Goal: Task Accomplishment & Management: Manage account settings

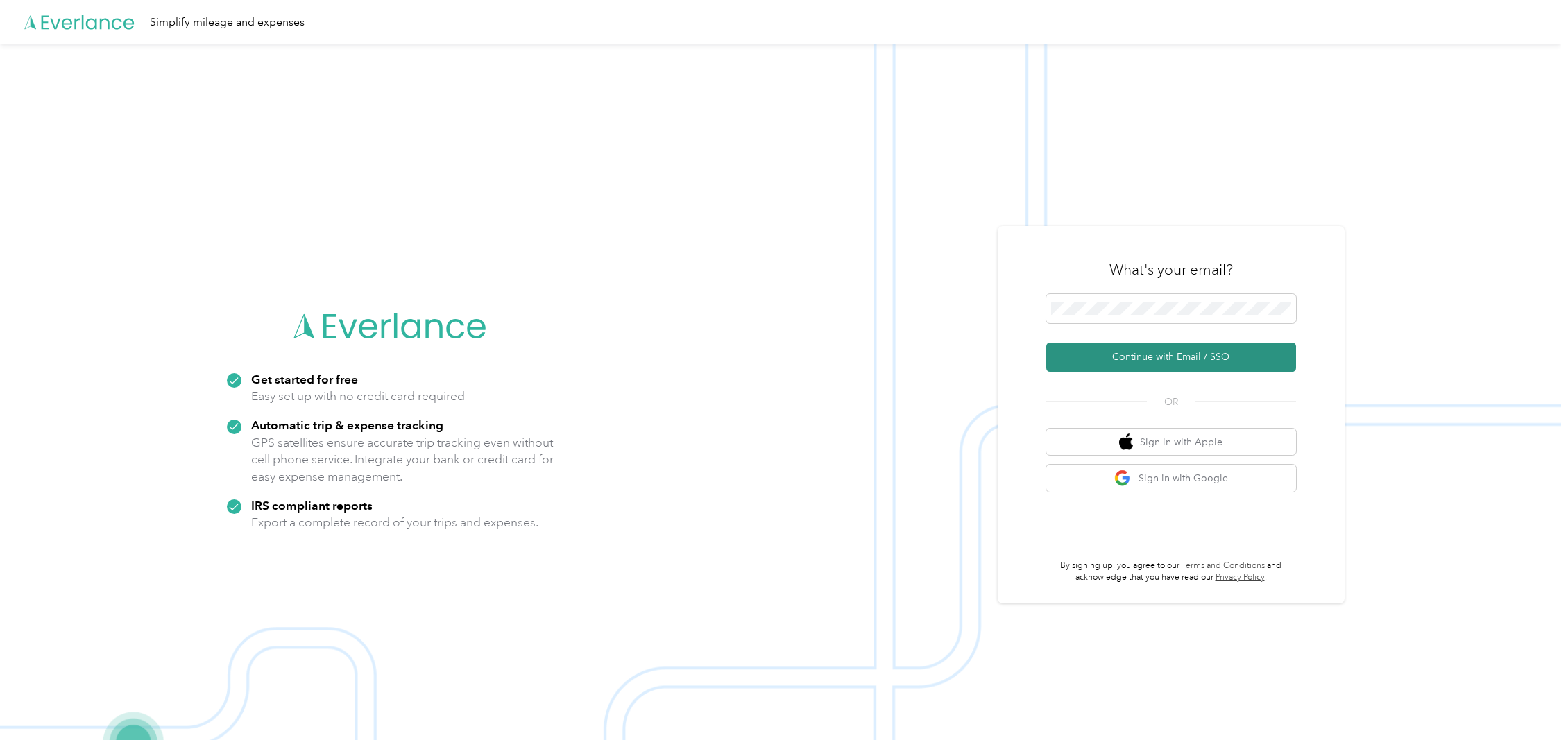
click at [1156, 355] on button "Continue with Email / SSO" at bounding box center [1171, 357] width 250 height 29
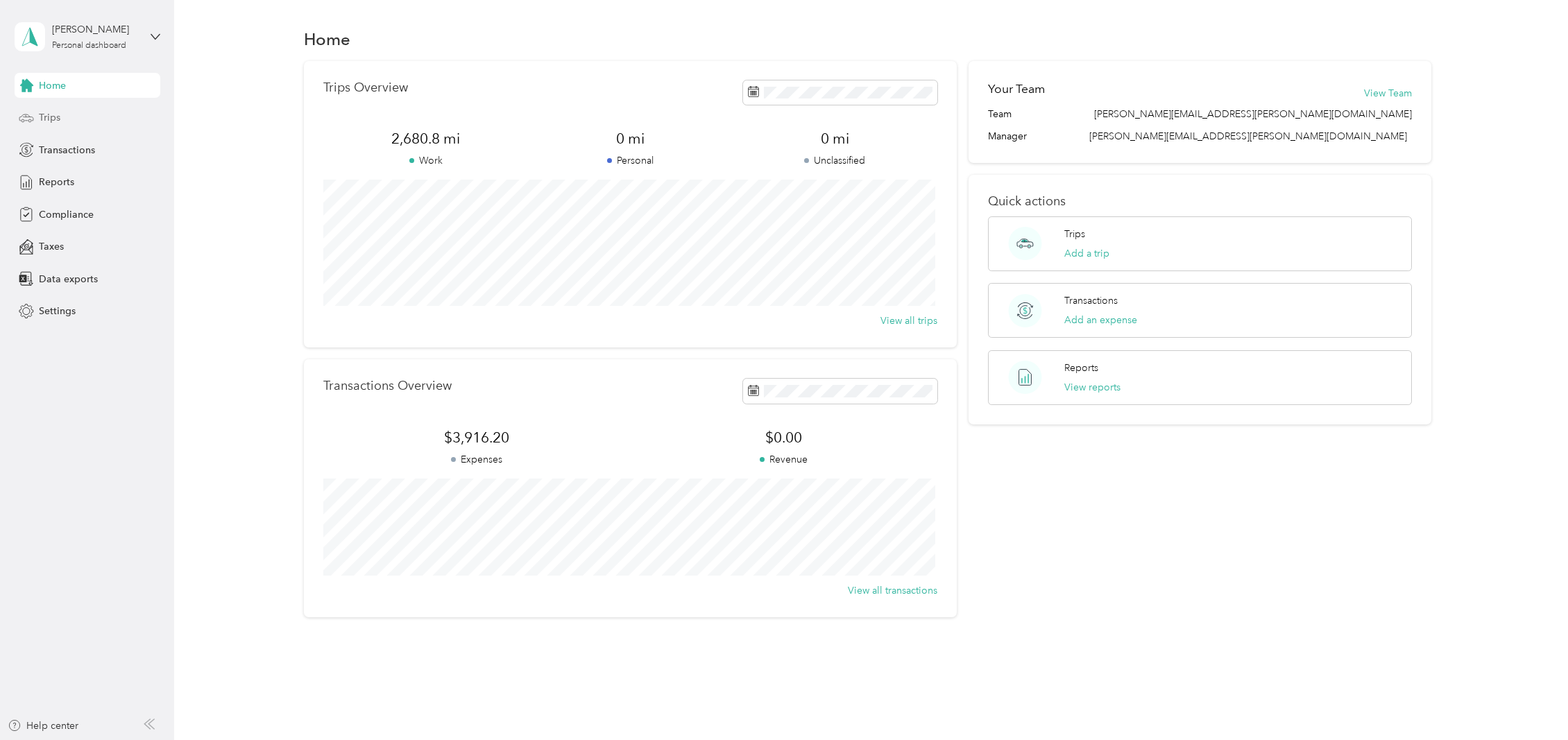
click at [55, 116] on span "Trips" at bounding box center [50, 117] width 22 height 15
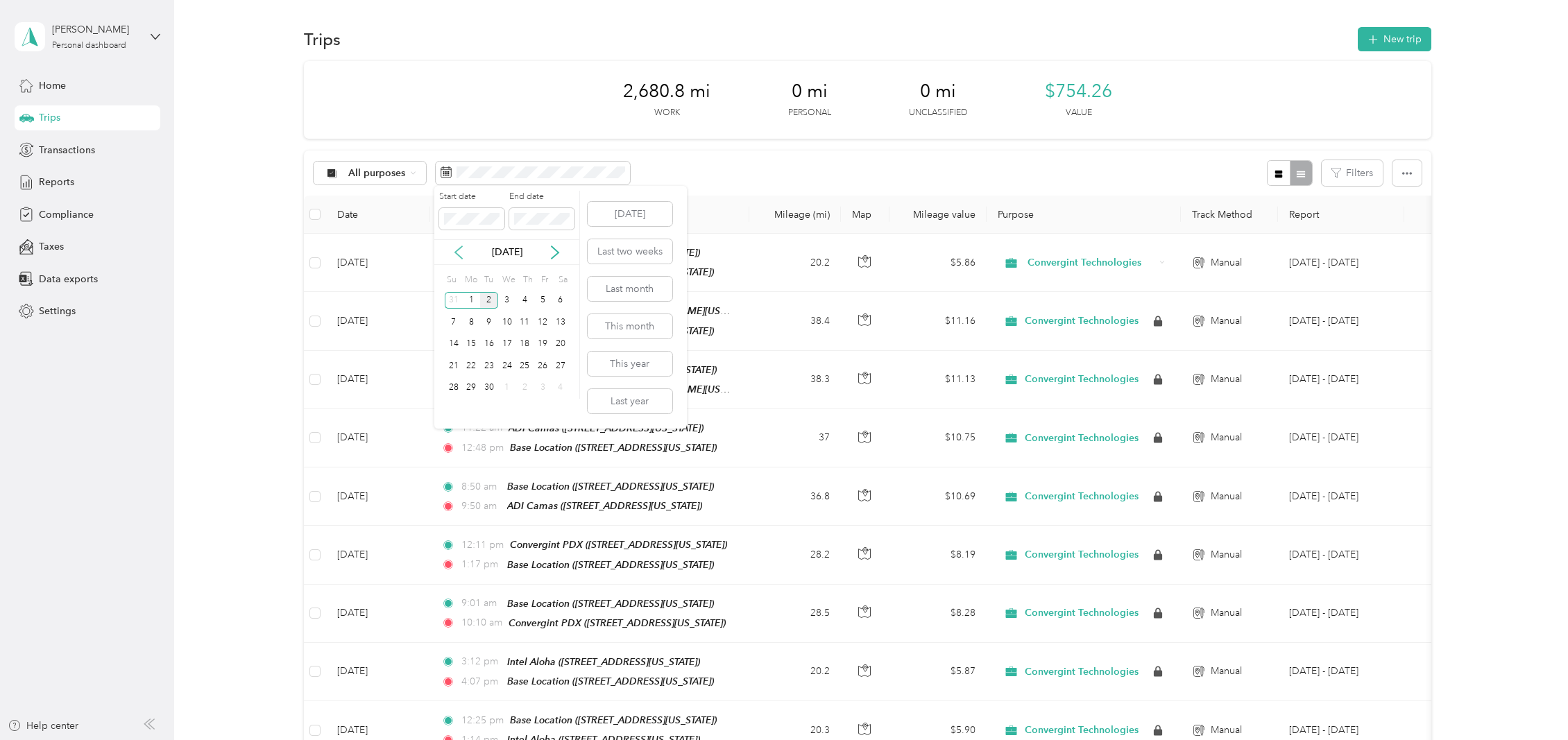
click at [460, 256] on icon at bounding box center [458, 253] width 7 height 13
click at [544, 301] on div "1" at bounding box center [542, 301] width 18 height 18
click at [451, 411] on div "31" at bounding box center [453, 410] width 18 height 18
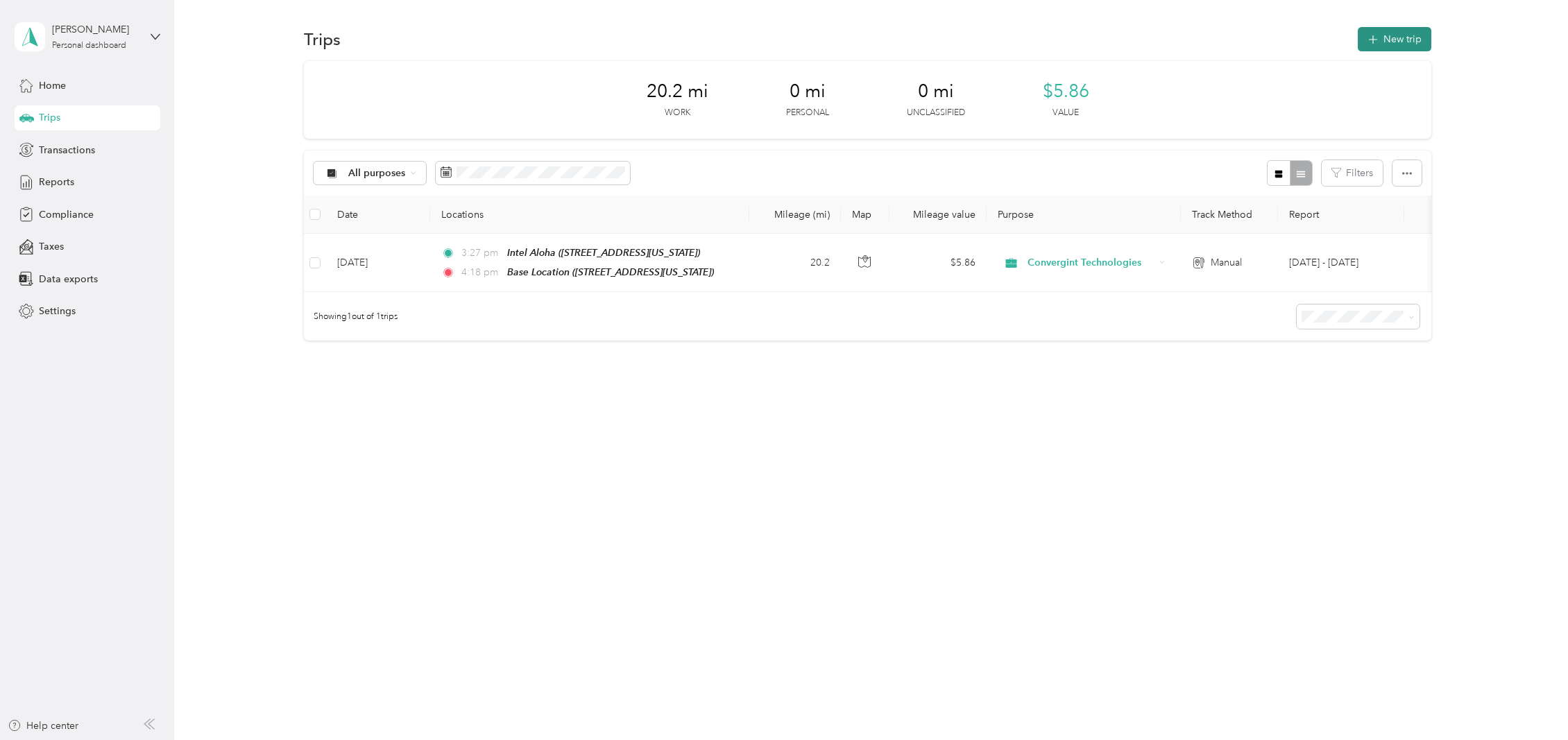
click at [1415, 44] on button "New trip" at bounding box center [1394, 39] width 73 height 24
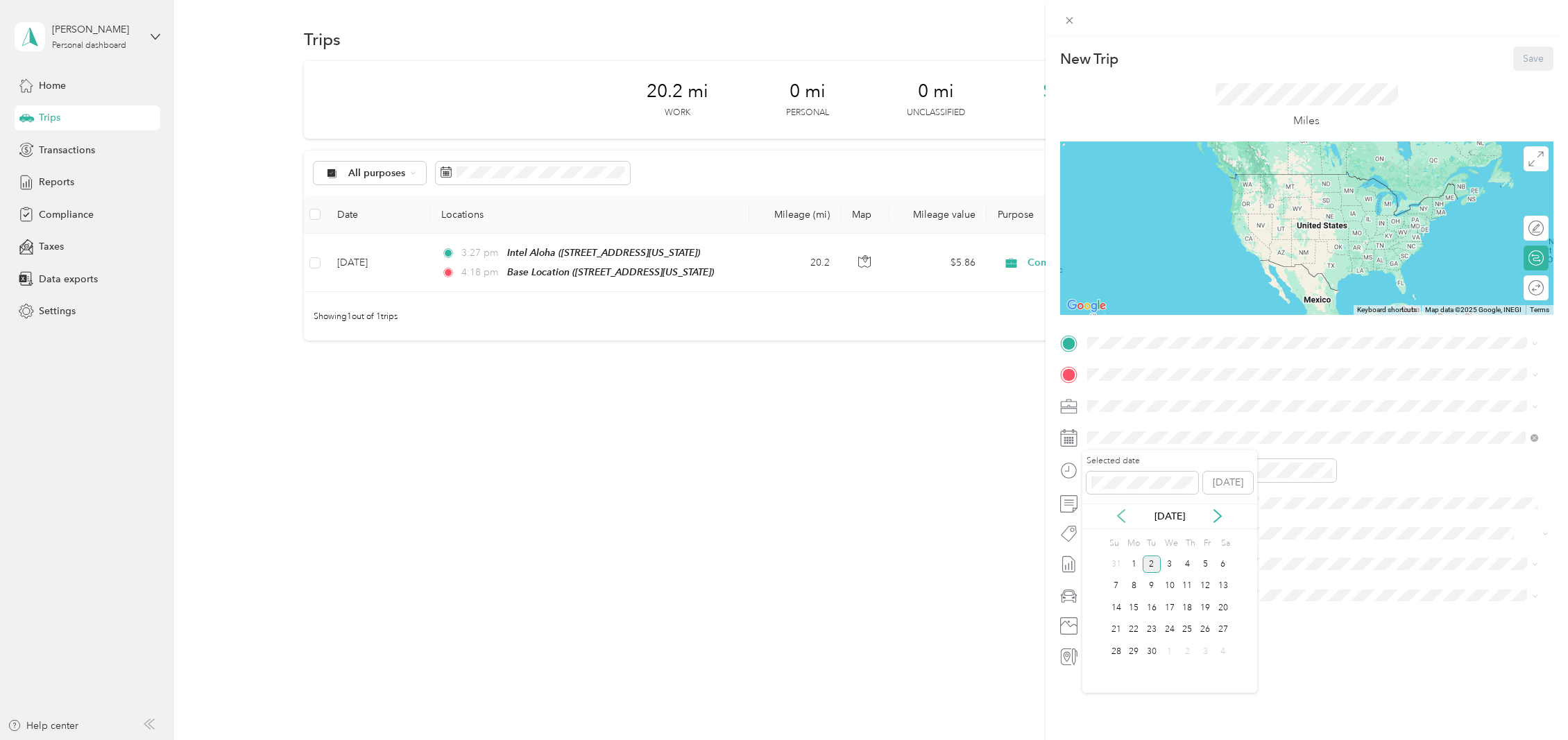
click at [1119, 521] on icon at bounding box center [1121, 516] width 14 height 14
click at [1205, 584] on div "8" at bounding box center [1205, 586] width 18 height 18
click at [1258, 629] on div "11" at bounding box center [1259, 631] width 33 height 20
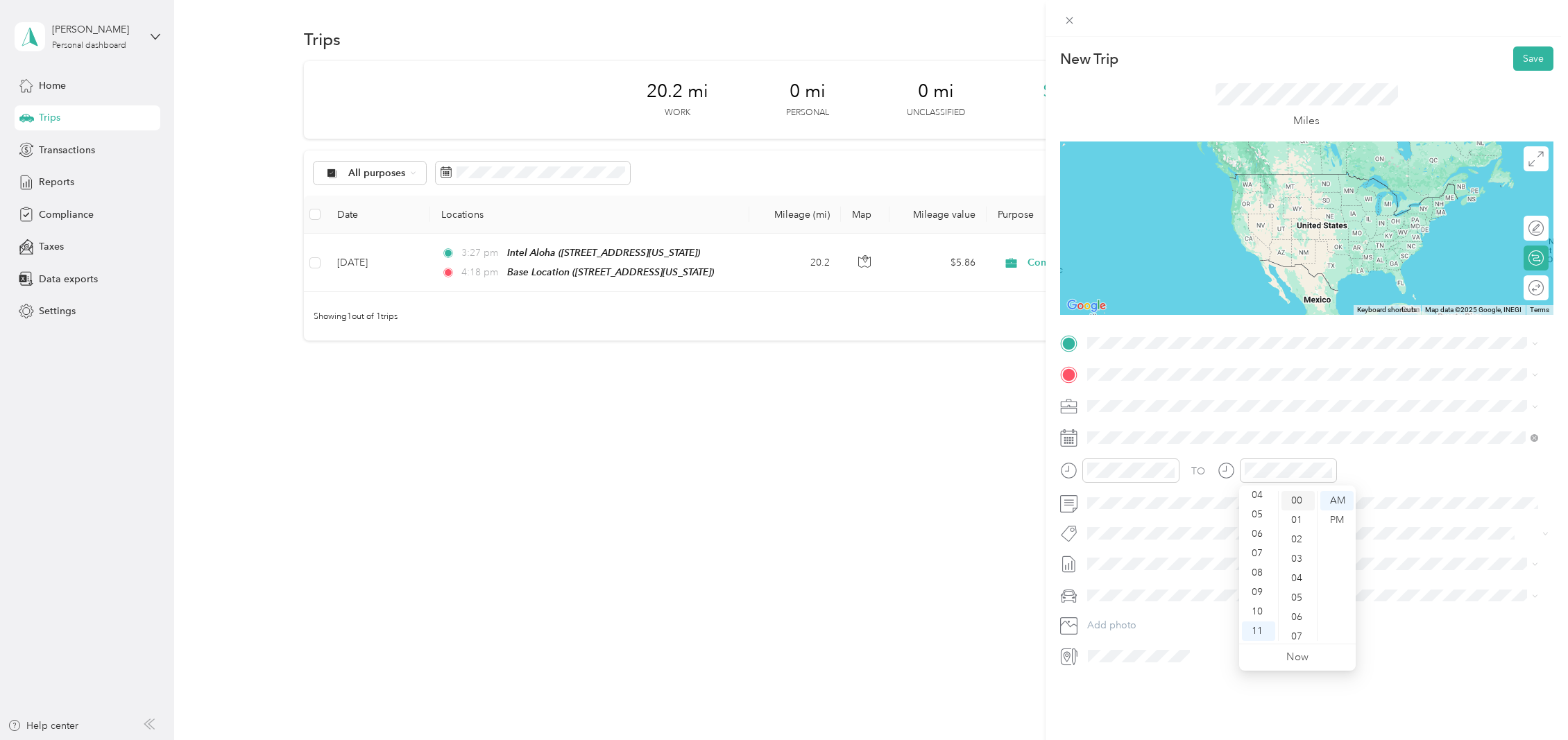
click at [1297, 501] on div "00" at bounding box center [1298, 501] width 33 height 20
click at [1159, 402] on div "Base Location [STREET_ADDRESS][US_STATE]" at bounding box center [1182, 400] width 139 height 29
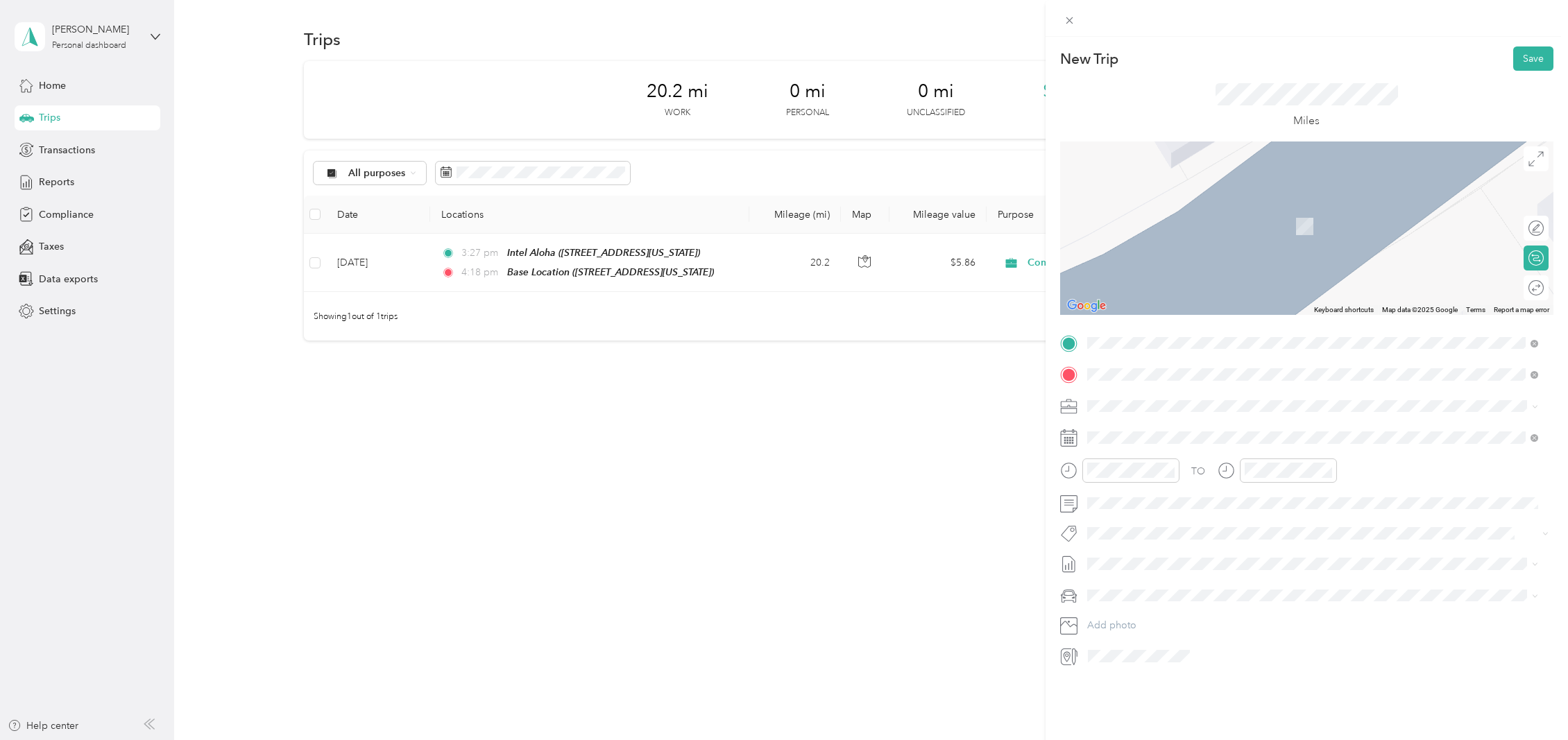
click at [1266, 439] on div "TSMC [STREET_ADDRESS][PERSON_NAME][US_STATE]" at bounding box center [1221, 438] width 215 height 29
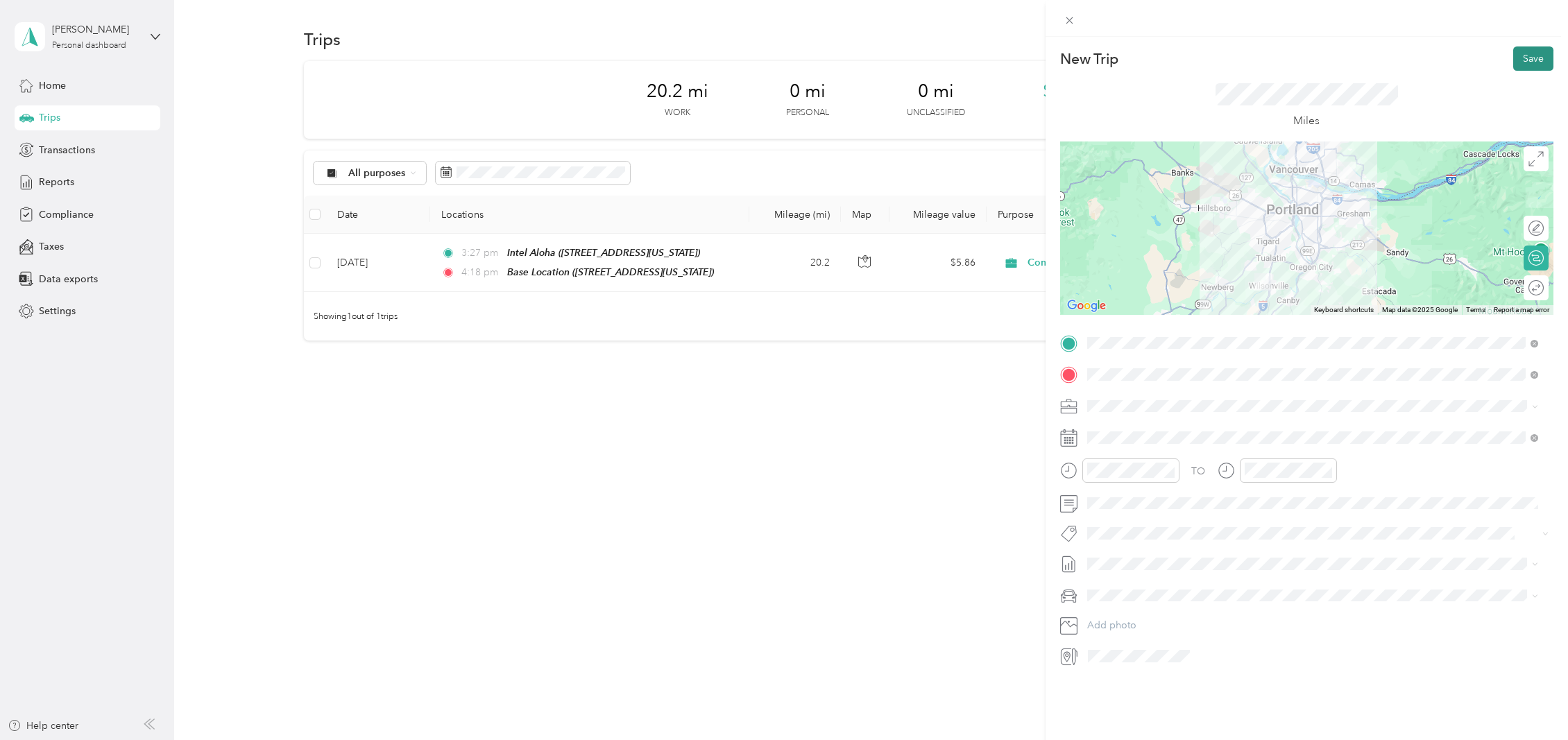
click at [1523, 59] on button "Save" at bounding box center [1533, 58] width 40 height 24
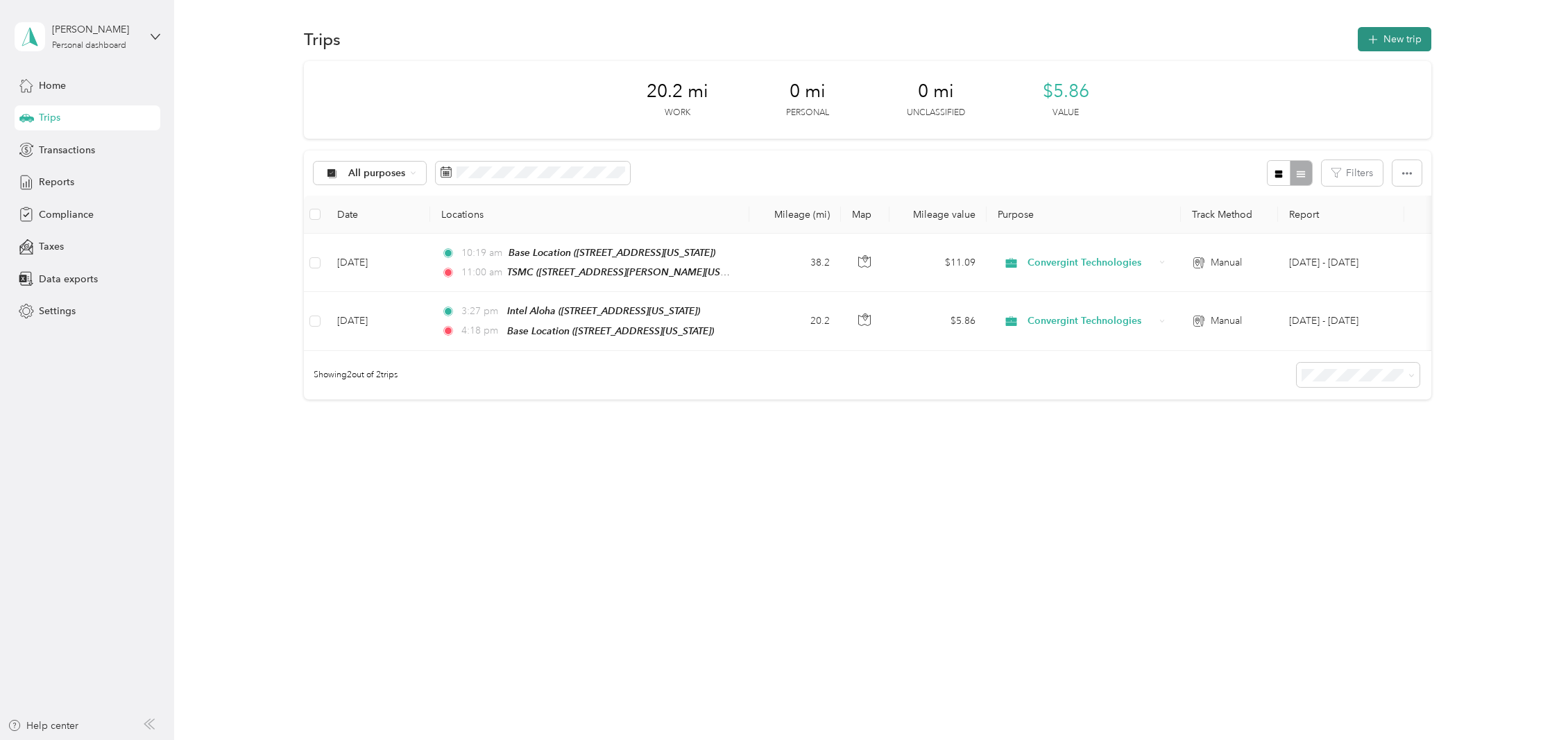
click at [1397, 38] on button "New trip" at bounding box center [1394, 39] width 73 height 24
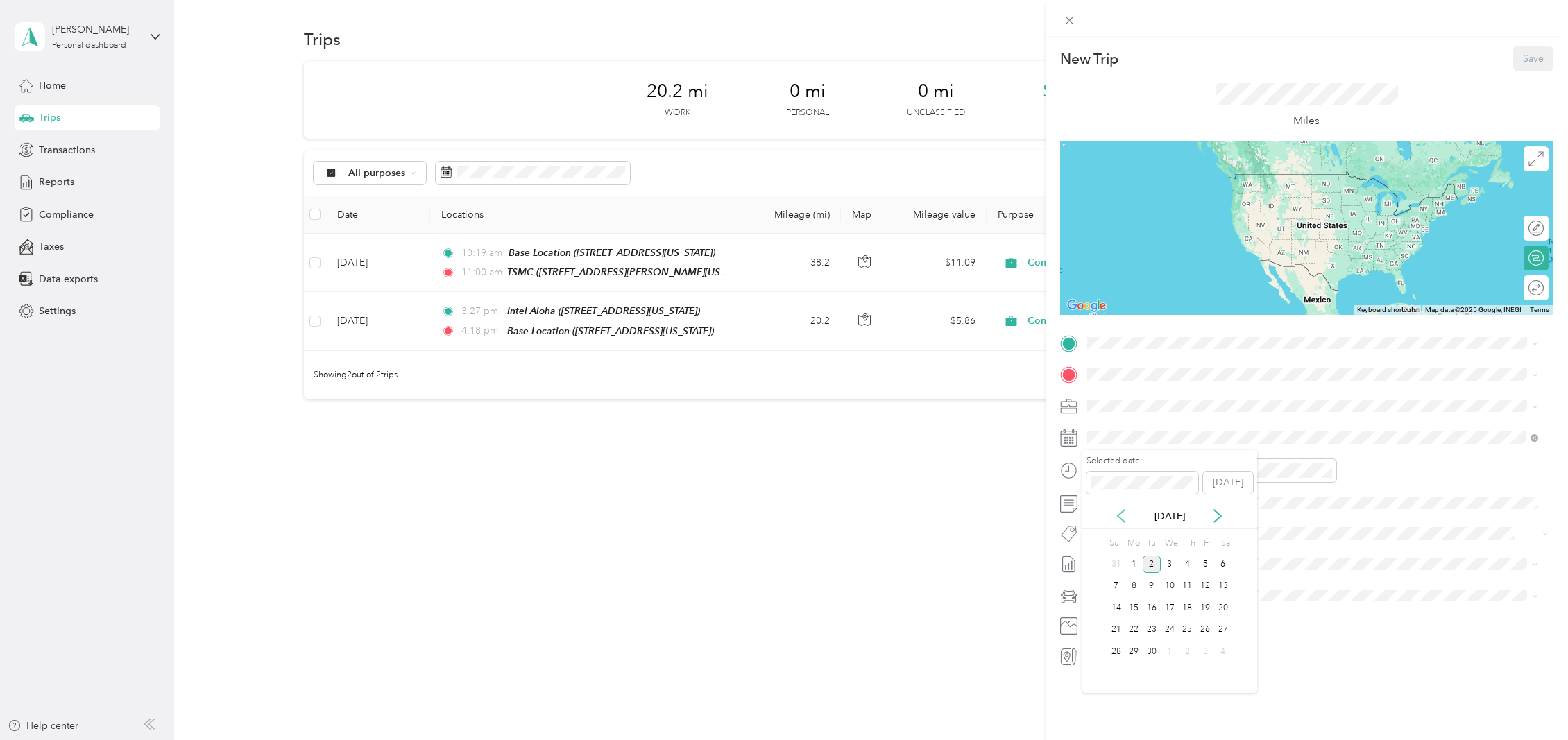
click at [1123, 516] on icon at bounding box center [1121, 516] width 14 height 14
click at [1151, 588] on div "5" at bounding box center [1151, 586] width 18 height 18
click at [1159, 406] on div "Base Location [STREET_ADDRESS][US_STATE]" at bounding box center [1182, 406] width 139 height 29
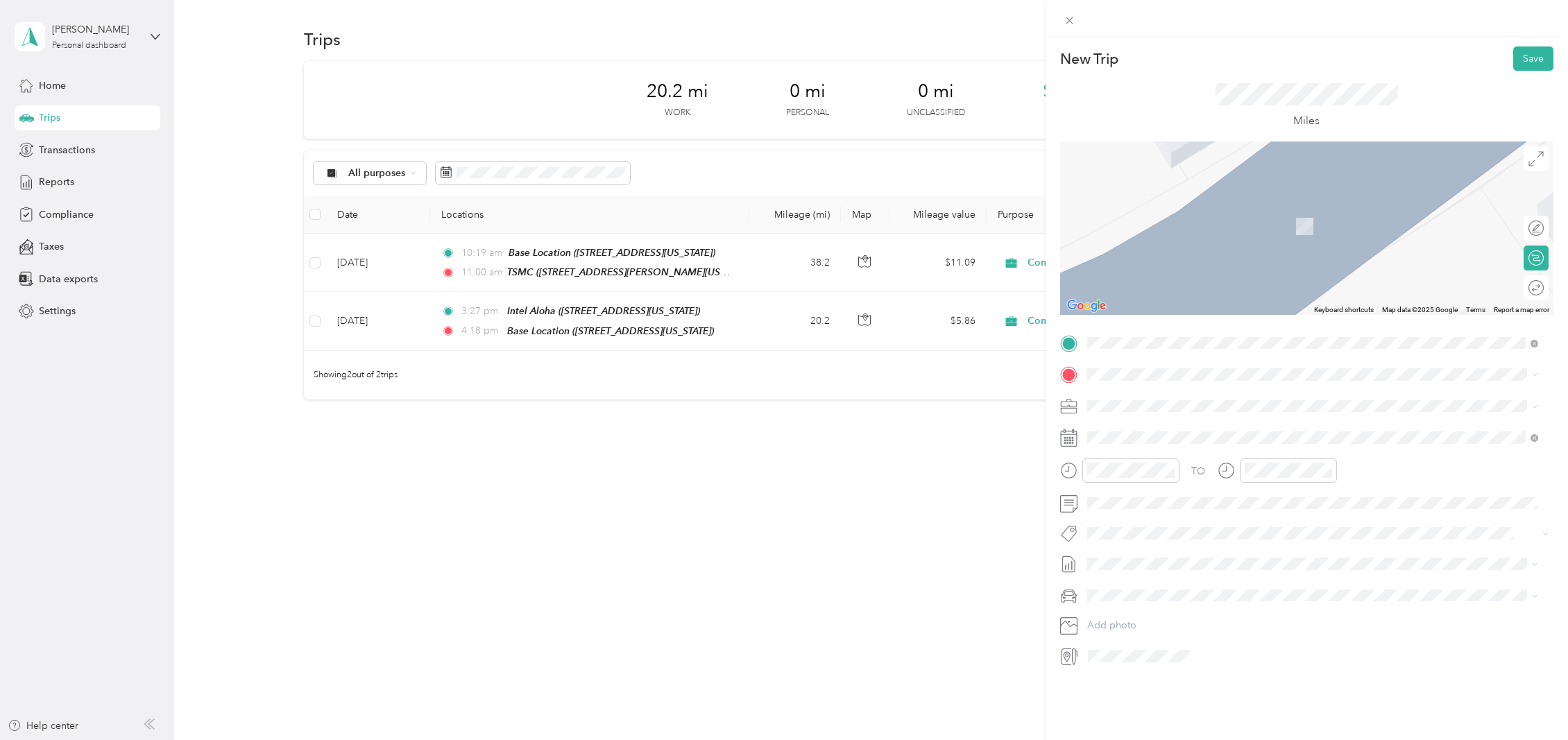
click at [1182, 433] on div "Intel Aloha [STREET_ADDRESS][US_STATE]" at bounding box center [1182, 438] width 139 height 29
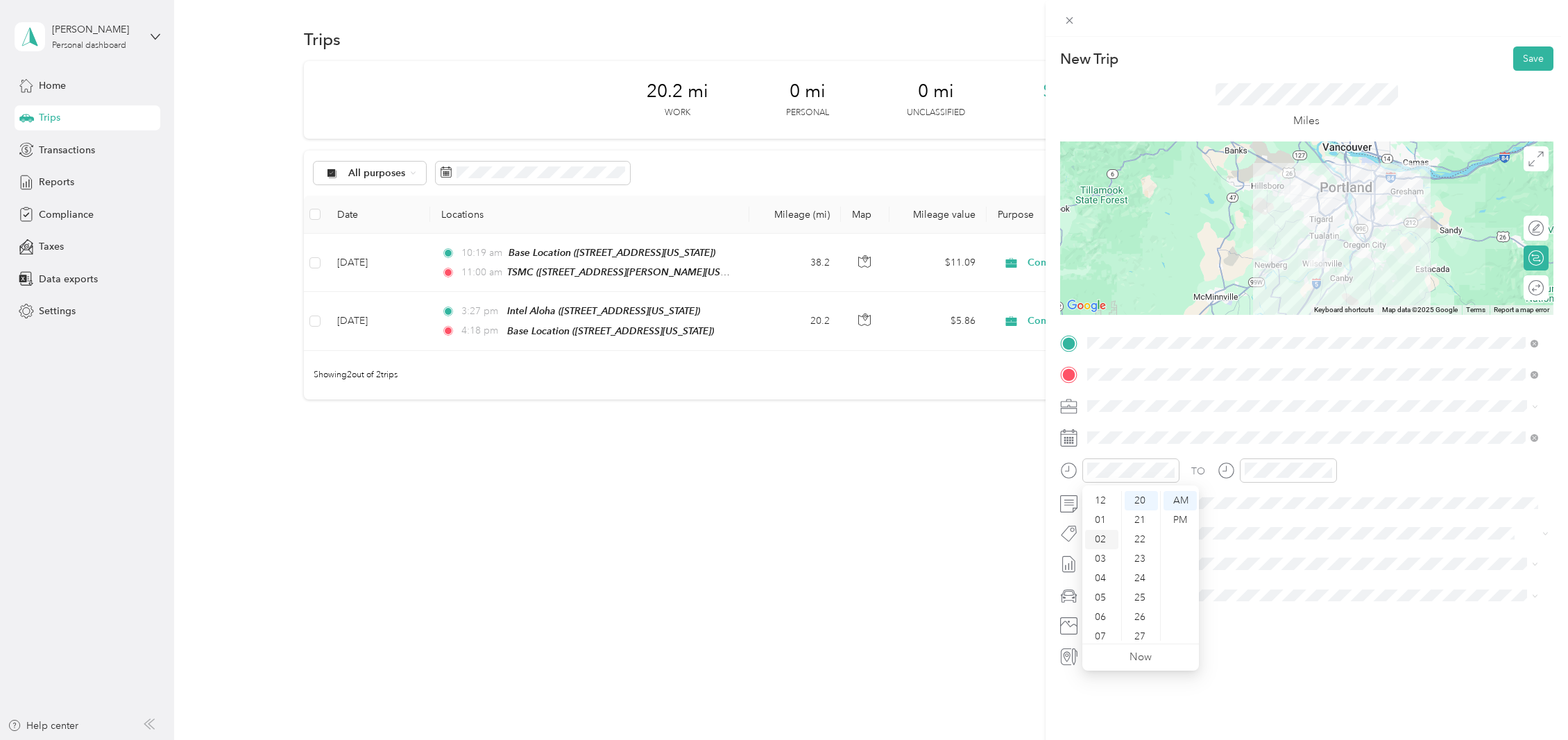
click at [1100, 539] on div "02" at bounding box center [1102, 539] width 33 height 20
click at [1091, 508] on div "01" at bounding box center [1102, 509] width 33 height 20
click at [1181, 521] on div "PM" at bounding box center [1180, 521] width 33 height 20
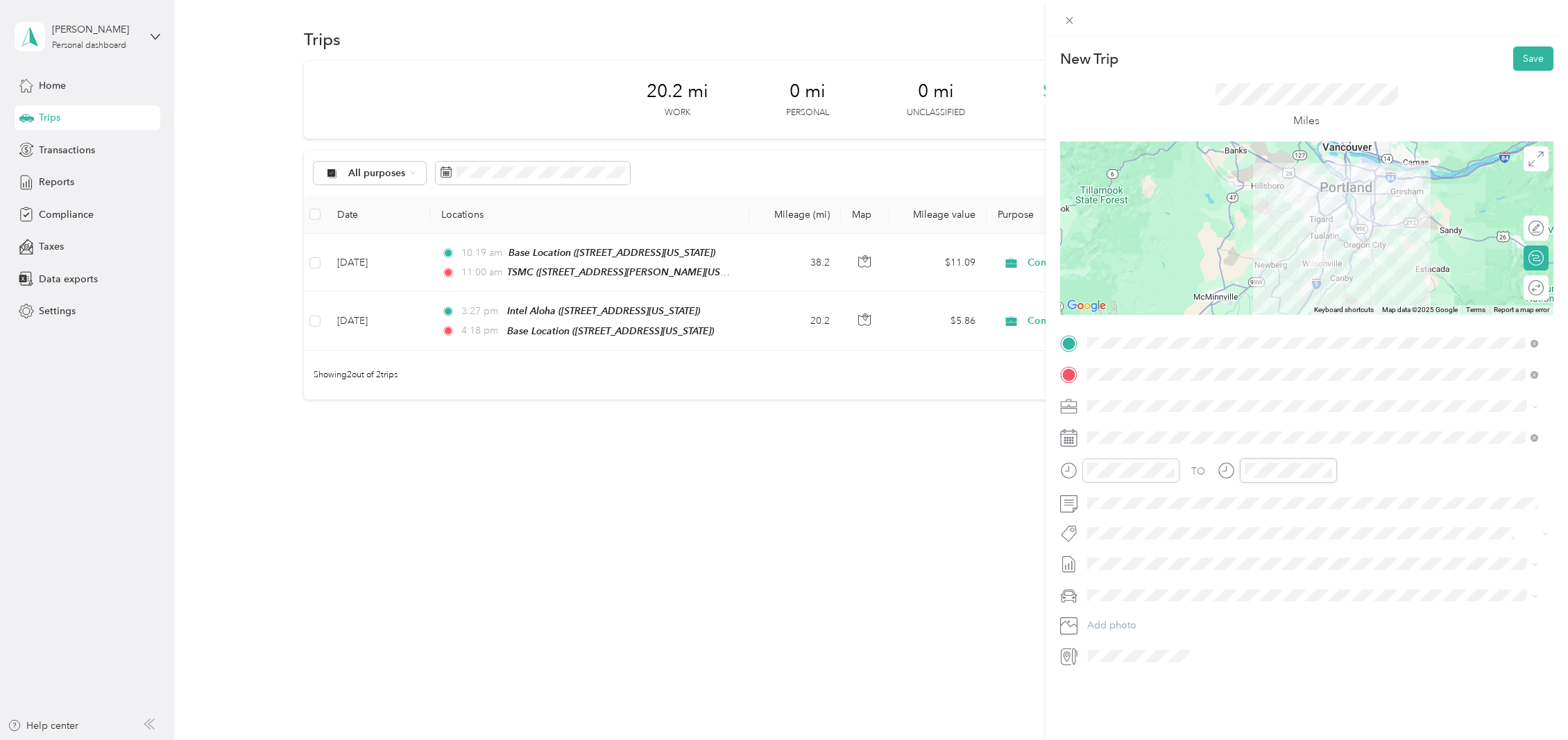
click at [1236, 471] on div at bounding box center [1277, 470] width 119 height 24
click at [1333, 522] on div "PM" at bounding box center [1337, 521] width 33 height 20
click at [1256, 538] on div "02" at bounding box center [1259, 539] width 33 height 20
click at [1298, 505] on div "00" at bounding box center [1298, 501] width 33 height 20
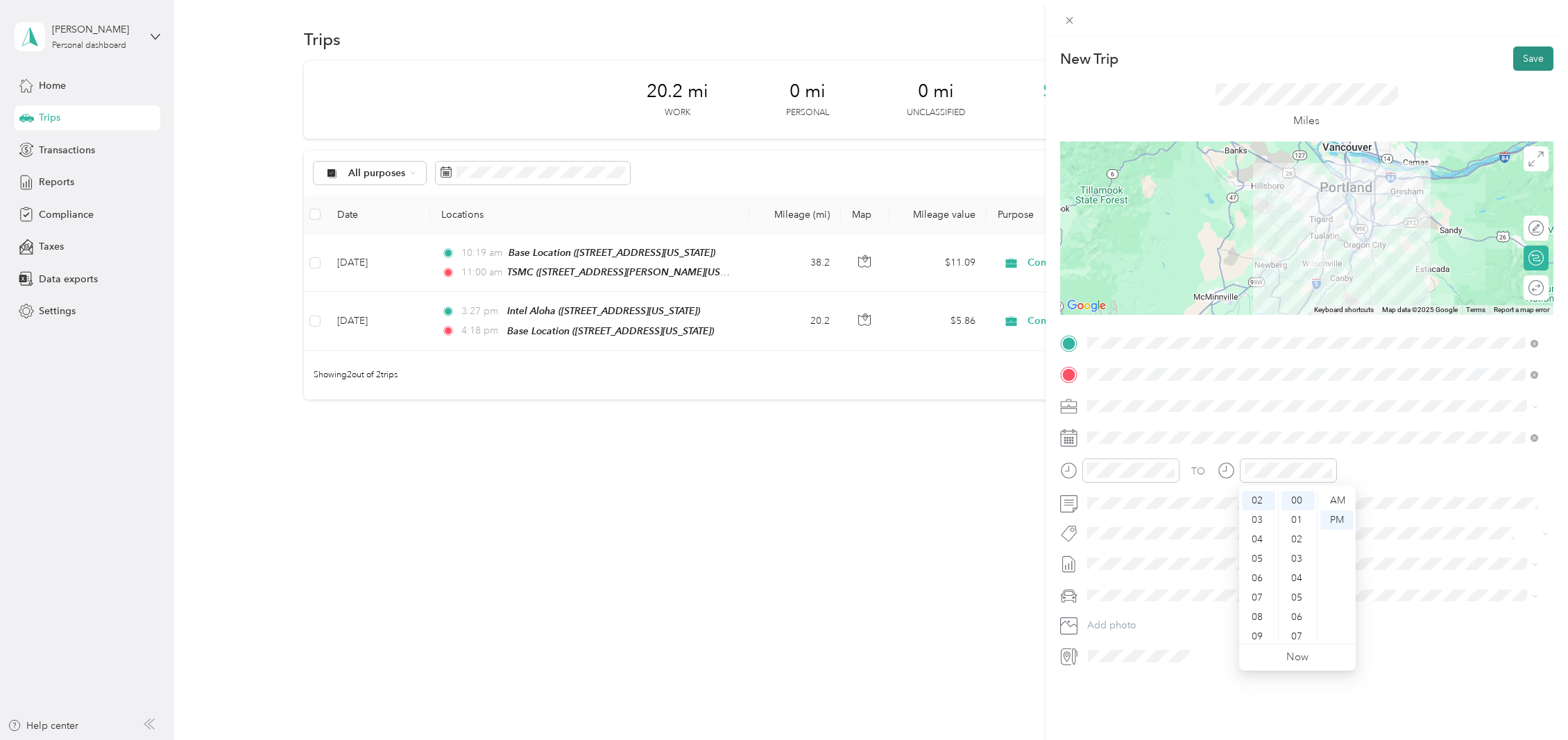
click at [1525, 61] on button "Save" at bounding box center [1533, 58] width 40 height 24
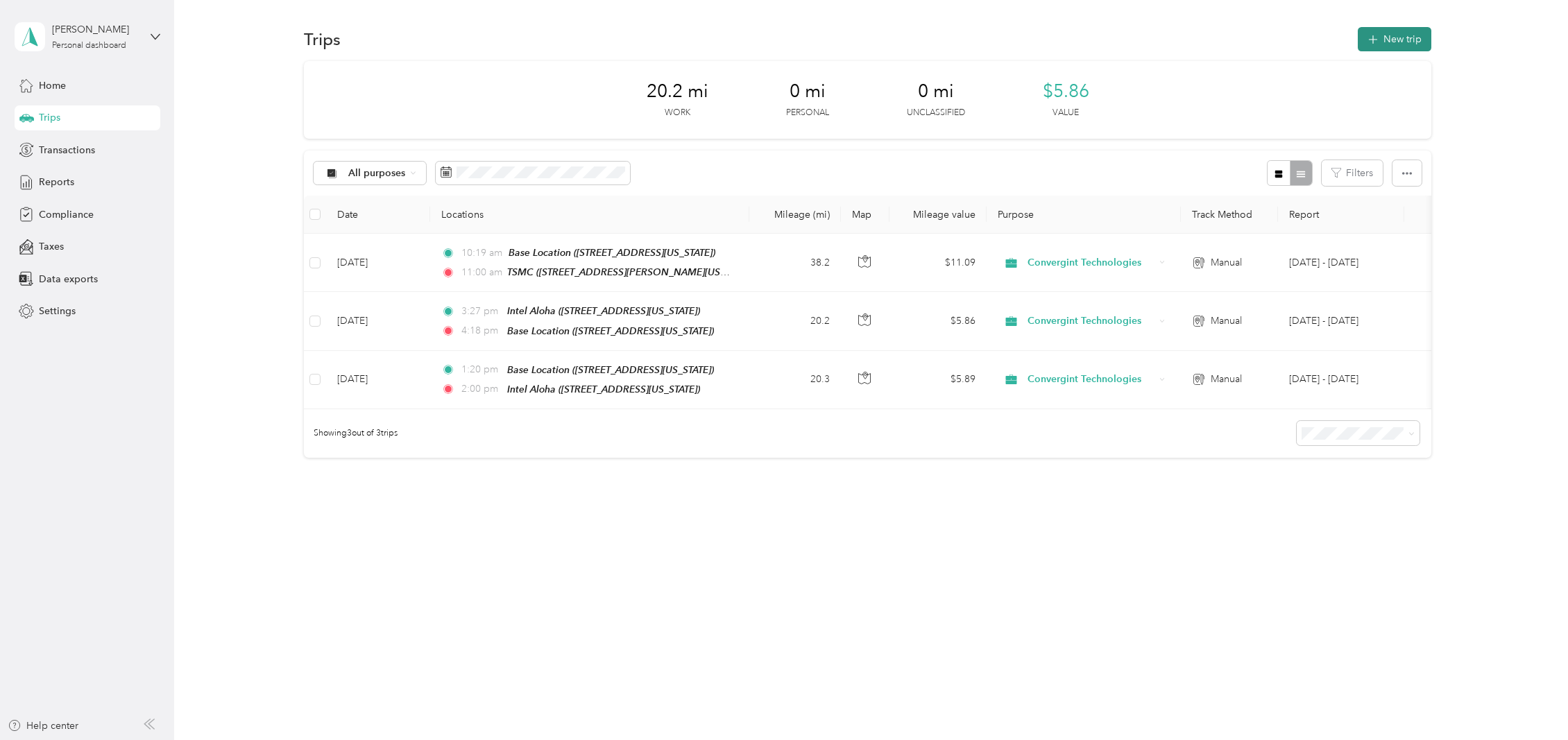
click at [1421, 35] on button "New trip" at bounding box center [1394, 39] width 73 height 24
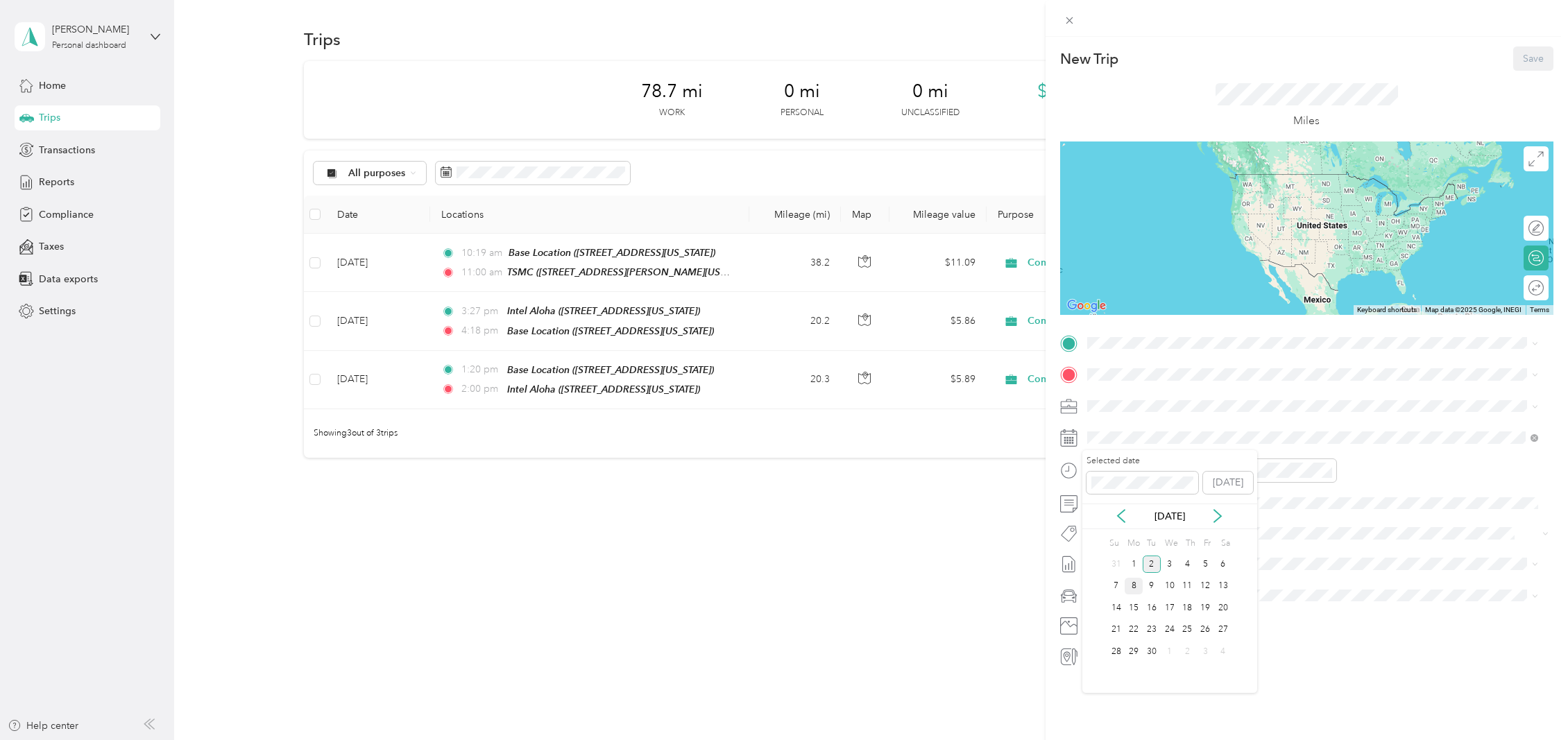
click at [1134, 586] on div "8" at bounding box center [1133, 586] width 18 height 18
click at [1181, 516] on div "PM" at bounding box center [1180, 521] width 33 height 20
click at [1102, 516] on div "01" at bounding box center [1102, 521] width 33 height 20
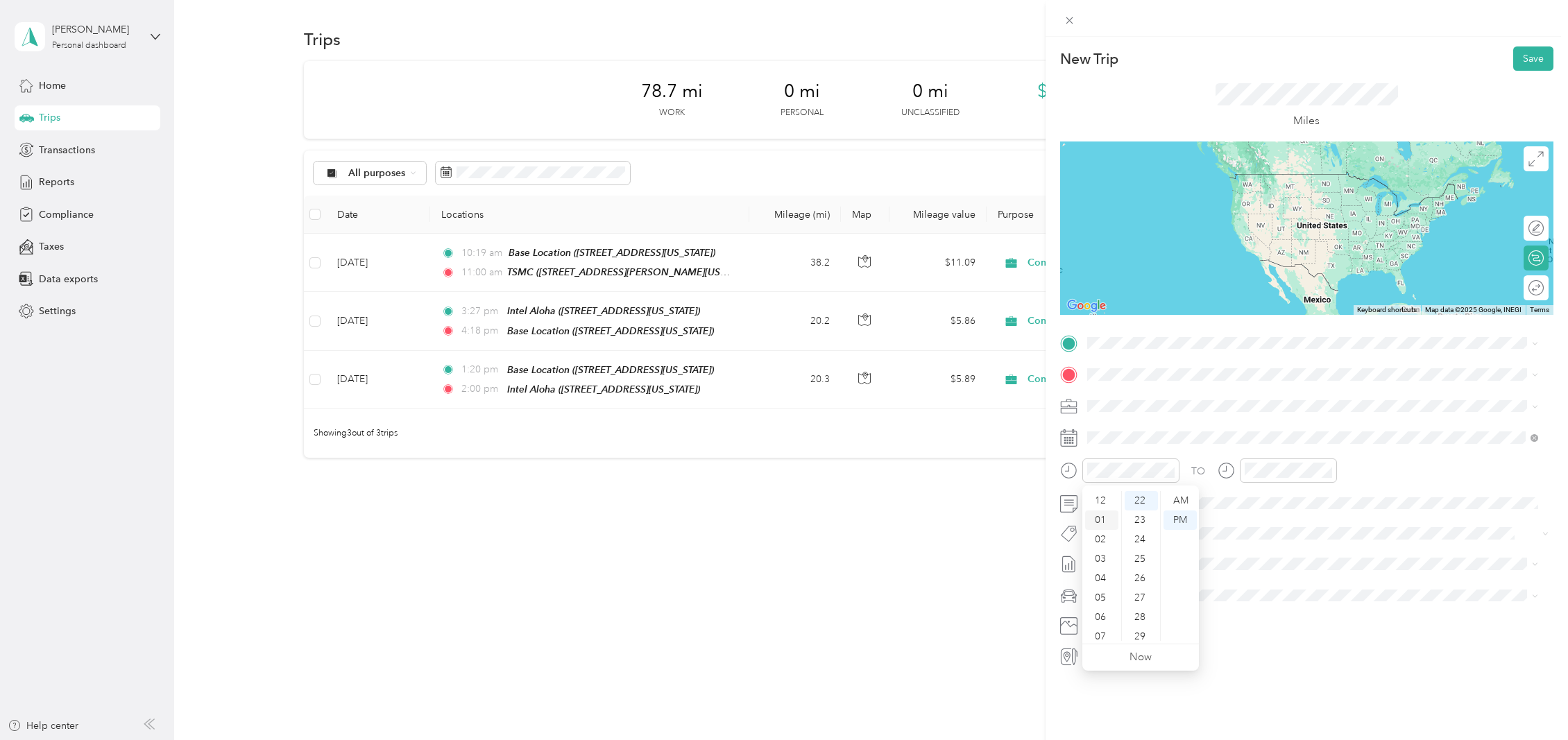
scroll to position [20, 0]
click at [1142, 528] on div "02" at bounding box center [1141, 529] width 33 height 20
click at [1342, 518] on div "PM" at bounding box center [1337, 521] width 33 height 20
click at [1262, 519] on div "01" at bounding box center [1259, 521] width 33 height 20
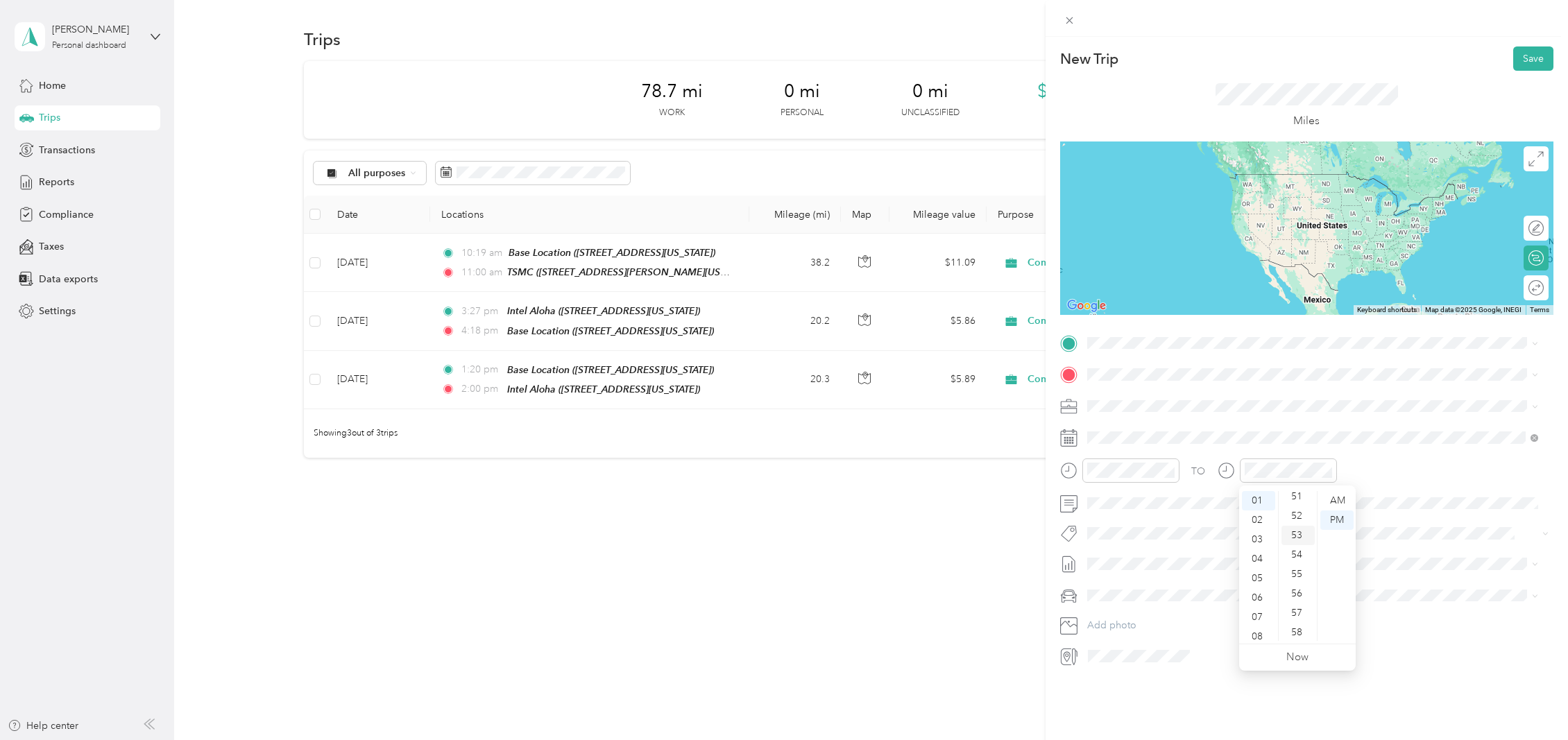
scroll to position [1016, 0]
click at [1304, 609] on div "58" at bounding box center [1298, 612] width 33 height 20
click at [1197, 401] on div "TSMC [STREET_ADDRESS][PERSON_NAME][US_STATE]" at bounding box center [1221, 406] width 215 height 29
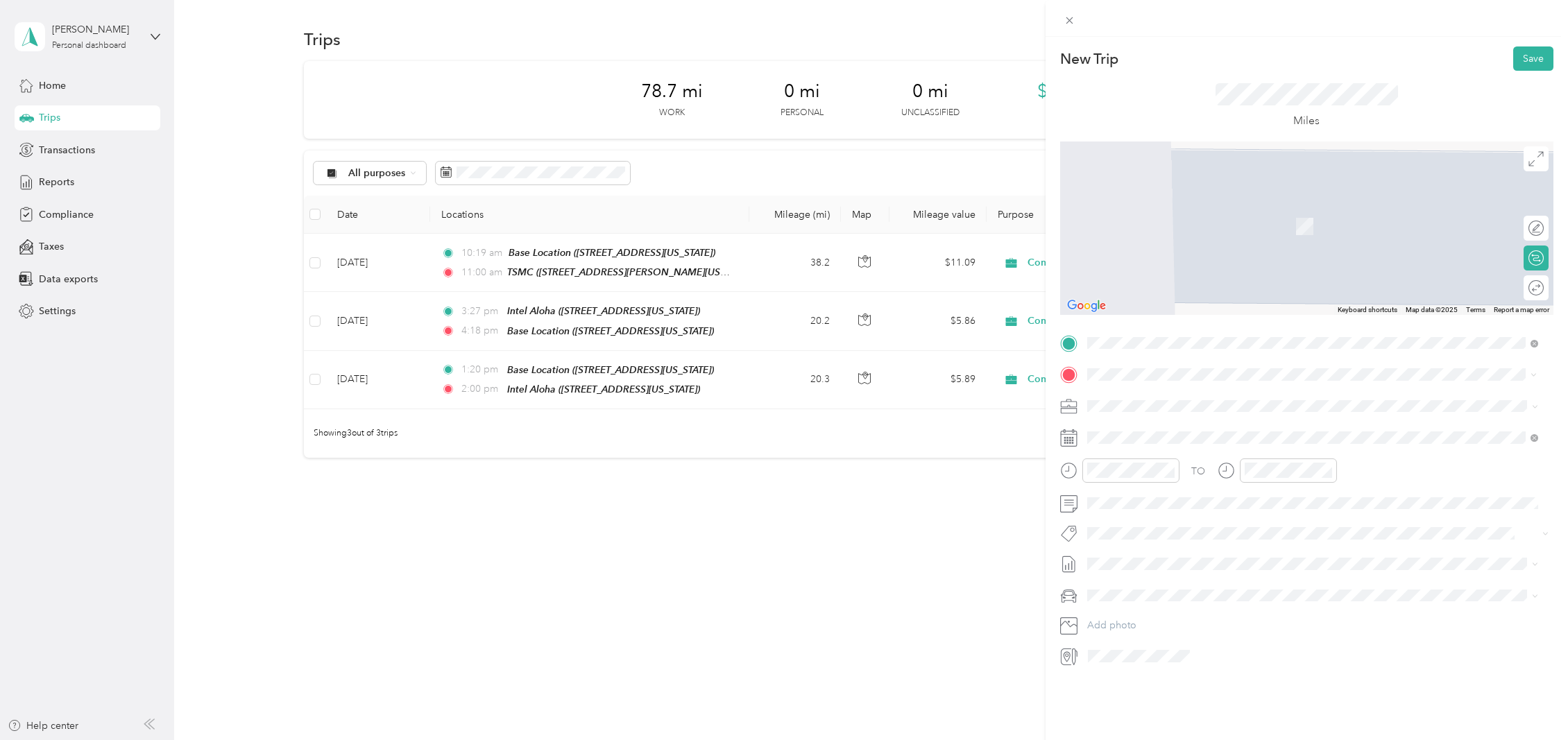
click at [1192, 438] on div "Base Location [STREET_ADDRESS][US_STATE]" at bounding box center [1182, 438] width 139 height 29
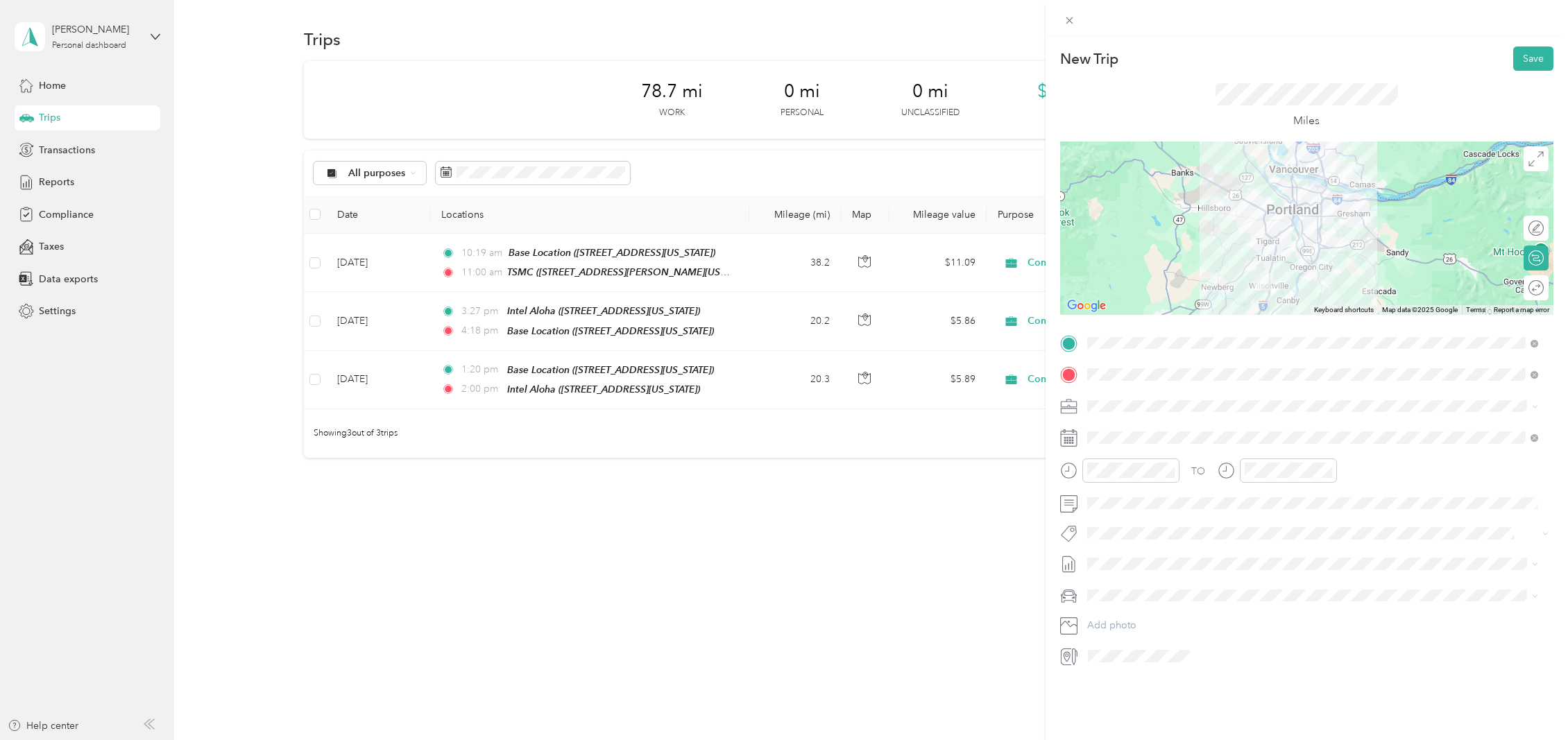
click at [1304, 268] on div at bounding box center [1307, 228] width 493 height 173
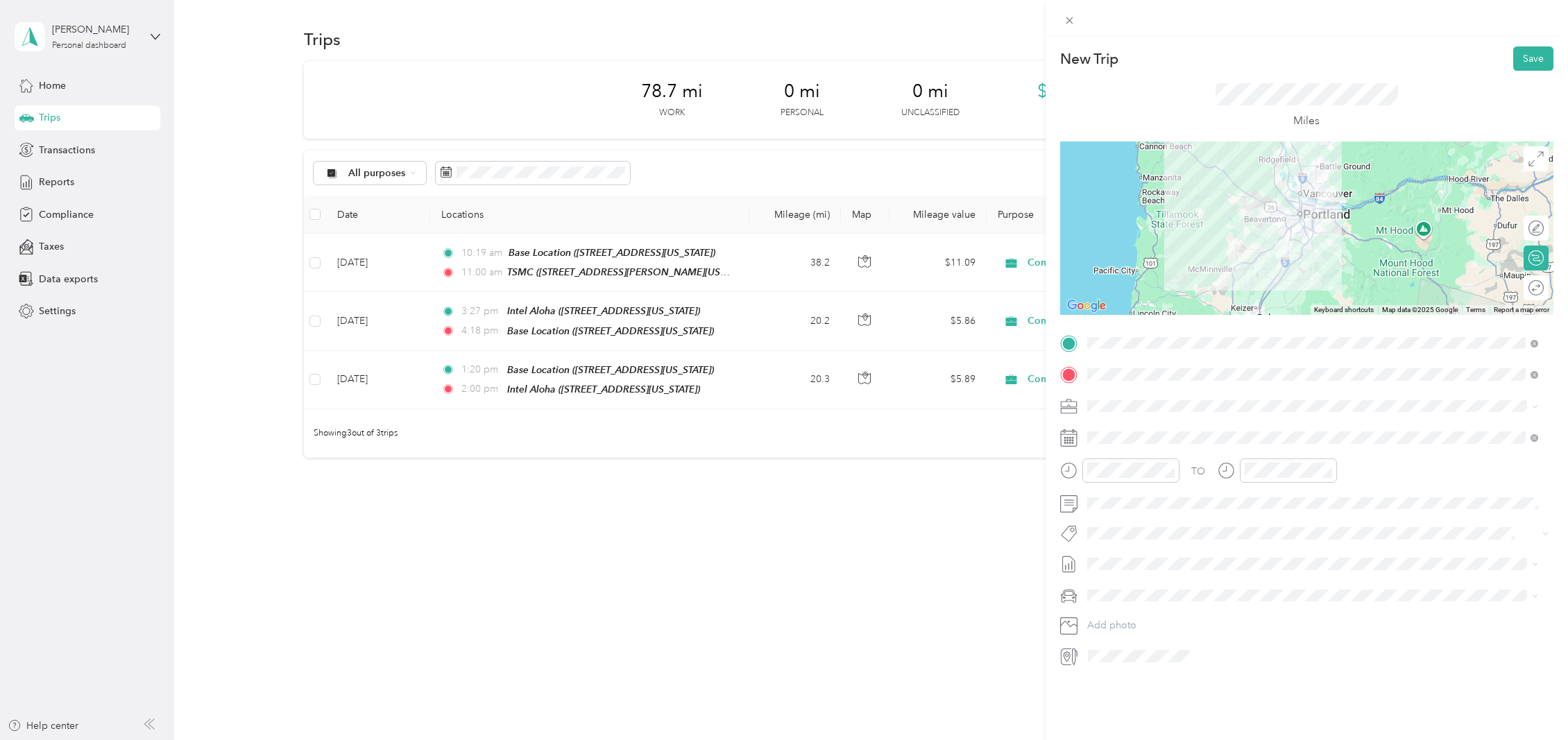
click at [1290, 225] on div at bounding box center [1307, 228] width 493 height 173
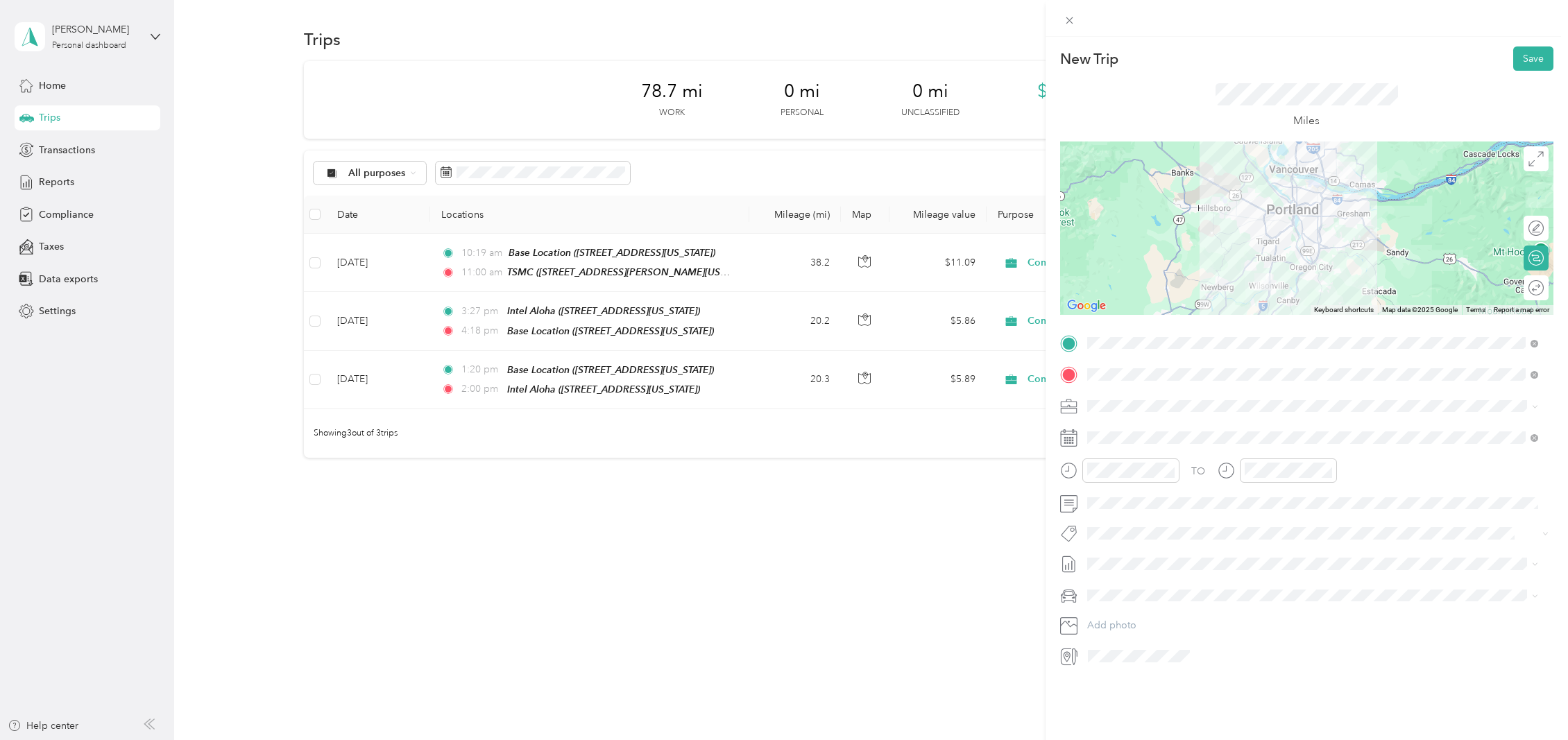
click at [1314, 252] on div at bounding box center [1307, 228] width 493 height 173
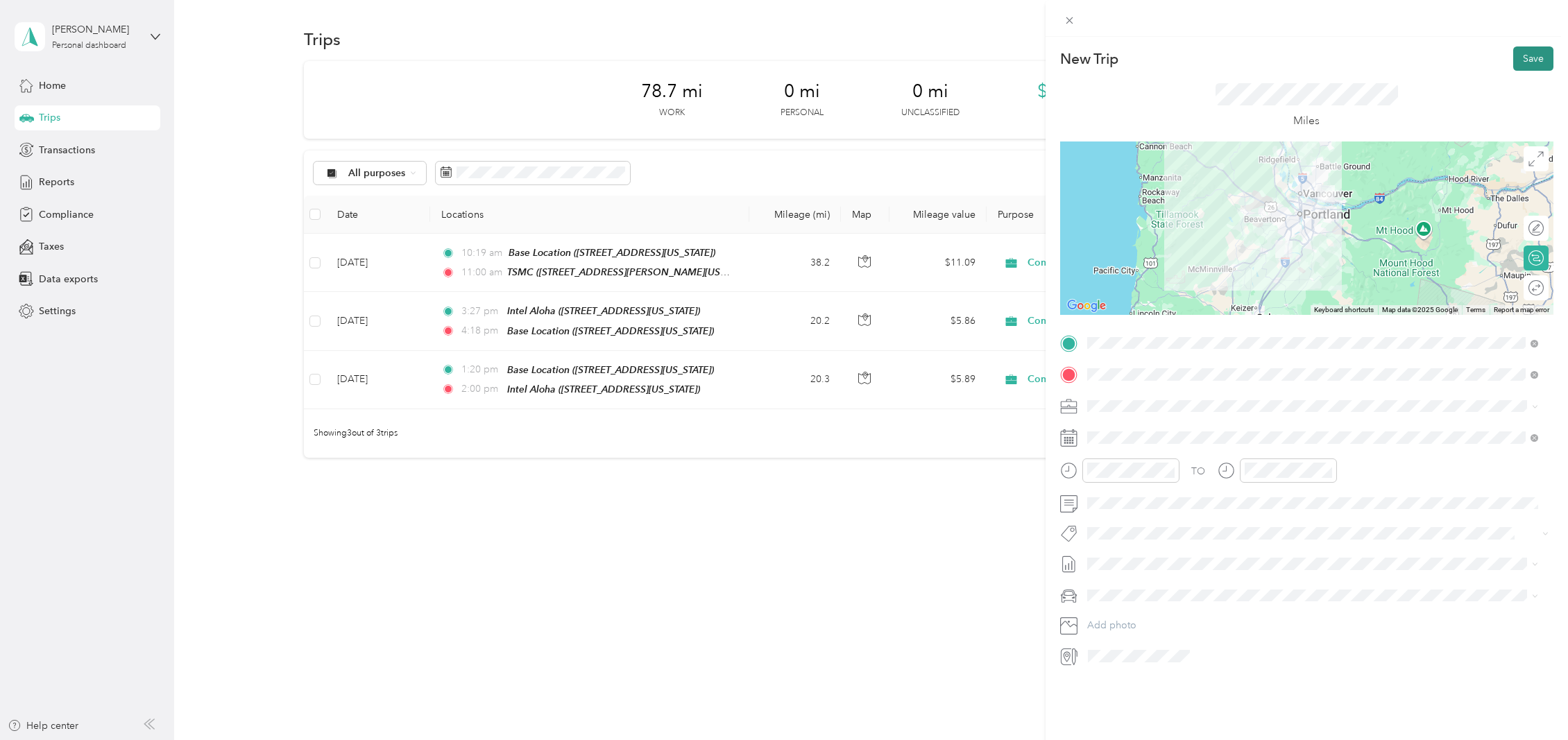
click at [1526, 60] on button "Save" at bounding box center [1533, 58] width 40 height 24
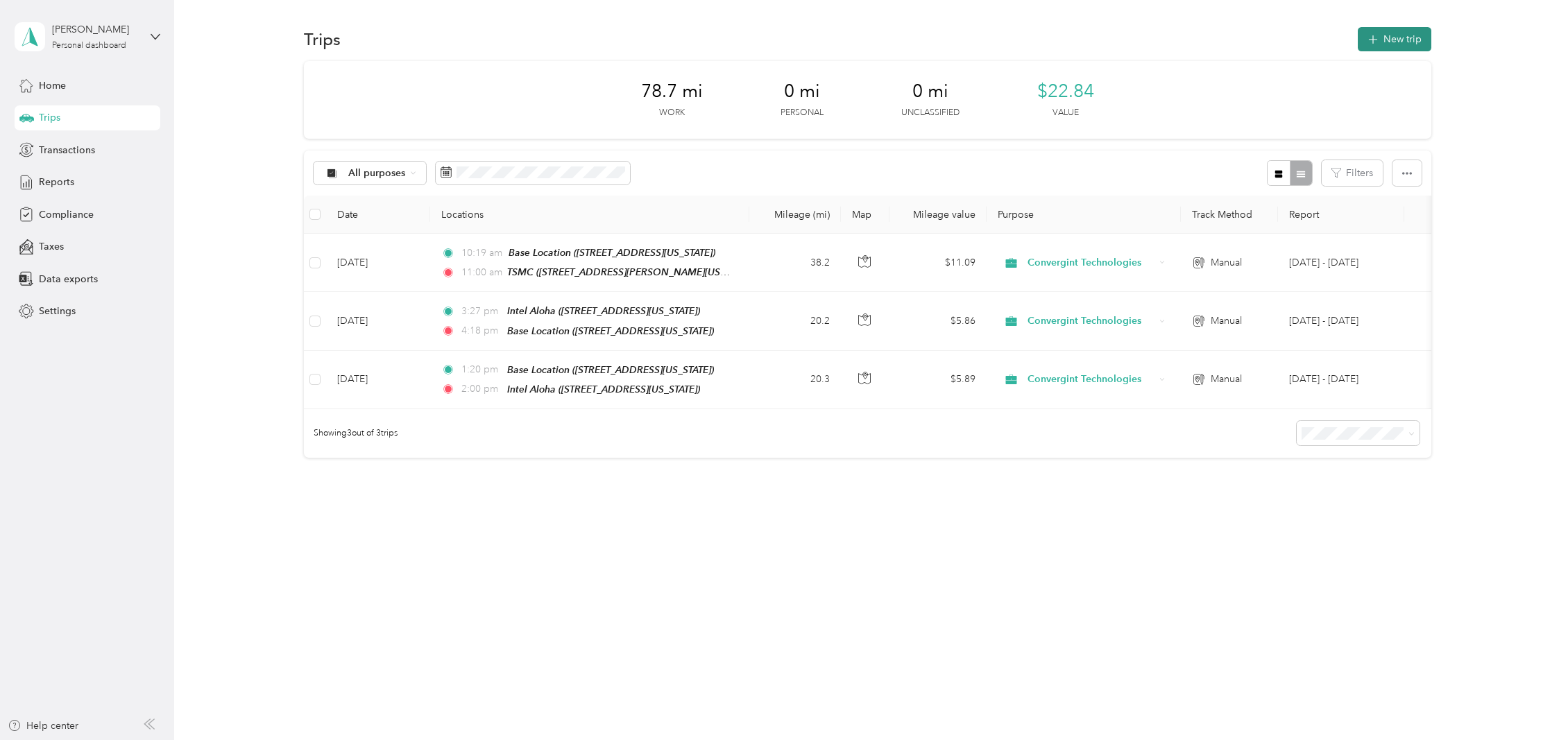
click at [1405, 39] on button "New trip" at bounding box center [1394, 39] width 73 height 24
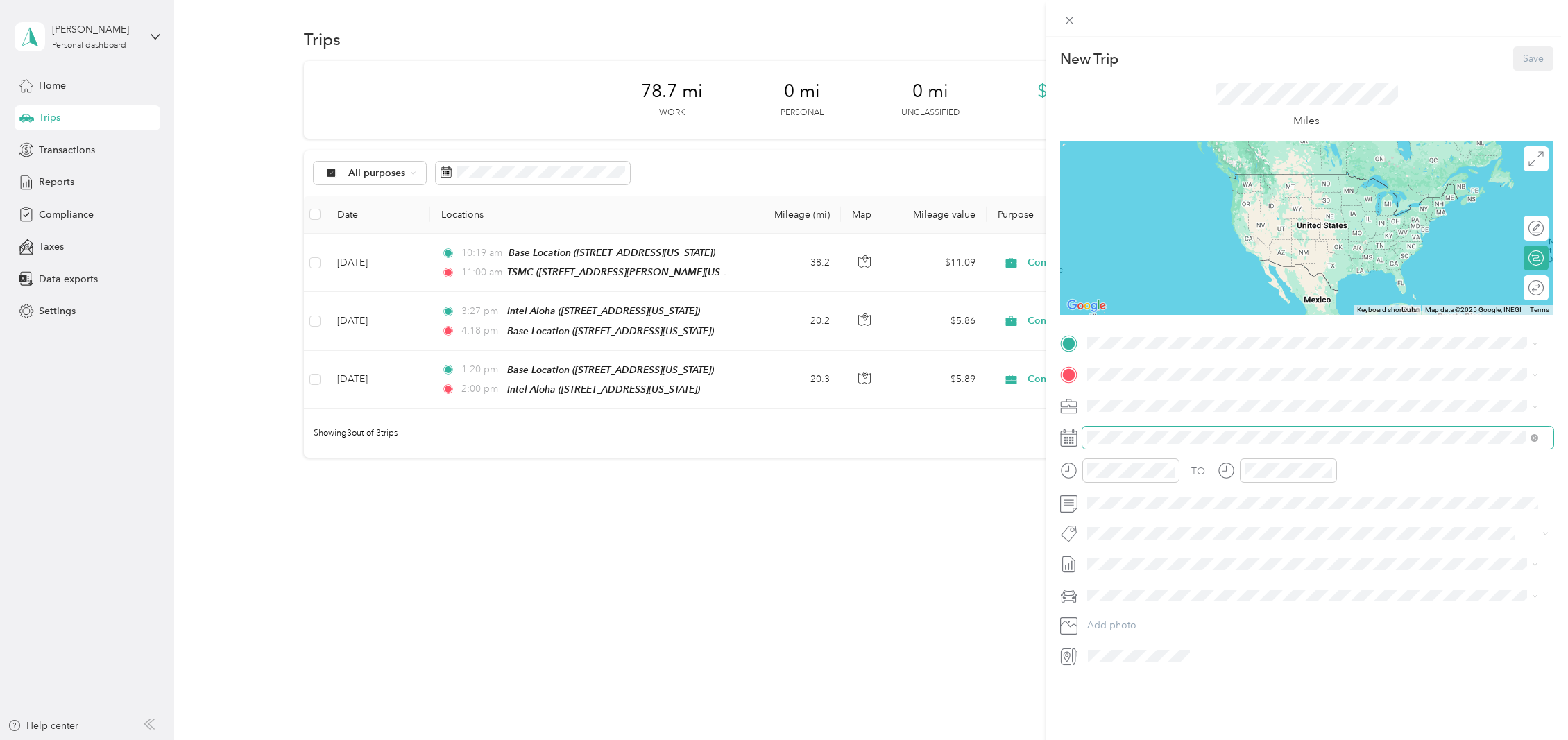
click at [1224, 446] on span at bounding box center [1317, 438] width 471 height 23
click at [1116, 513] on icon at bounding box center [1121, 516] width 14 height 14
click at [1205, 585] on div "8" at bounding box center [1205, 586] width 18 height 18
click at [1156, 417] on div "TSMC [STREET_ADDRESS][PERSON_NAME][US_STATE]" at bounding box center [1313, 403] width 441 height 34
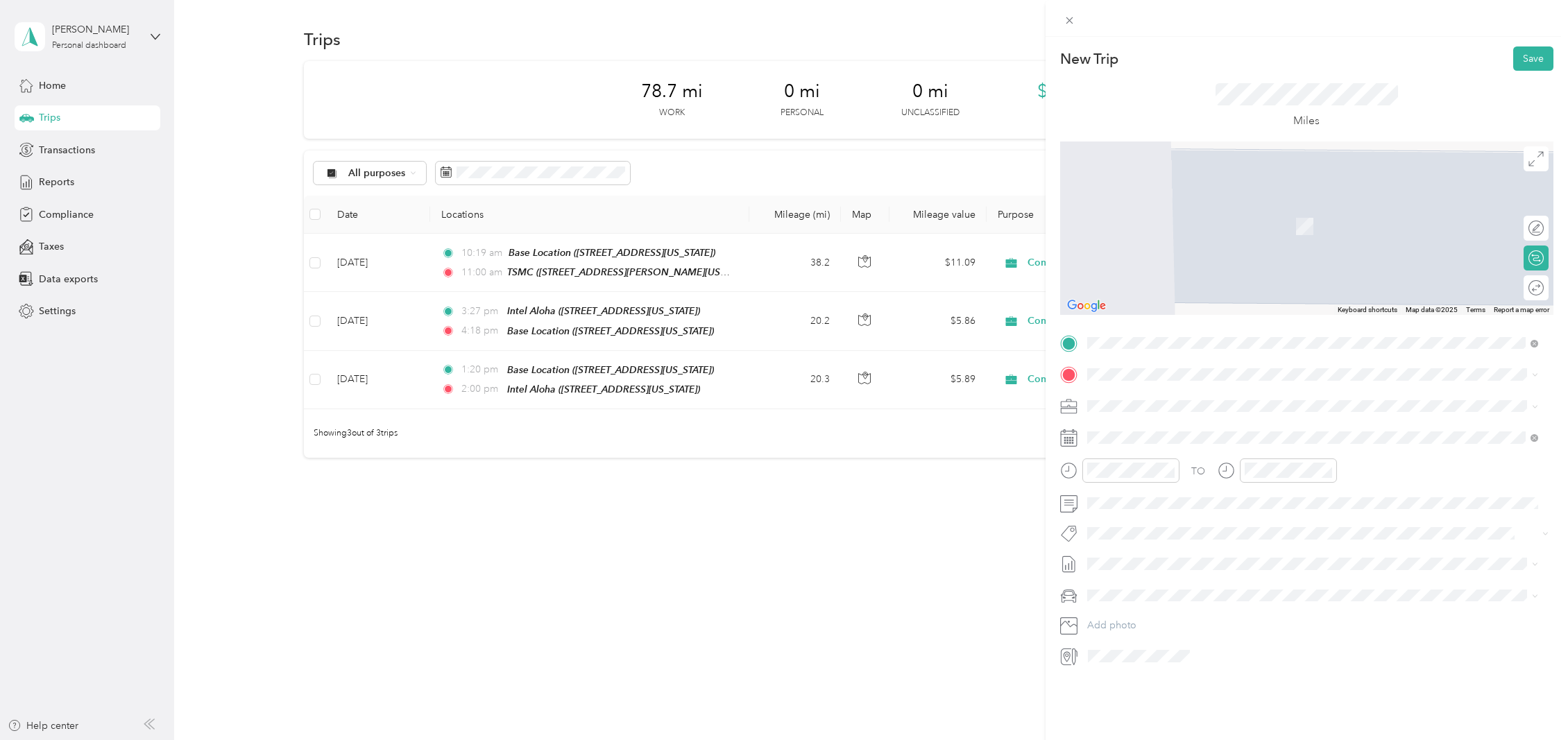
click at [1167, 430] on strong "Base Location" at bounding box center [1144, 427] width 64 height 13
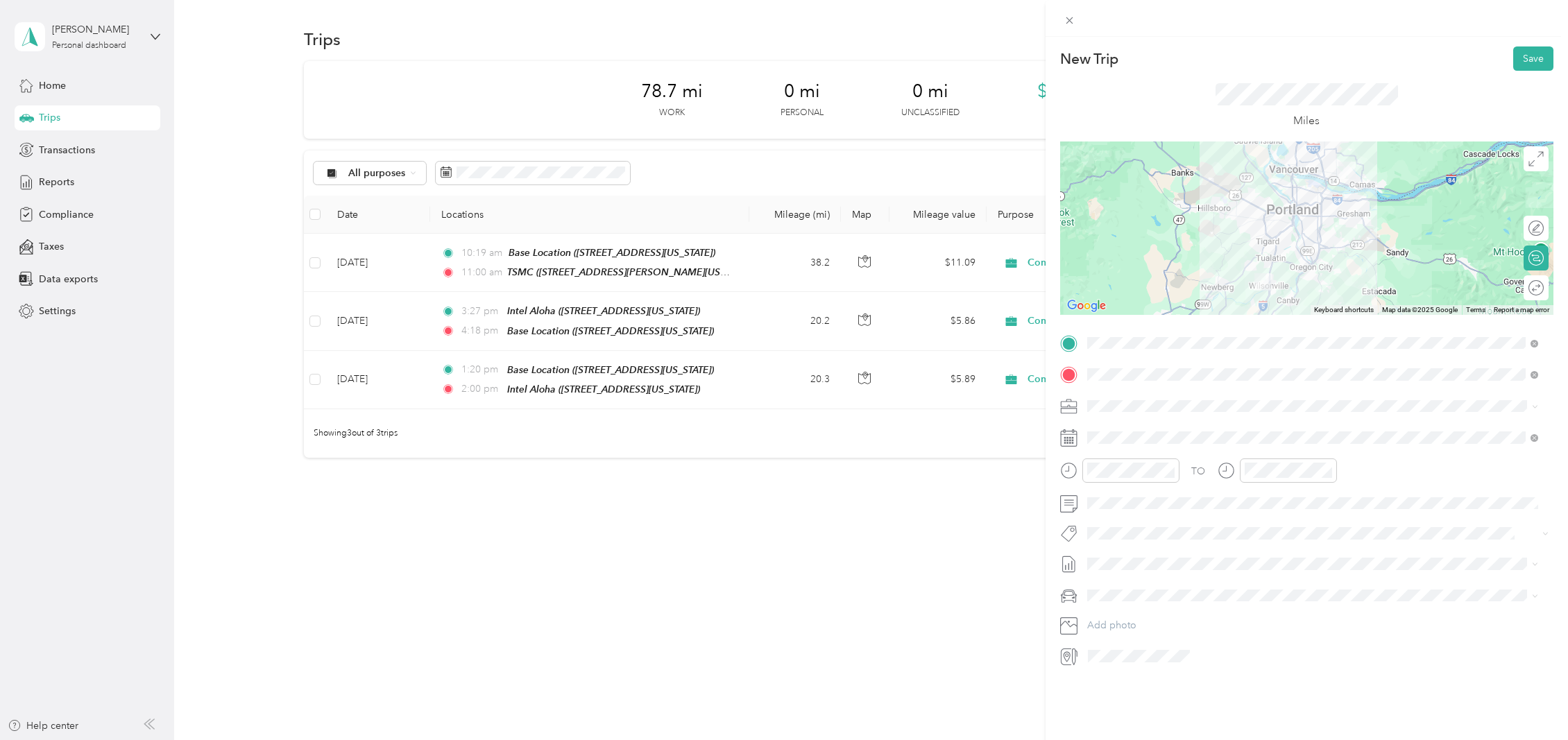
click at [1314, 254] on div at bounding box center [1307, 228] width 493 height 173
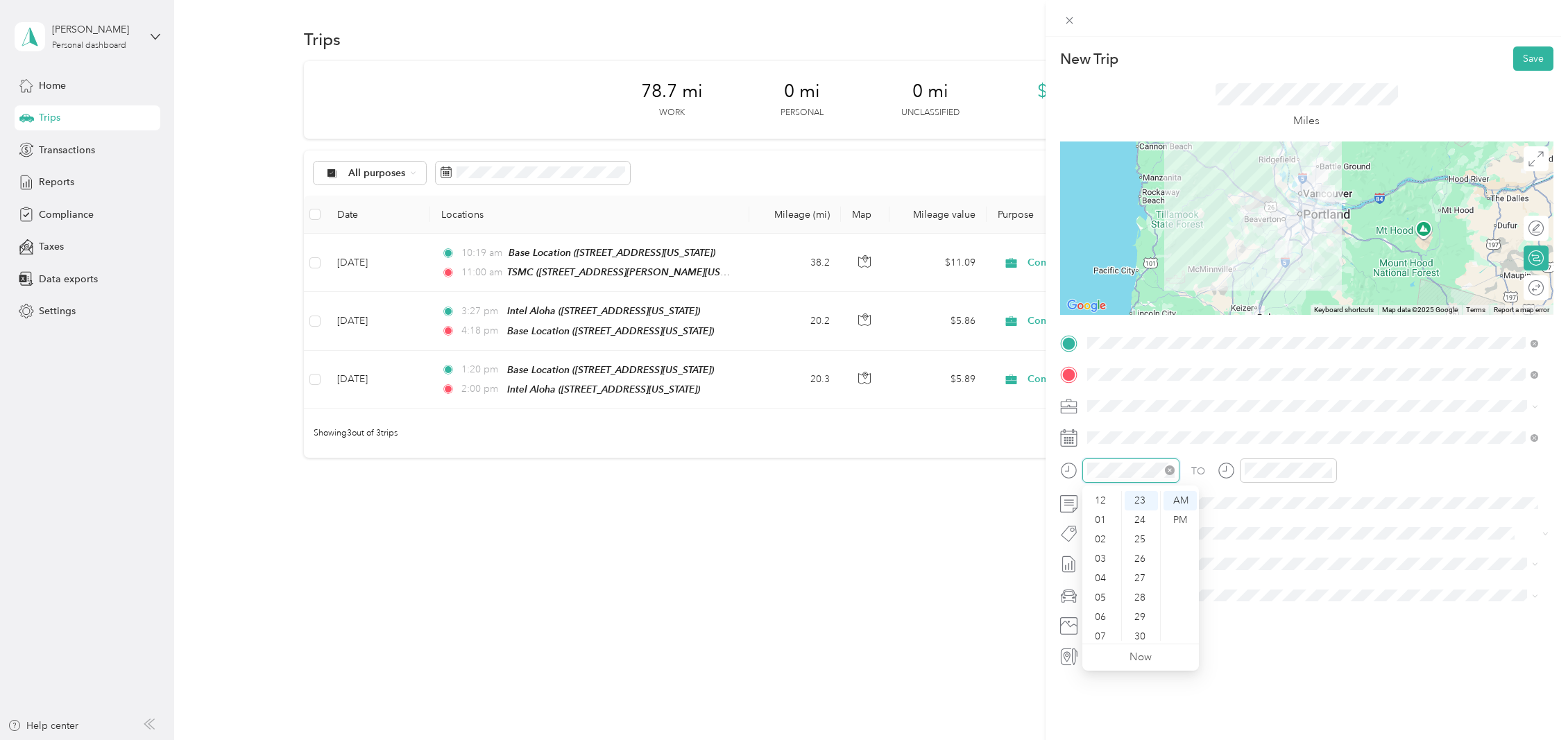
scroll to position [83, 0]
click at [1189, 521] on div "PM" at bounding box center [1180, 521] width 33 height 20
click at [1100, 540] on div "02" at bounding box center [1102, 539] width 33 height 20
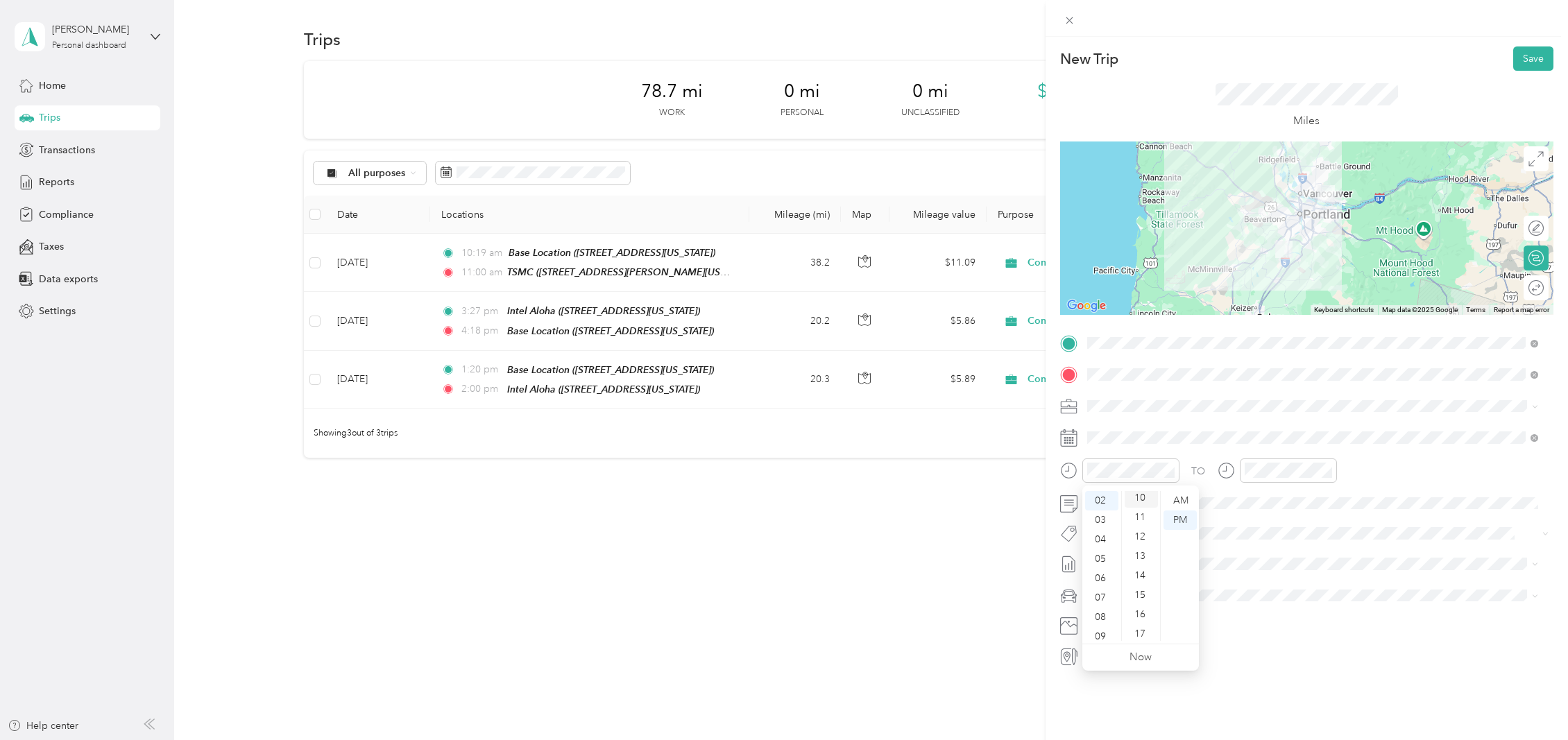
click at [1143, 499] on div "10" at bounding box center [1141, 498] width 33 height 20
click at [1342, 520] on div "PM" at bounding box center [1337, 521] width 33 height 20
click at [1260, 556] on div "03" at bounding box center [1259, 559] width 33 height 20
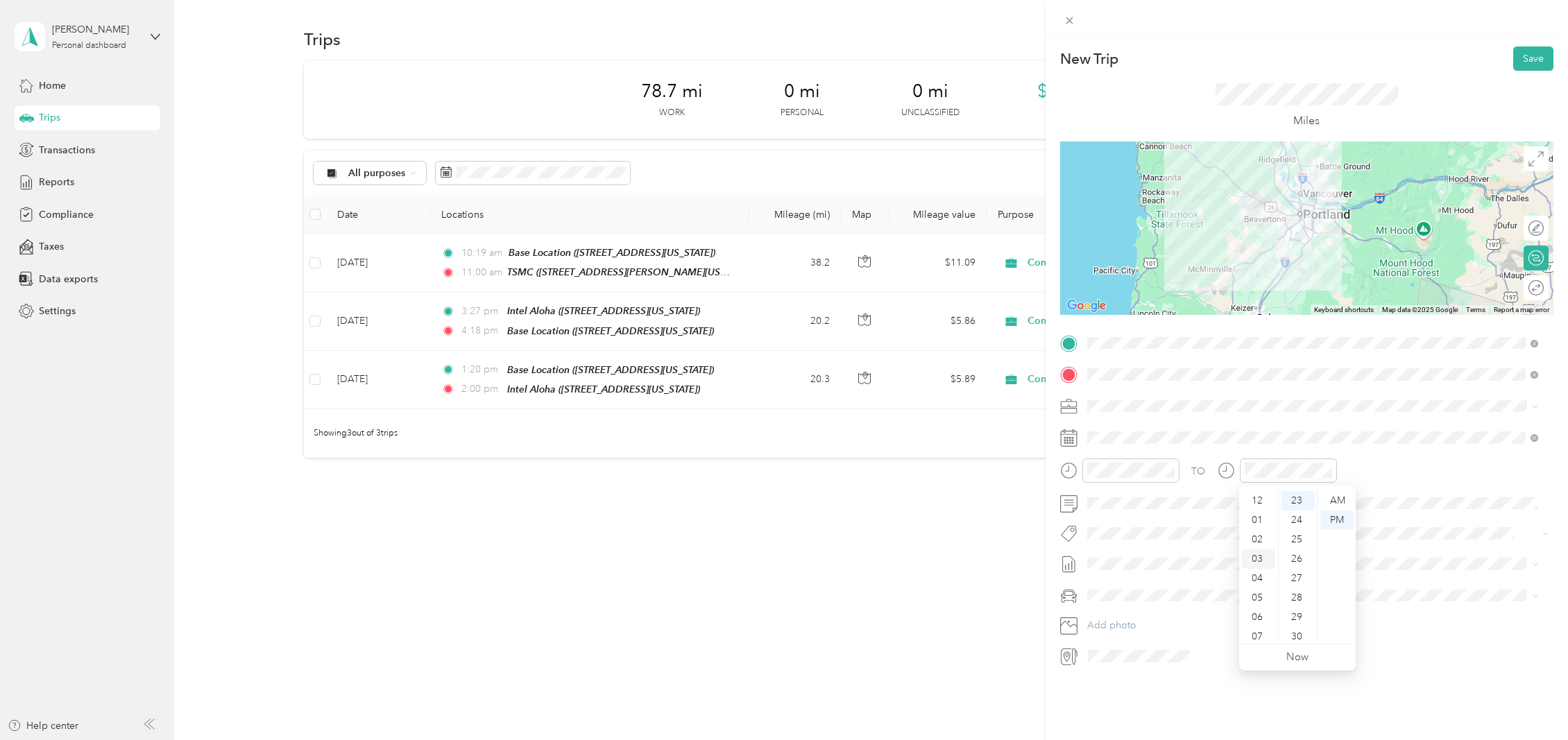
scroll to position [59, 0]
click at [1297, 527] on div "03" at bounding box center [1298, 529] width 33 height 20
click at [1522, 63] on button "Save" at bounding box center [1533, 58] width 40 height 24
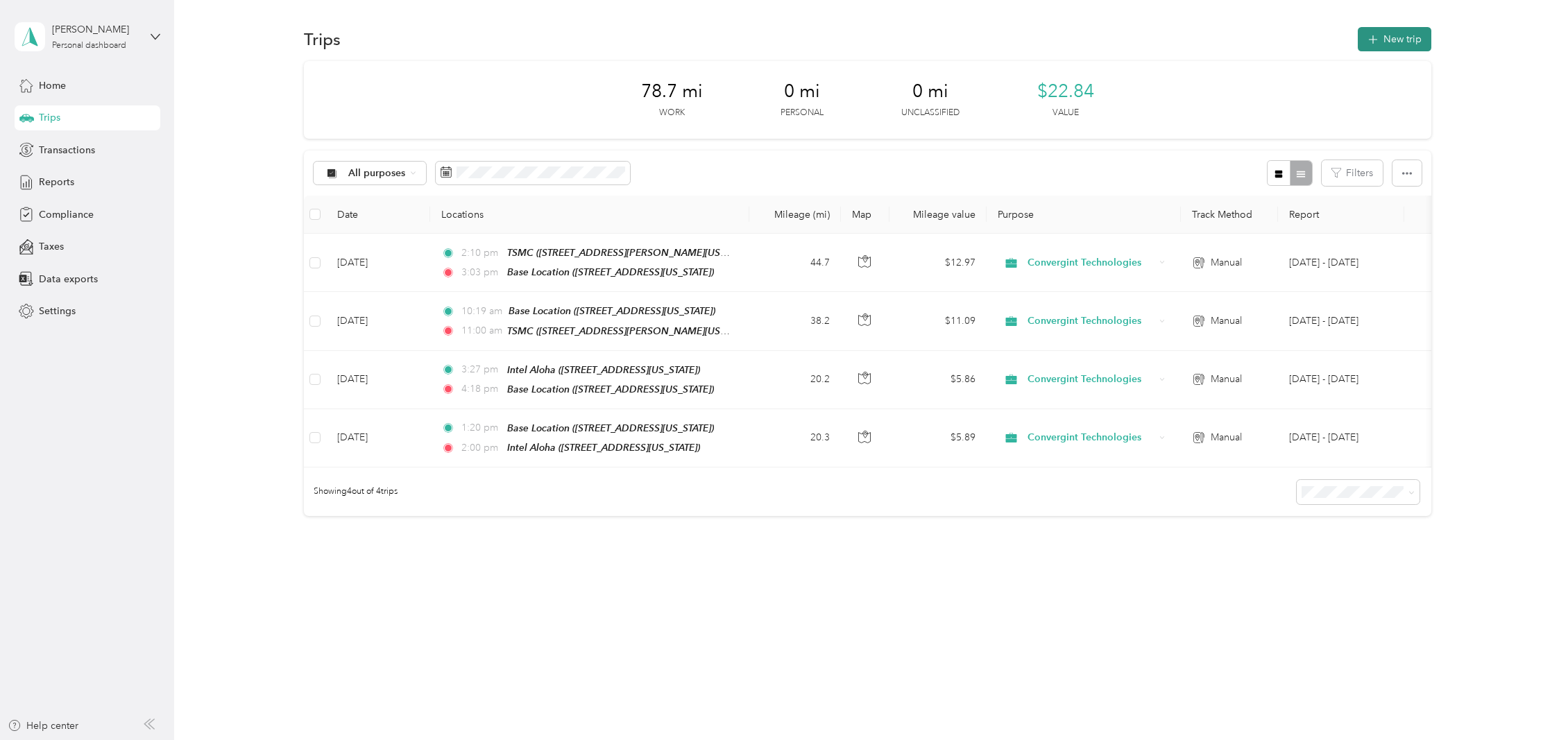
click at [1397, 39] on button "New trip" at bounding box center [1394, 39] width 73 height 24
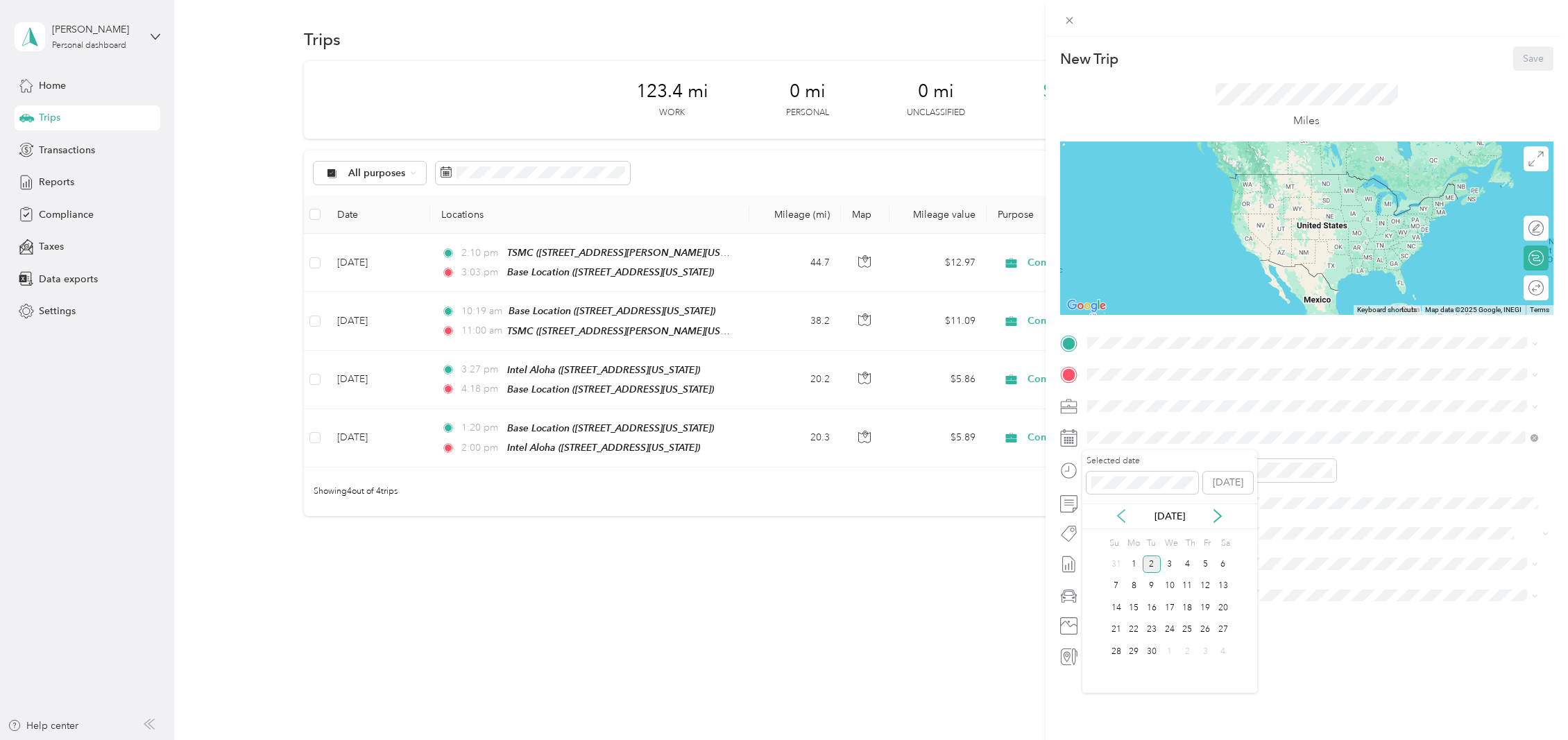
click at [1123, 518] on icon at bounding box center [1121, 516] width 14 height 14
click at [1154, 612] on div "12" at bounding box center [1151, 608] width 18 height 18
click at [1098, 571] on div "08" at bounding box center [1102, 574] width 33 height 20
click at [1102, 553] on div "07" at bounding box center [1102, 554] width 33 height 20
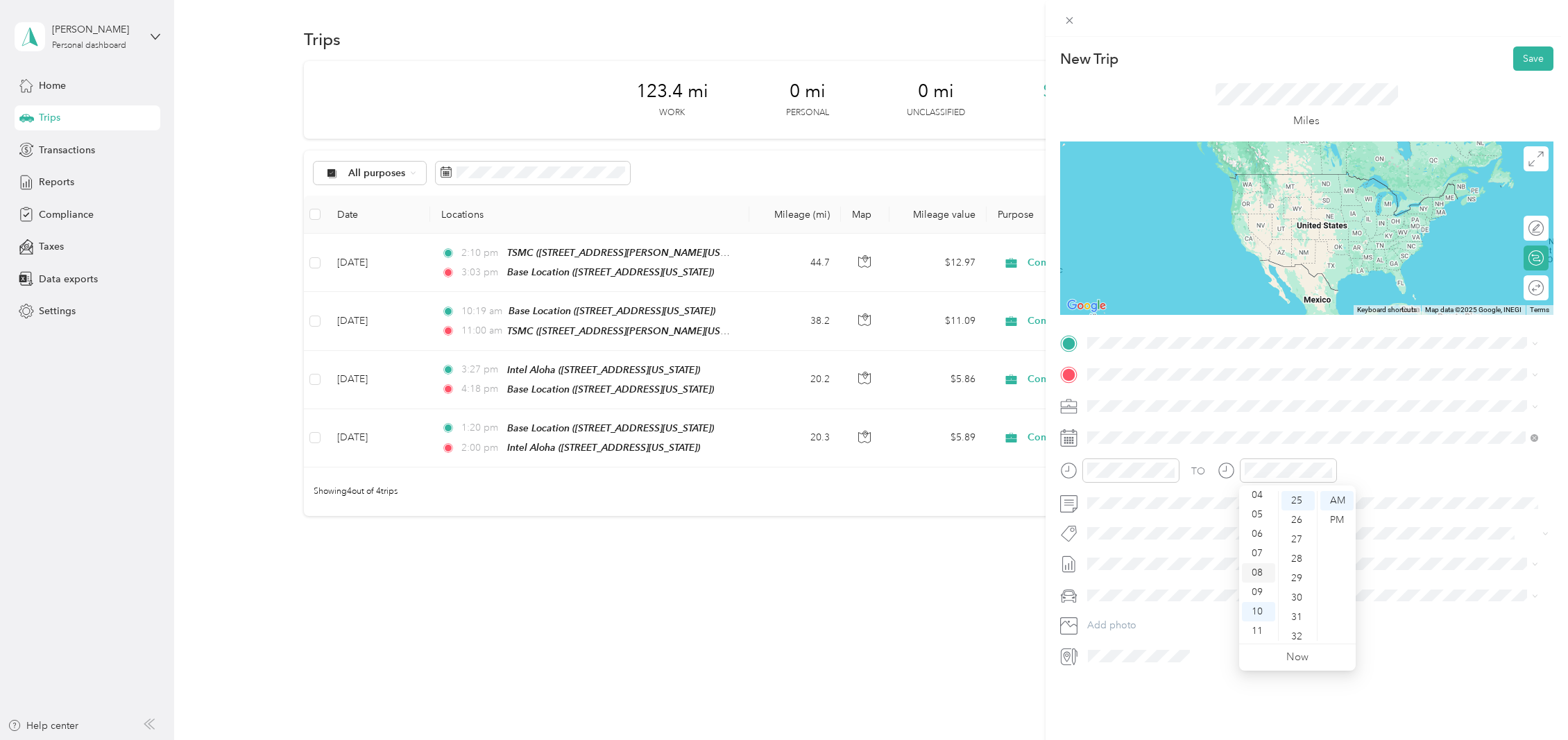
click at [1263, 571] on div "08" at bounding box center [1259, 574] width 33 height 20
click at [1297, 566] on div "07" at bounding box center [1298, 568] width 33 height 20
click at [1235, 396] on div "Base Location" at bounding box center [1182, 394] width 139 height 13
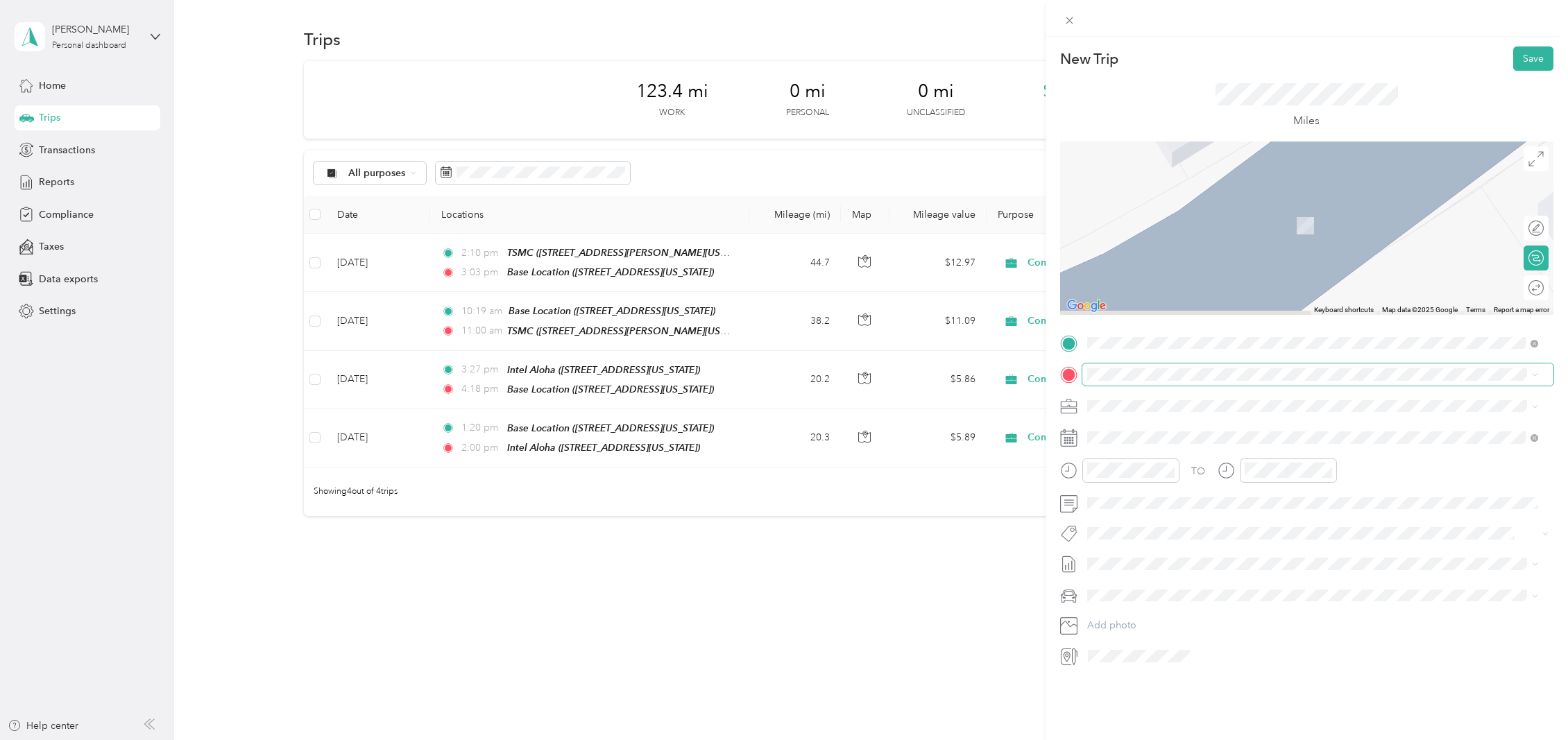
click at [1212, 366] on span at bounding box center [1317, 374] width 471 height 23
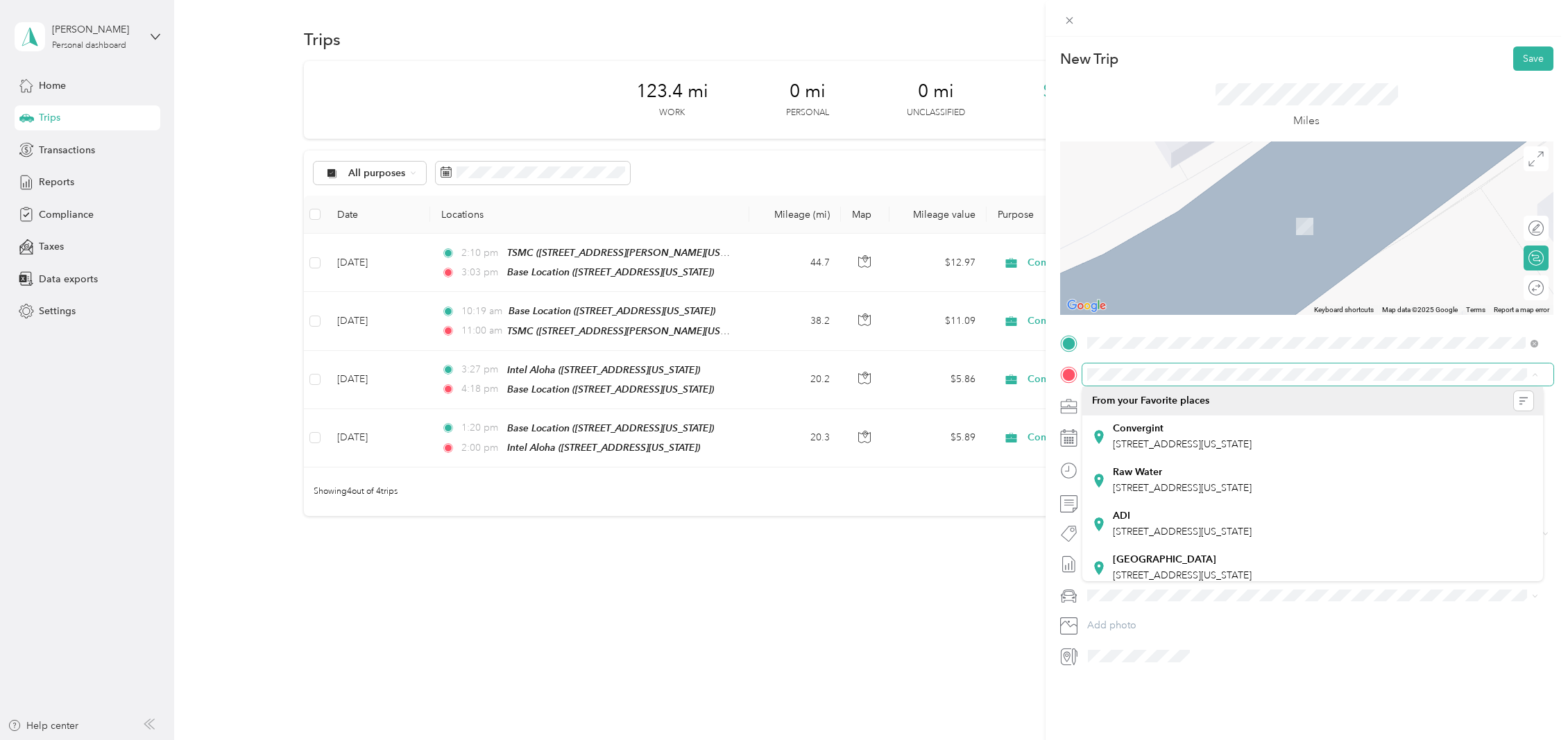
scroll to position [0, 0]
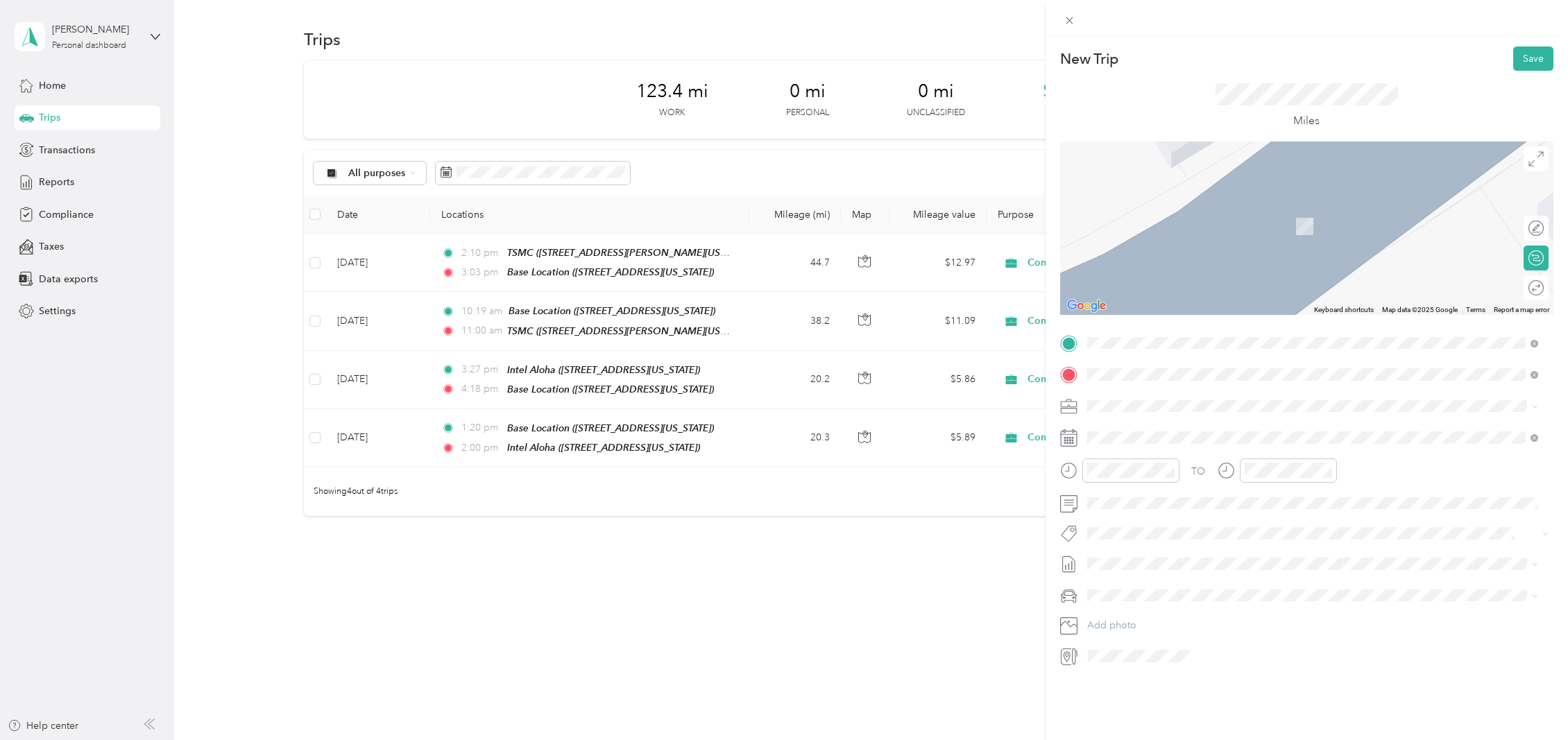
click at [1222, 494] on span "[STREET_ADDRESS][US_STATE]" at bounding box center [1182, 488] width 139 height 12
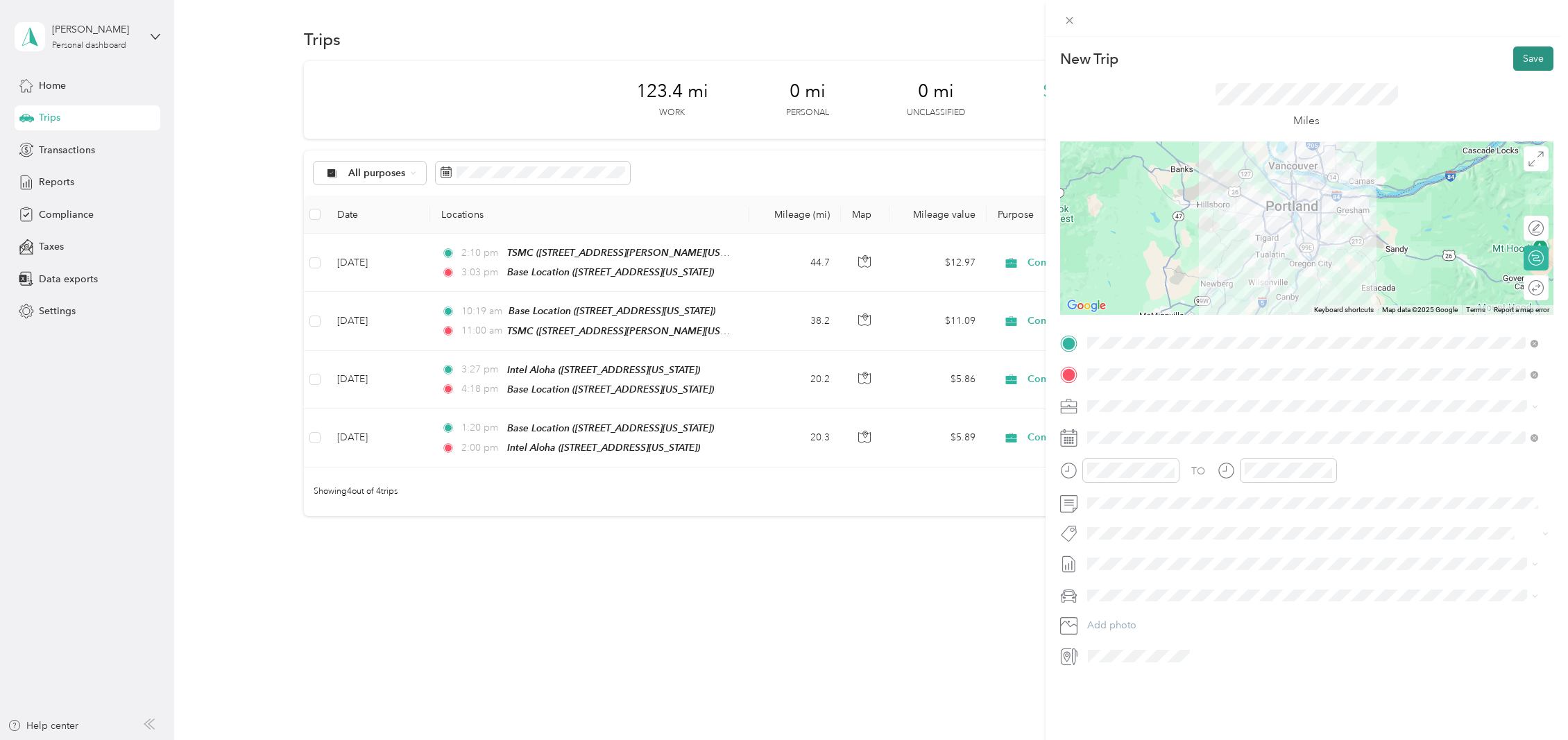
click at [1523, 63] on button "Save" at bounding box center [1533, 58] width 40 height 24
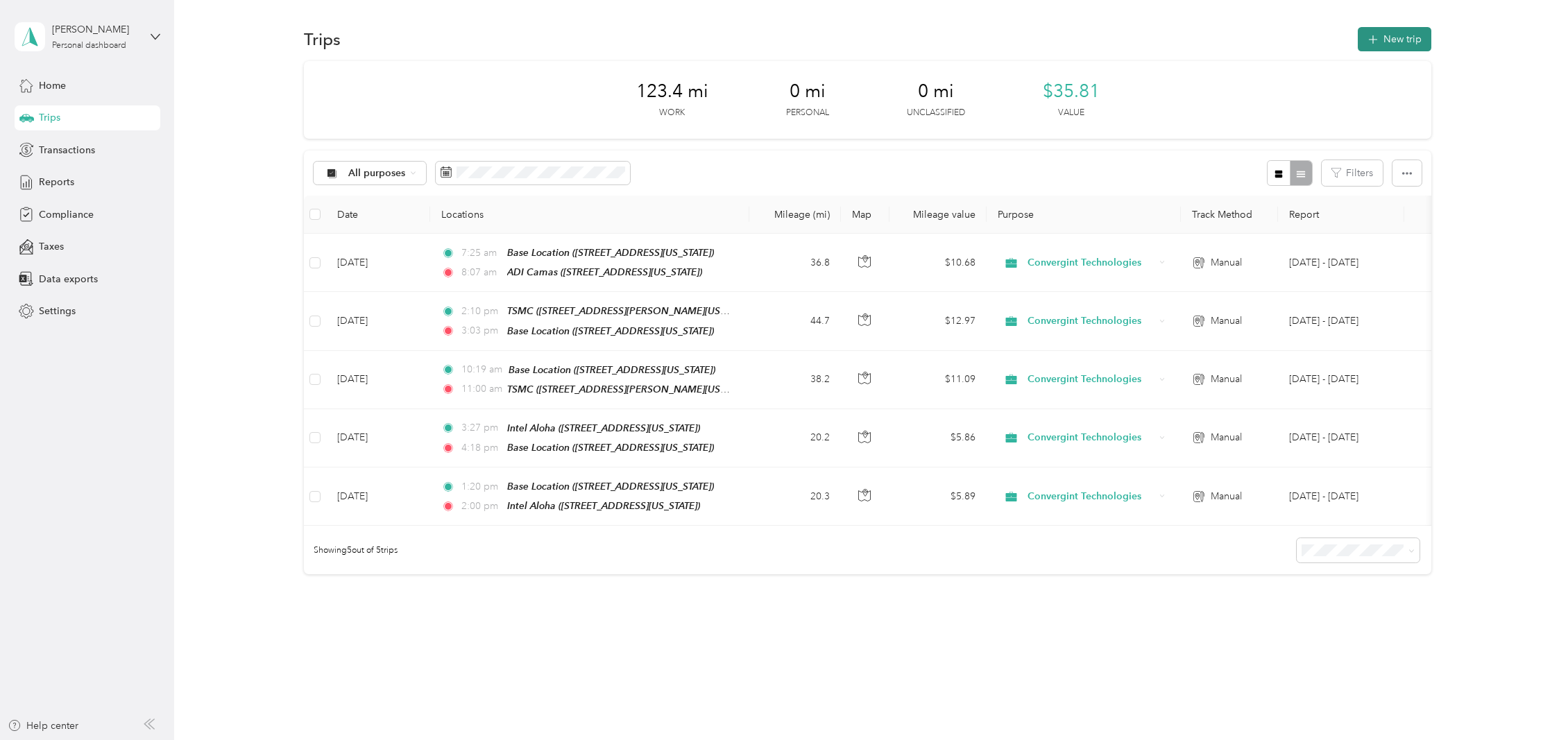
click at [1369, 41] on icon "button" at bounding box center [1373, 40] width 16 height 16
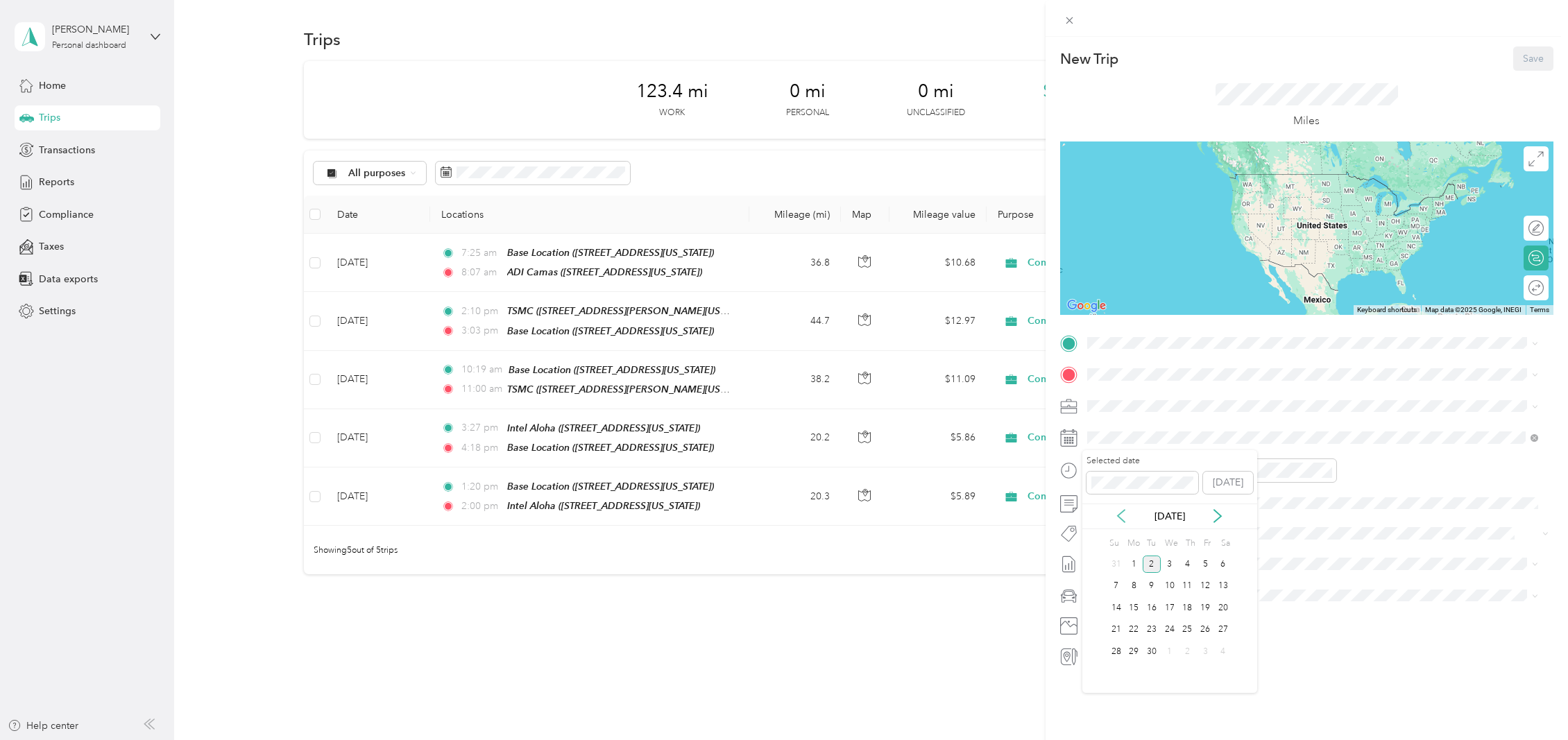
click at [1121, 516] on icon at bounding box center [1121, 516] width 14 height 14
click at [1154, 612] on div "12" at bounding box center [1151, 608] width 18 height 18
click at [1192, 463] on span "[STREET_ADDRESS][US_STATE]" at bounding box center [1182, 457] width 139 height 12
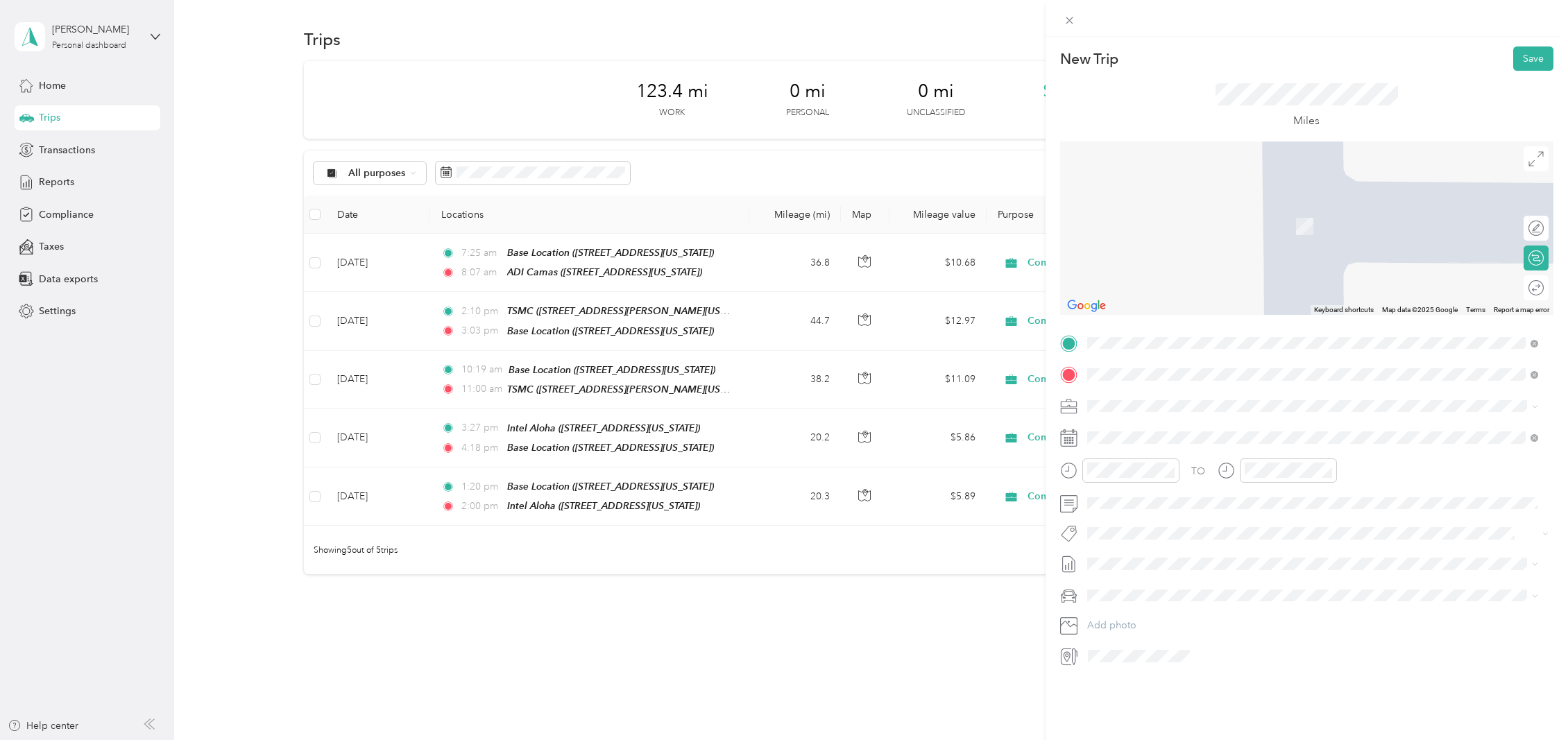
click at [1126, 444] on div "Base Location [STREET_ADDRESS][US_STATE]" at bounding box center [1182, 438] width 139 height 29
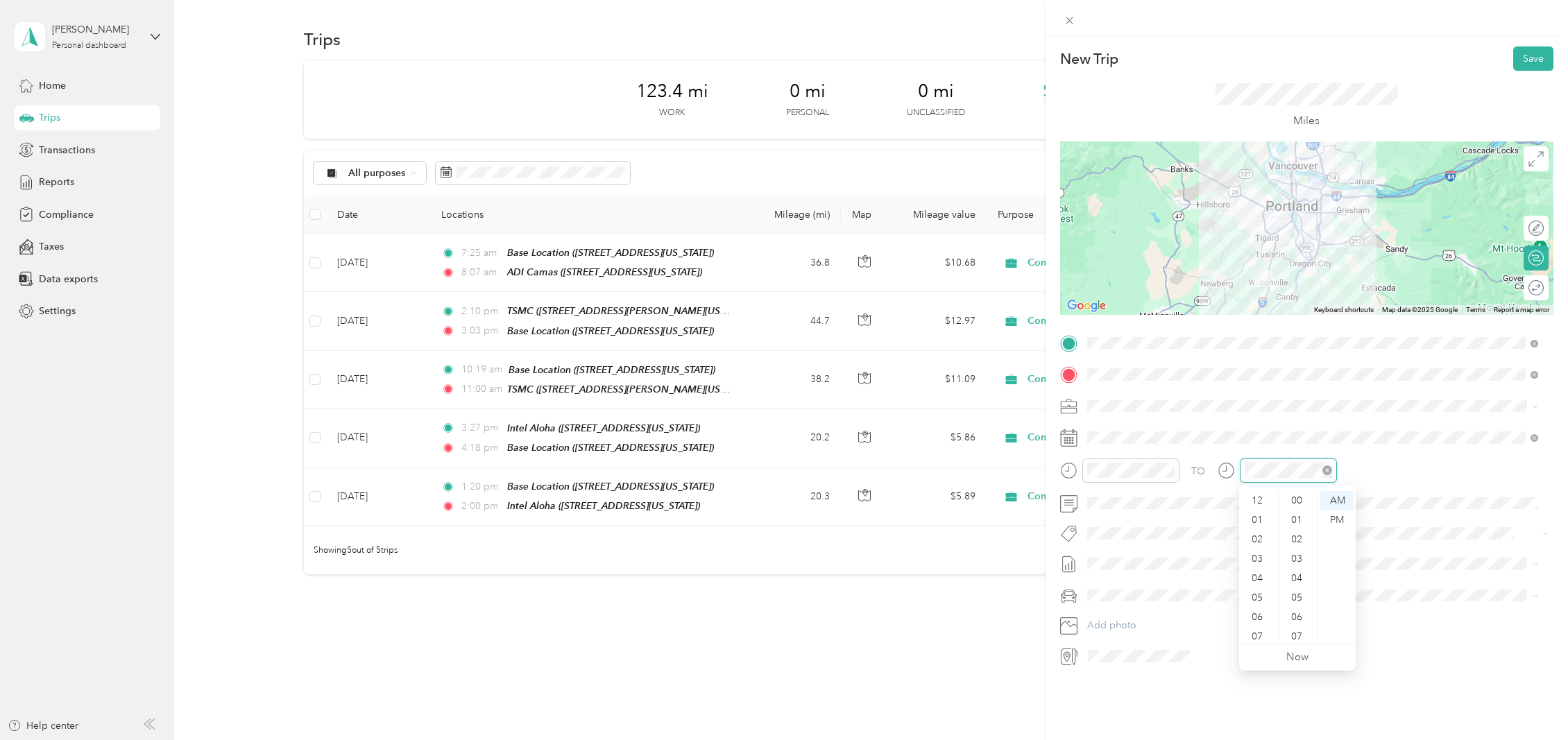
scroll to position [505, 0]
click at [1259, 629] on div "11" at bounding box center [1259, 631] width 33 height 20
click at [1300, 558] on div "18" at bounding box center [1298, 554] width 33 height 20
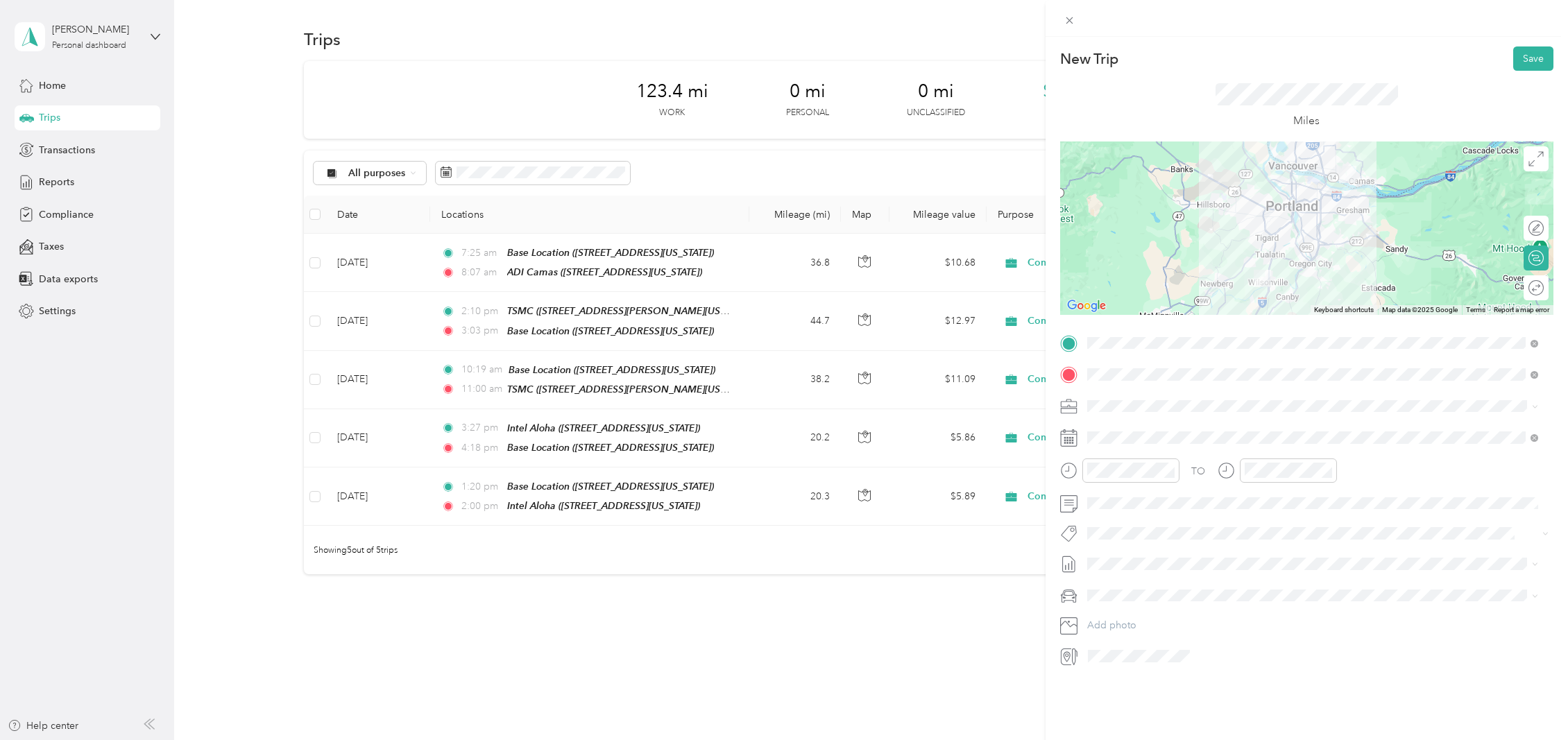
click at [1411, 62] on div "New Trip Save" at bounding box center [1307, 58] width 493 height 24
click at [1530, 56] on button "Save" at bounding box center [1533, 58] width 40 height 24
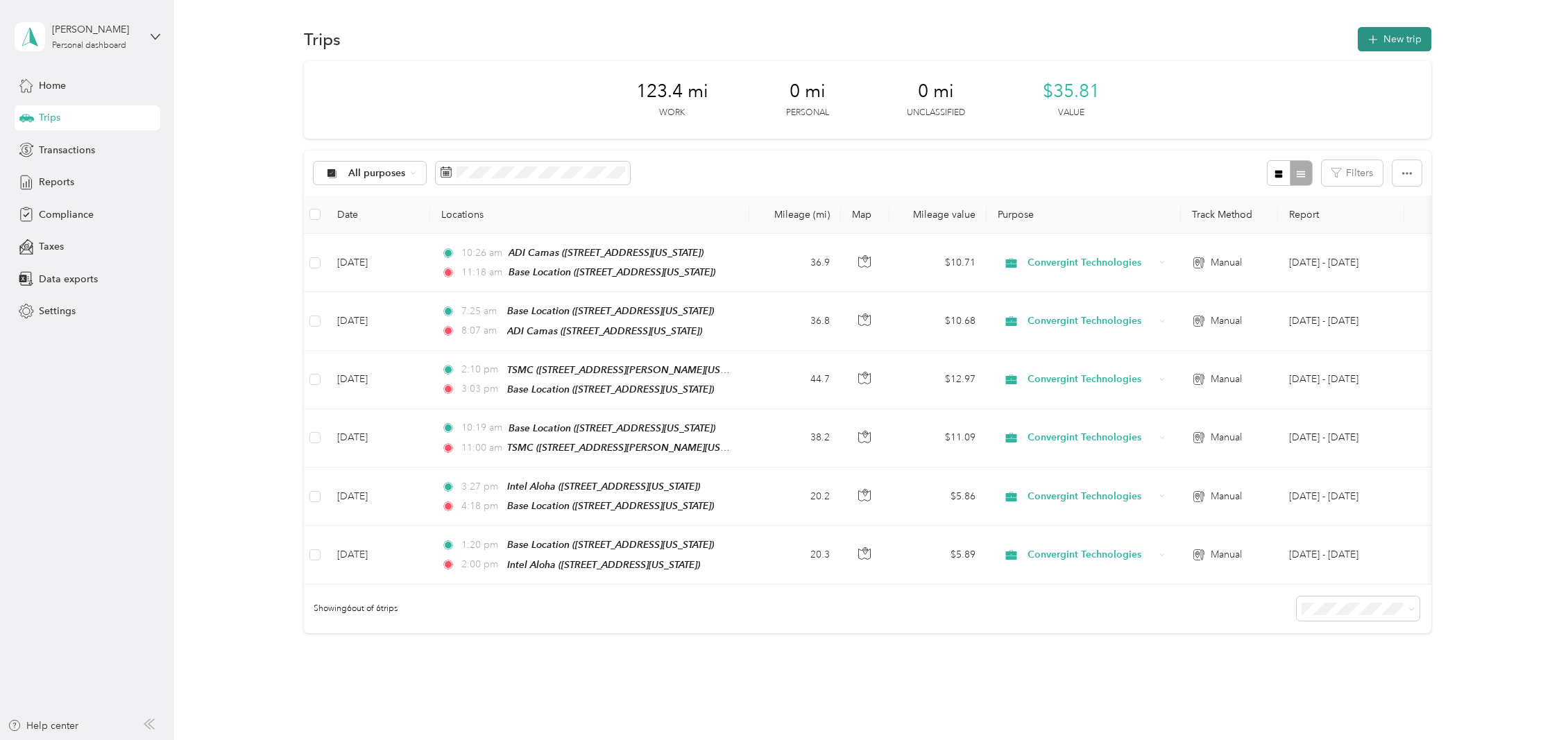
click at [1385, 31] on button "New trip" at bounding box center [1394, 39] width 73 height 24
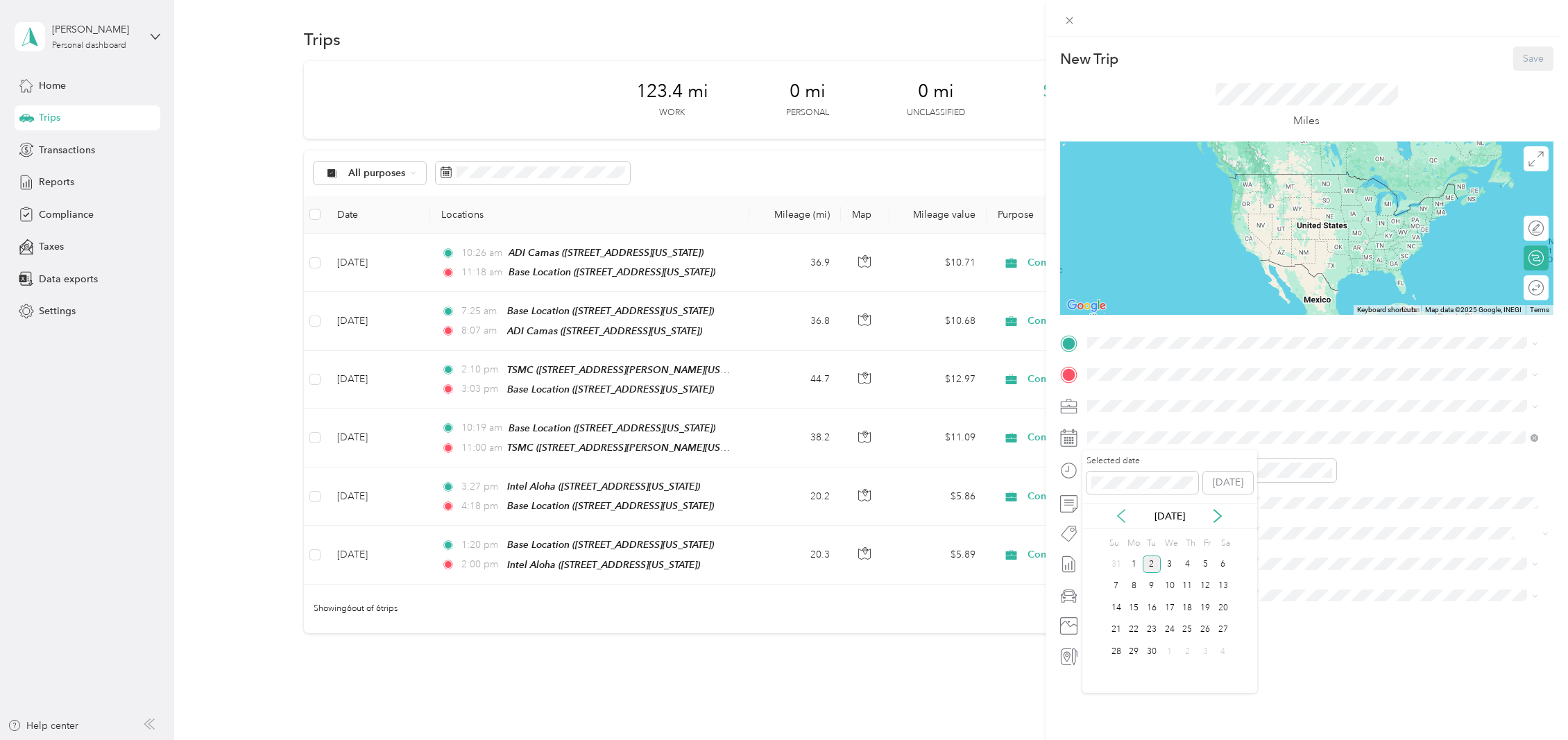
click at [1120, 522] on icon at bounding box center [1121, 516] width 14 height 14
click at [1206, 609] on div "15" at bounding box center [1205, 608] width 18 height 18
click at [1102, 591] on div "09" at bounding box center [1102, 592] width 33 height 20
click at [1141, 523] on div "15" at bounding box center [1141, 526] width 33 height 20
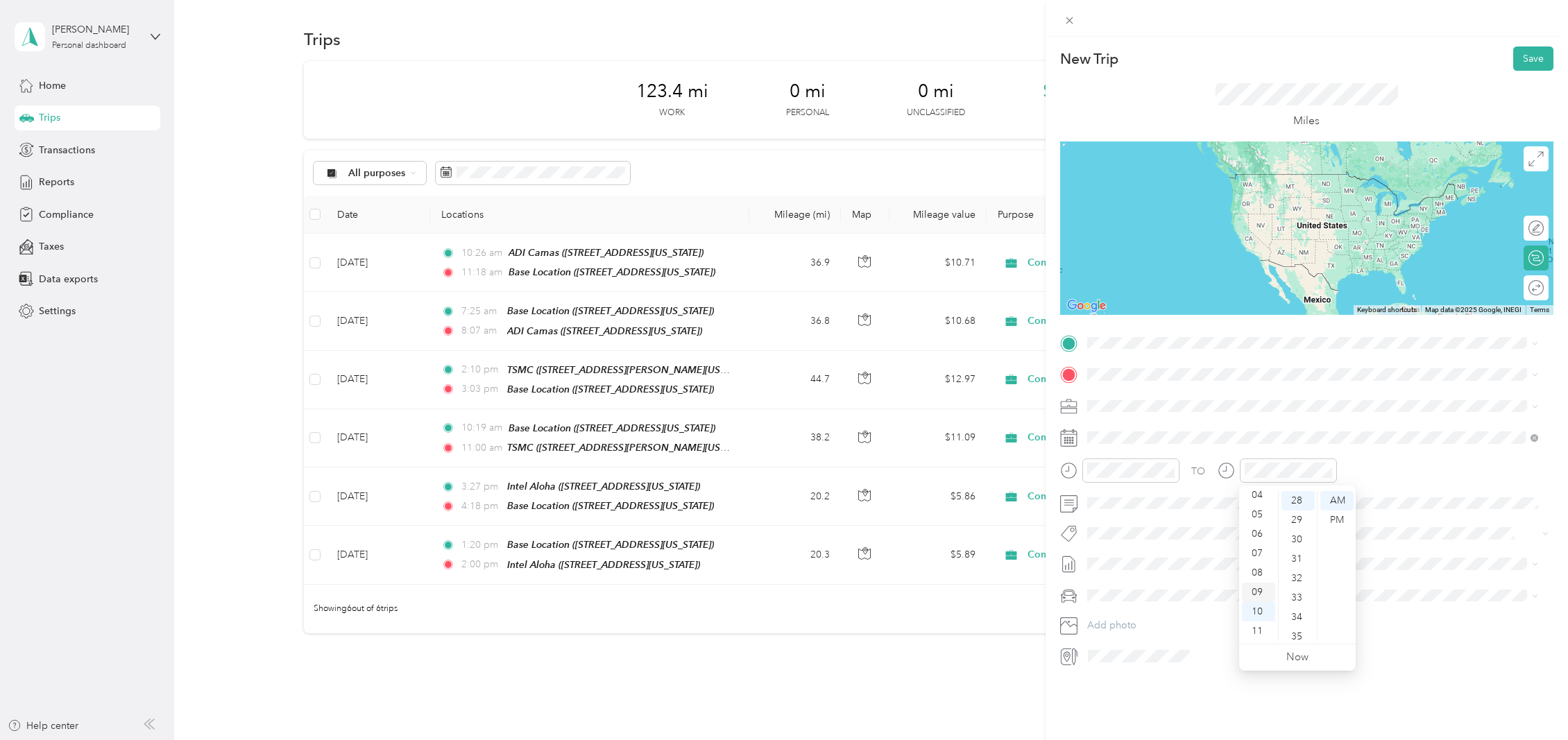
click at [1262, 589] on div "09" at bounding box center [1259, 592] width 33 height 20
click at [1290, 611] on div "58" at bounding box center [1298, 612] width 33 height 20
click at [1146, 399] on div "Base Location [STREET_ADDRESS][US_STATE]" at bounding box center [1182, 406] width 139 height 29
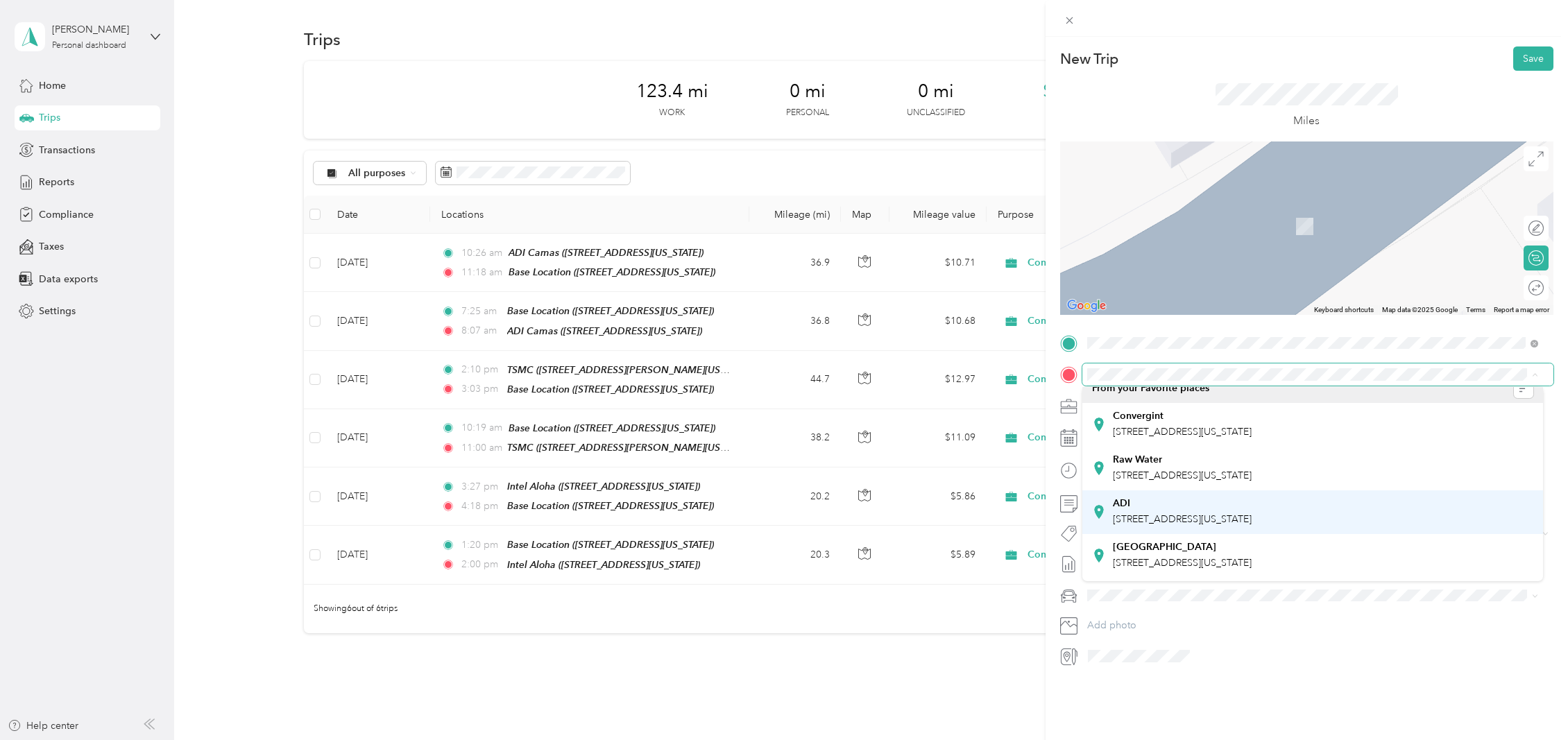
scroll to position [0, 0]
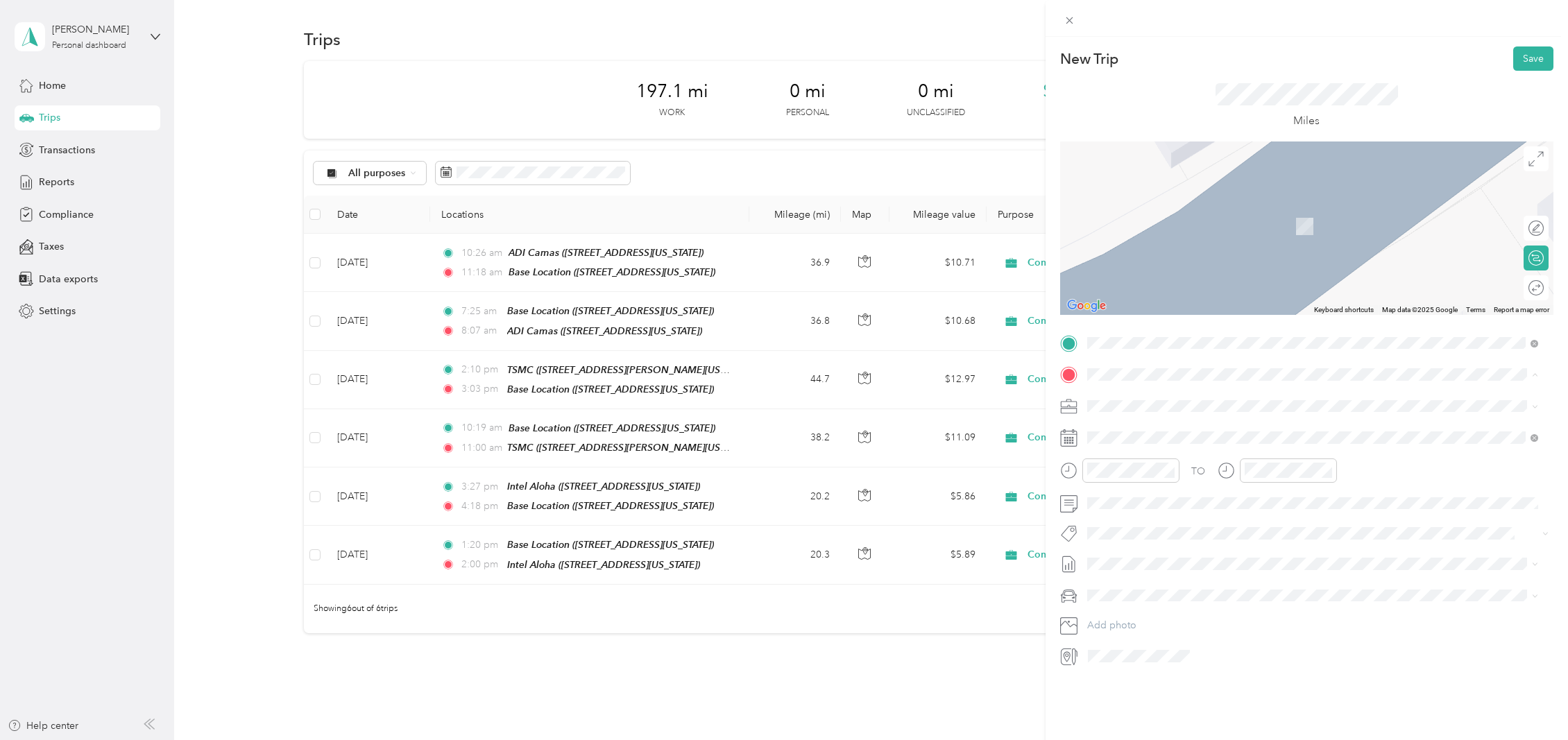
click at [1148, 433] on div "Intel Aloha [STREET_ADDRESS][US_STATE]" at bounding box center [1182, 438] width 139 height 29
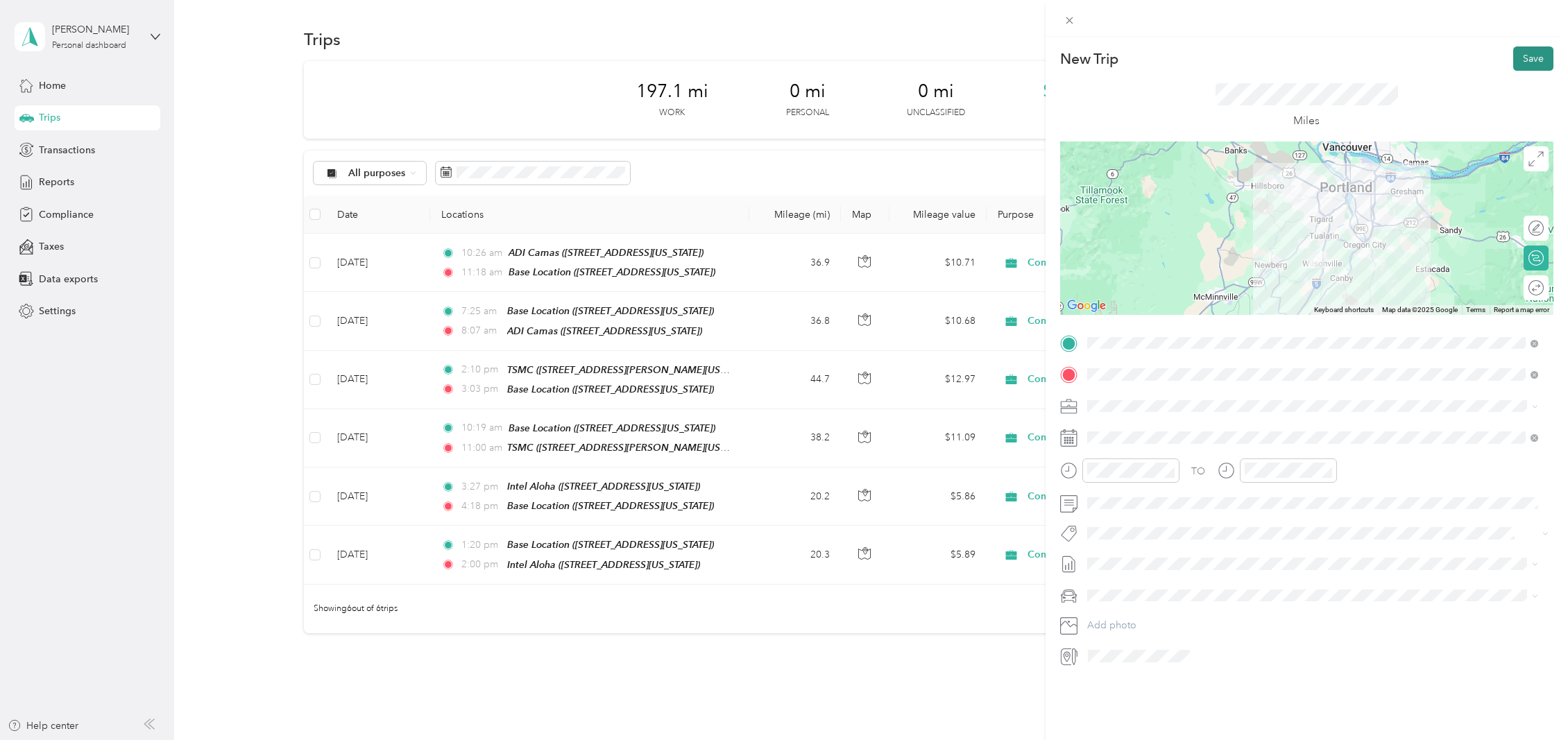
click at [1523, 60] on button "Save" at bounding box center [1533, 58] width 40 height 24
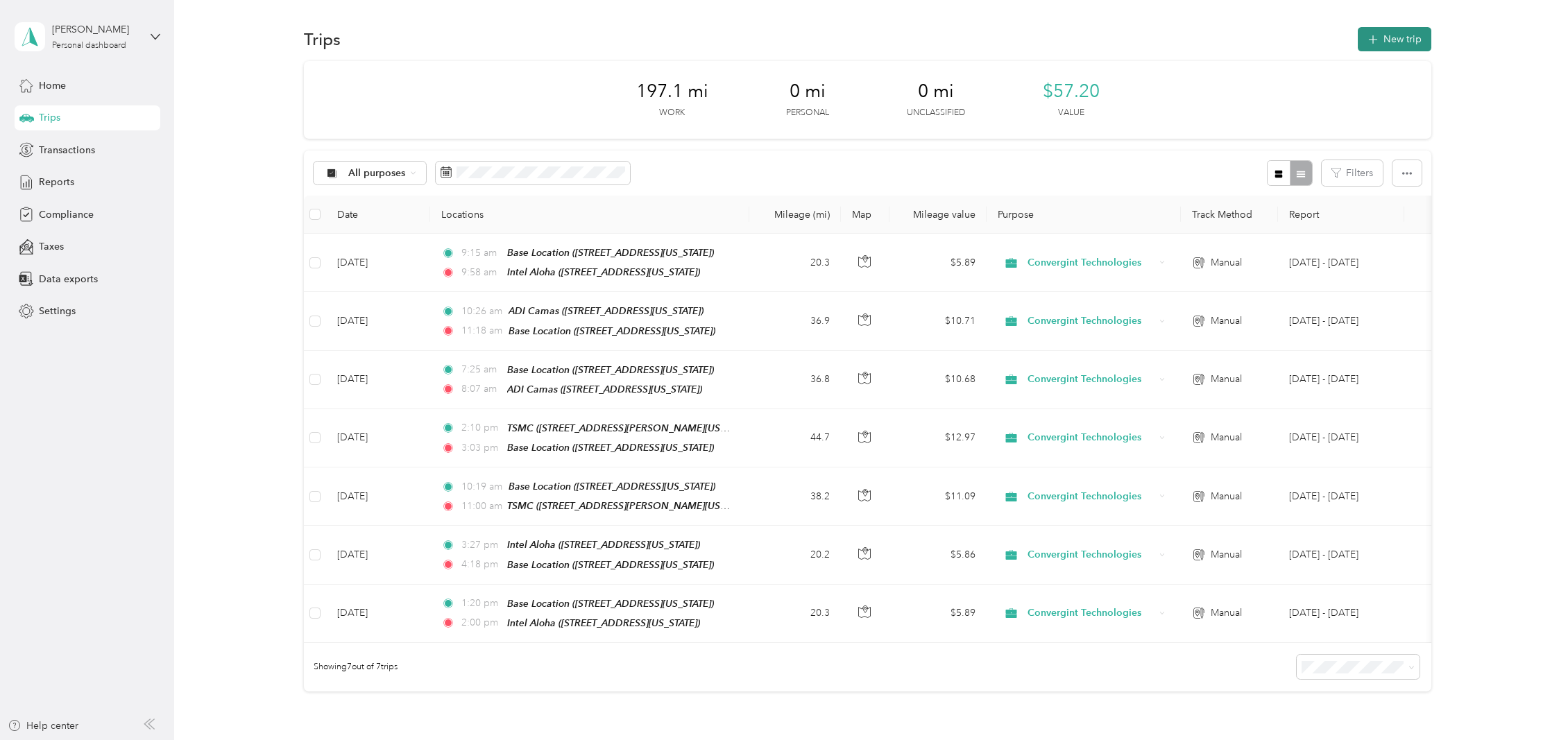
click at [1377, 43] on button "New trip" at bounding box center [1394, 39] width 73 height 24
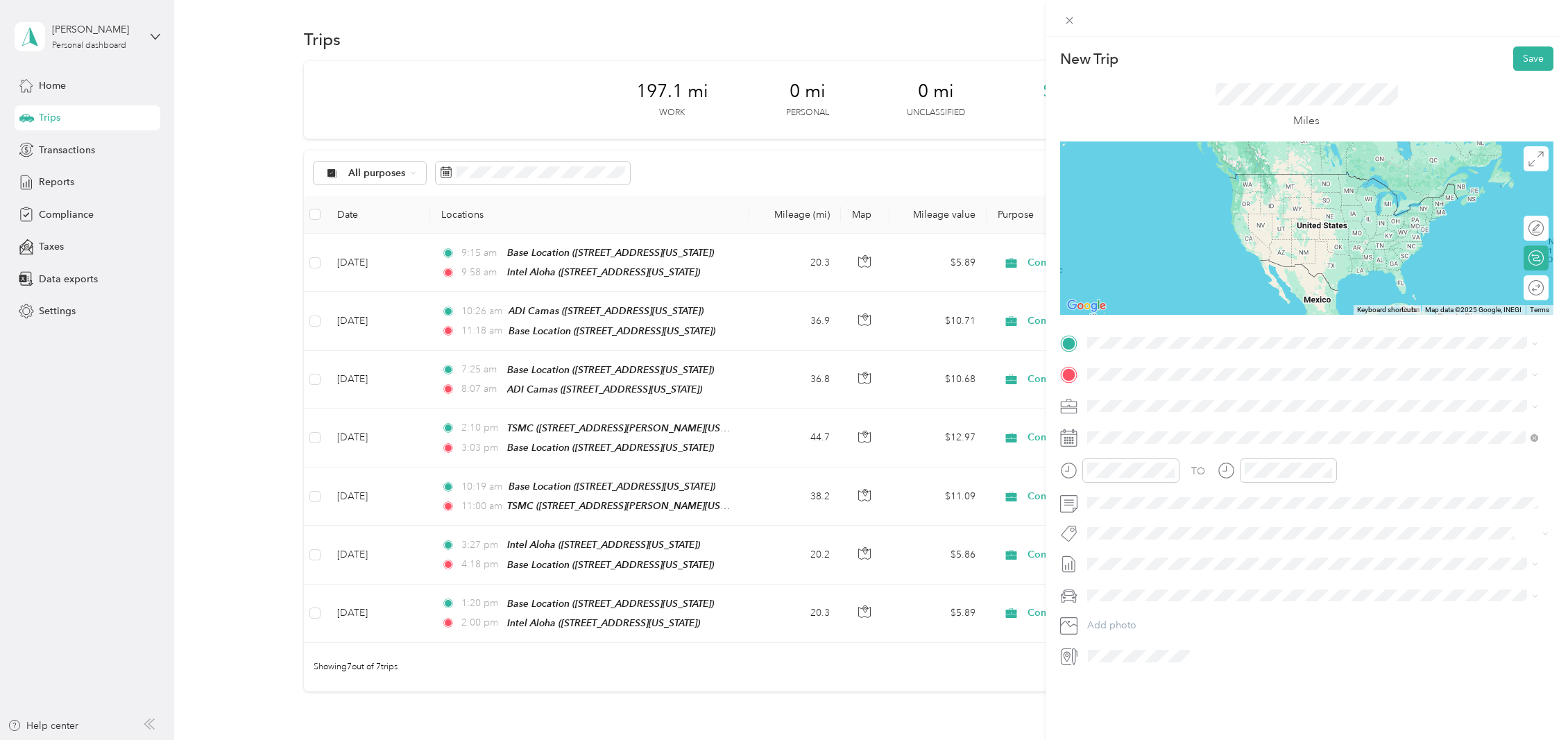
click at [1174, 405] on div "Intel Aloha [STREET_ADDRESS][US_STATE]" at bounding box center [1182, 402] width 139 height 29
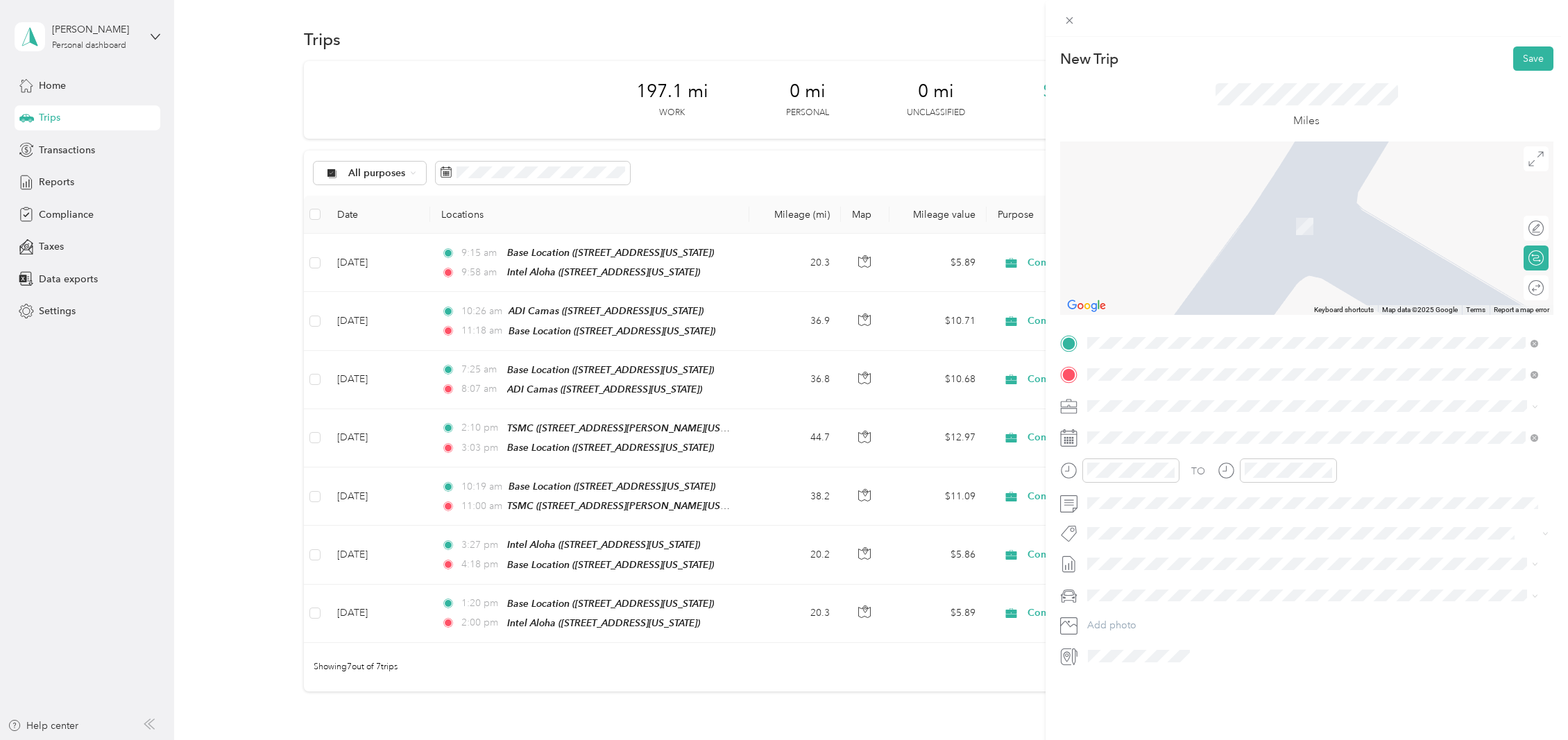
click at [1176, 439] on span "[STREET_ADDRESS][US_STATE]" at bounding box center [1182, 445] width 139 height 12
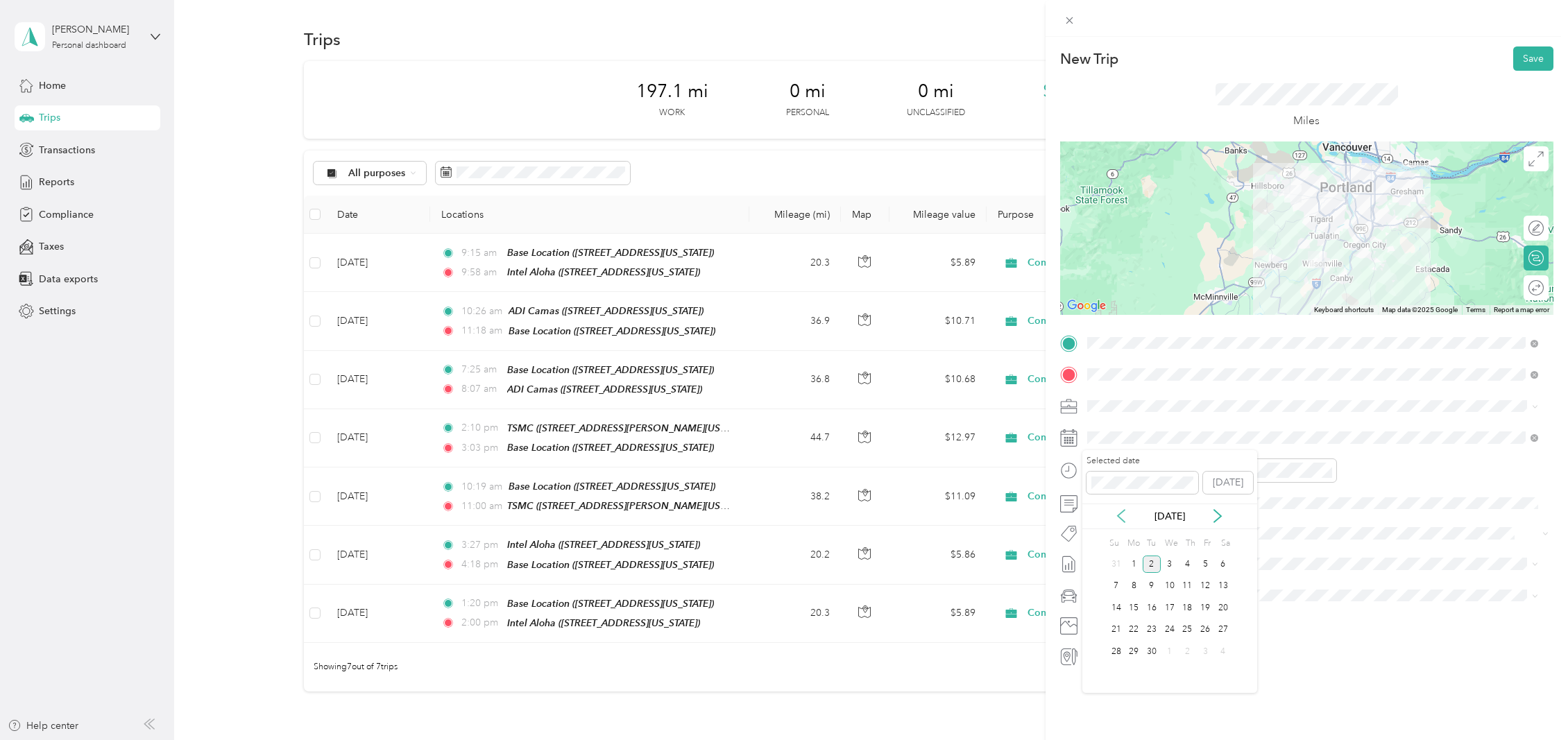
click at [1122, 519] on icon at bounding box center [1121, 516] width 7 height 13
click at [1208, 608] on div "15" at bounding box center [1205, 608] width 18 height 18
click at [1104, 631] on div "11" at bounding box center [1102, 631] width 33 height 20
drag, startPoint x: 1104, startPoint y: 631, endPoint x: 1347, endPoint y: 525, distance: 265.1
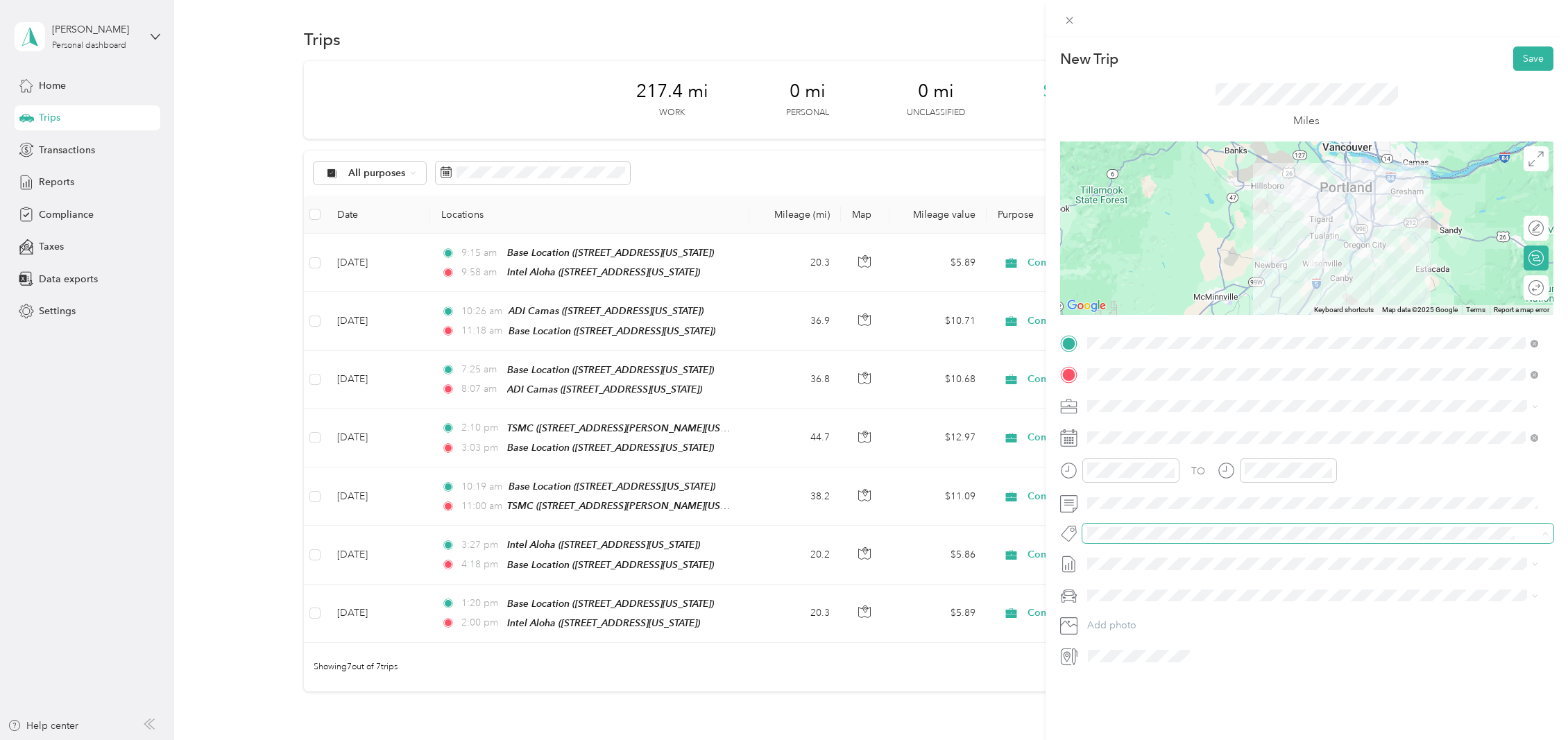
click at [1347, 525] on span at bounding box center [1317, 533] width 471 height 20
click at [1345, 523] on div "PM" at bounding box center [1337, 521] width 33 height 20
click at [1257, 502] on div "12" at bounding box center [1259, 501] width 33 height 20
click at [1297, 532] on div "17" at bounding box center [1298, 526] width 33 height 20
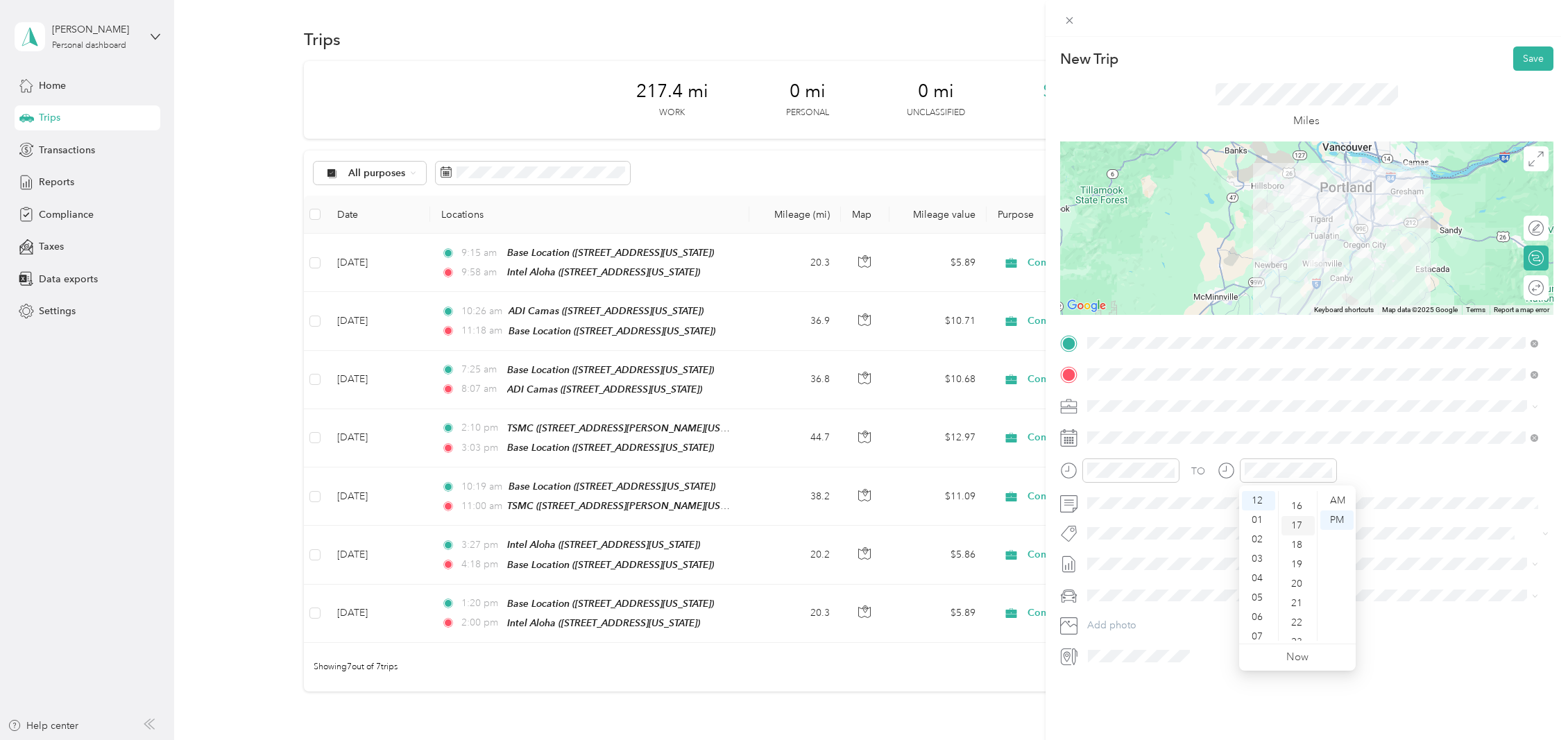
scroll to position [330, 0]
click at [1471, 555] on span at bounding box center [1317, 564] width 471 height 23
click at [1523, 61] on button "Save" at bounding box center [1533, 58] width 40 height 24
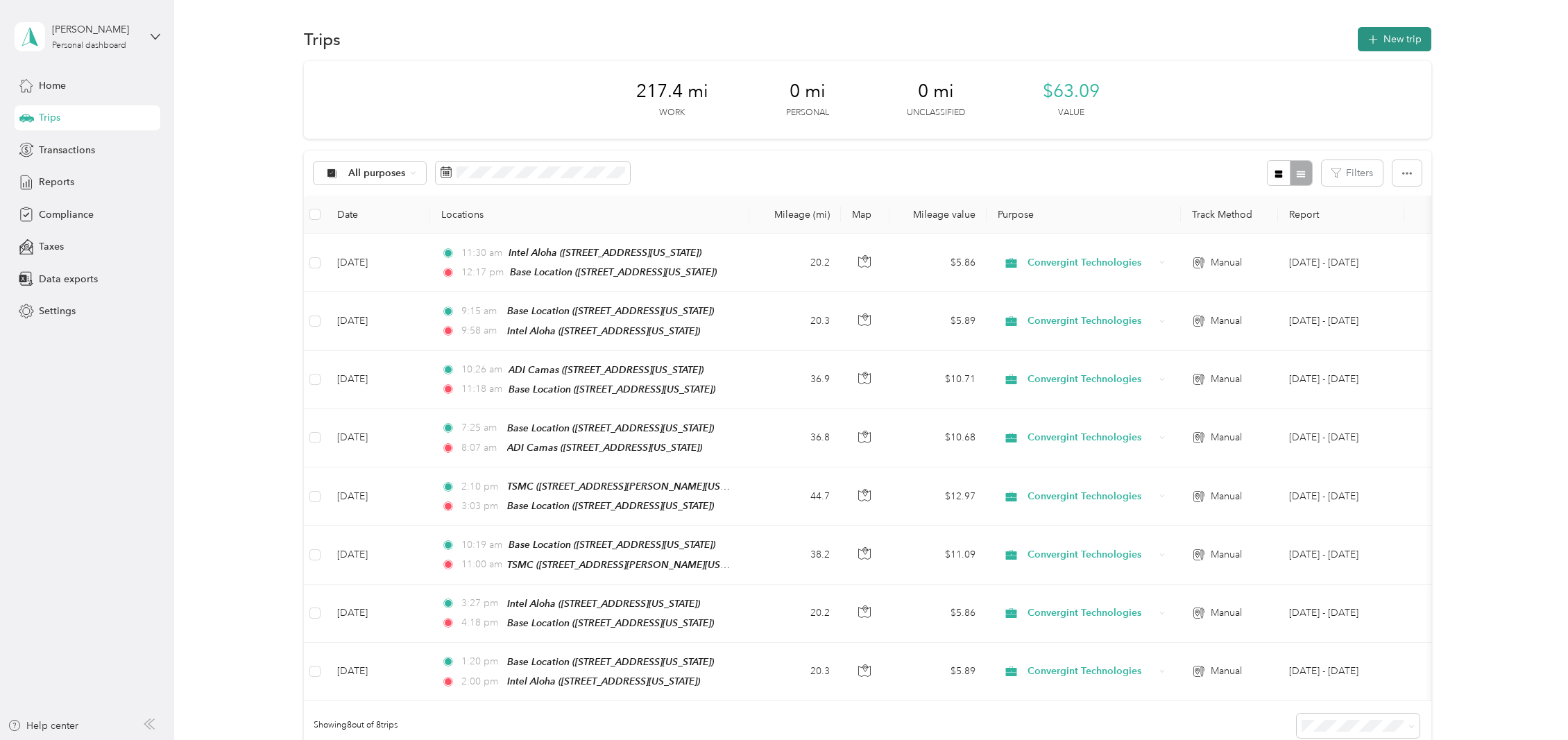
click at [1407, 39] on button "New trip" at bounding box center [1394, 39] width 73 height 24
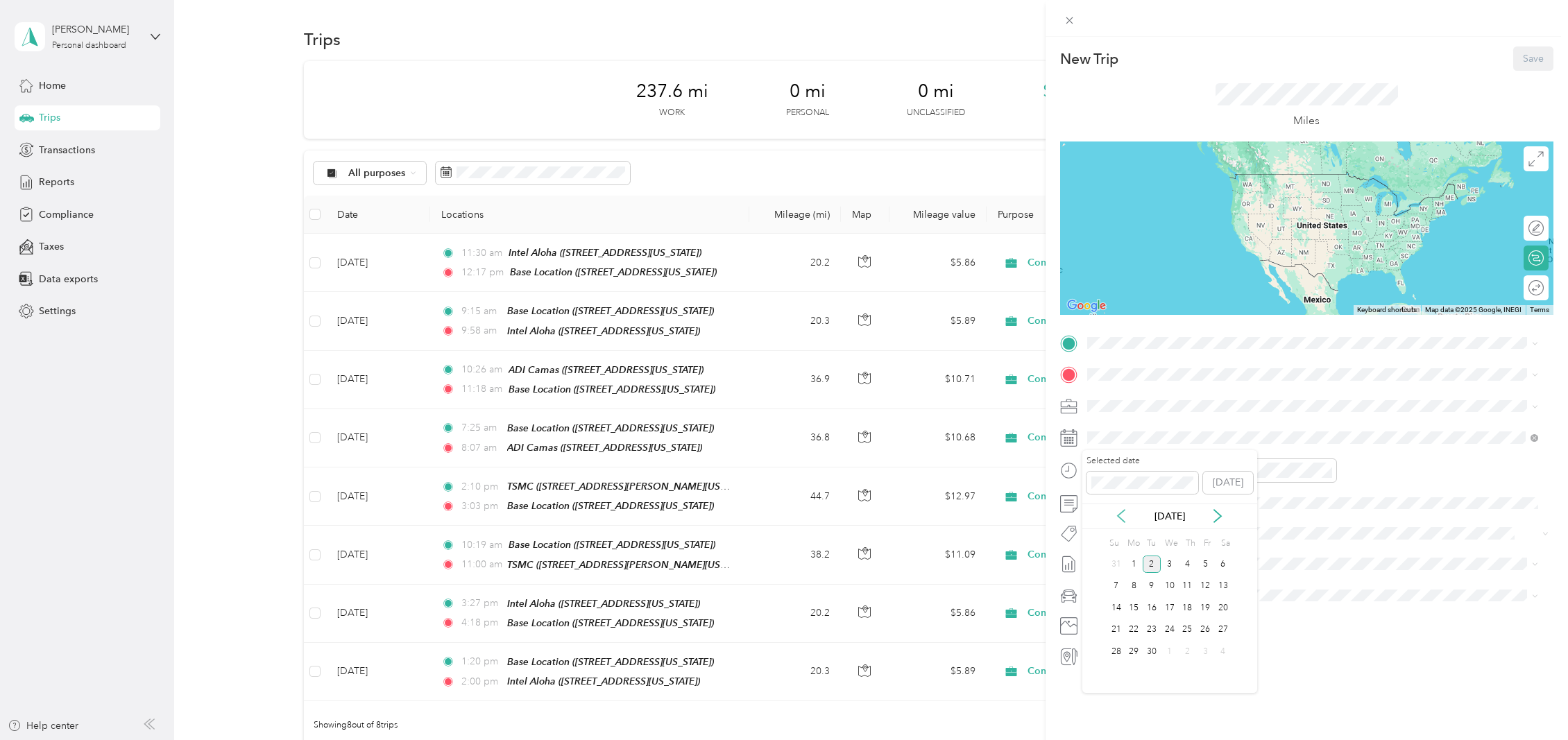
click at [1122, 513] on icon at bounding box center [1121, 516] width 7 height 13
click at [1130, 632] on div "18" at bounding box center [1133, 630] width 18 height 18
click at [1164, 414] on div "Base Location [STREET_ADDRESS][US_STATE]" at bounding box center [1313, 404] width 441 height 34
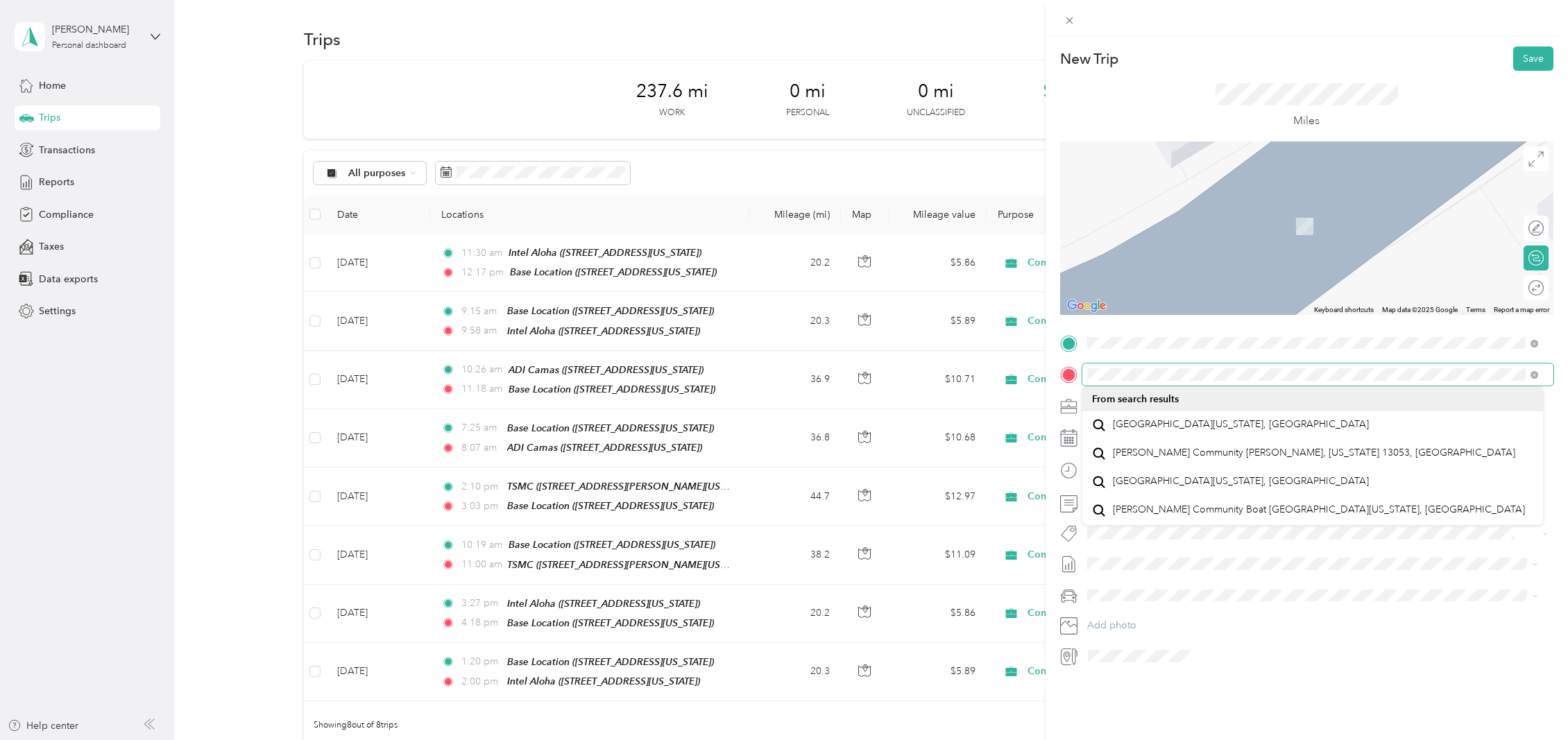
click at [1060, 369] on div at bounding box center [1307, 374] width 493 height 23
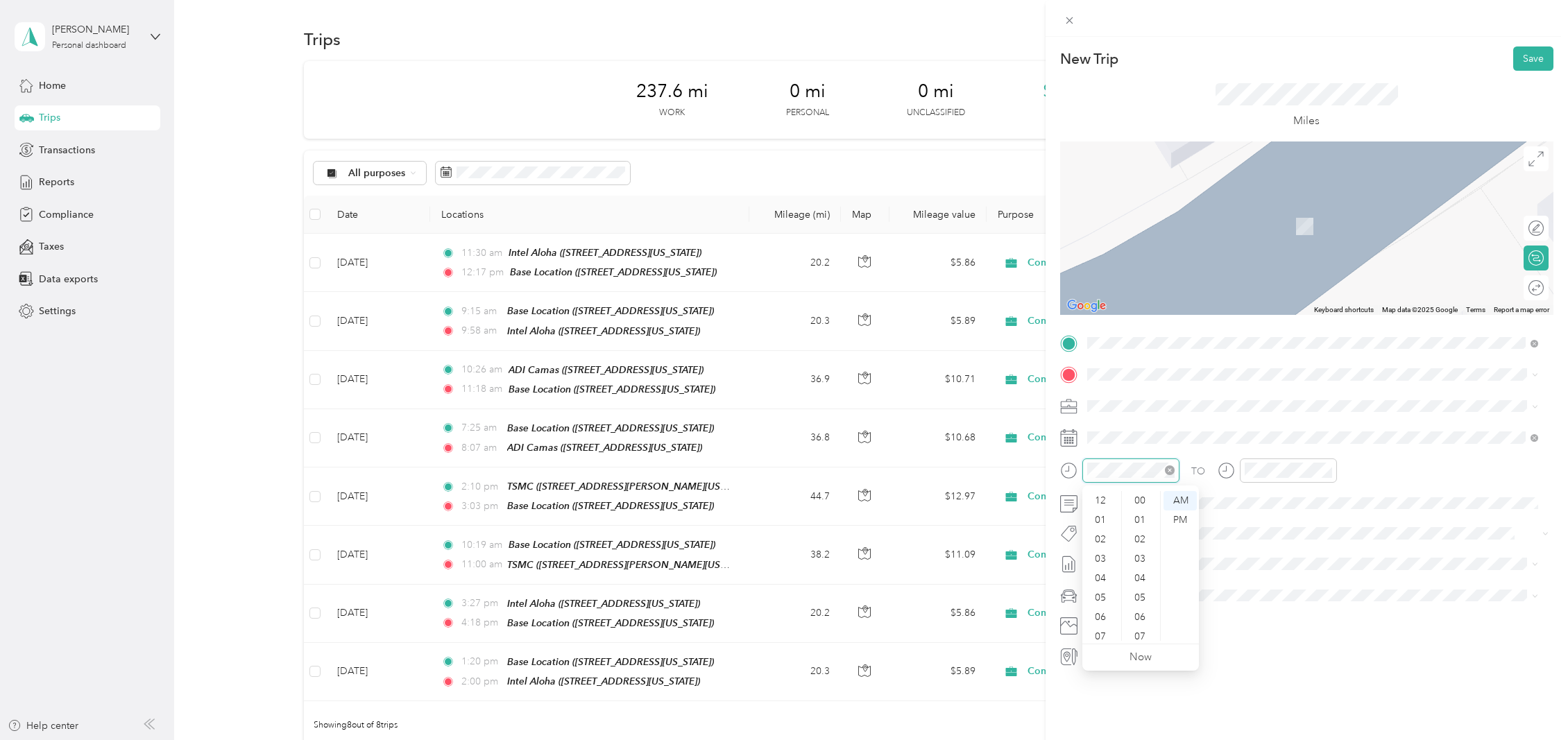
scroll to position [83, 0]
click at [1187, 517] on div "PM" at bounding box center [1180, 521] width 33 height 20
click at [1097, 633] on div "11" at bounding box center [1102, 631] width 33 height 20
click at [1174, 496] on div "AM" at bounding box center [1180, 501] width 33 height 20
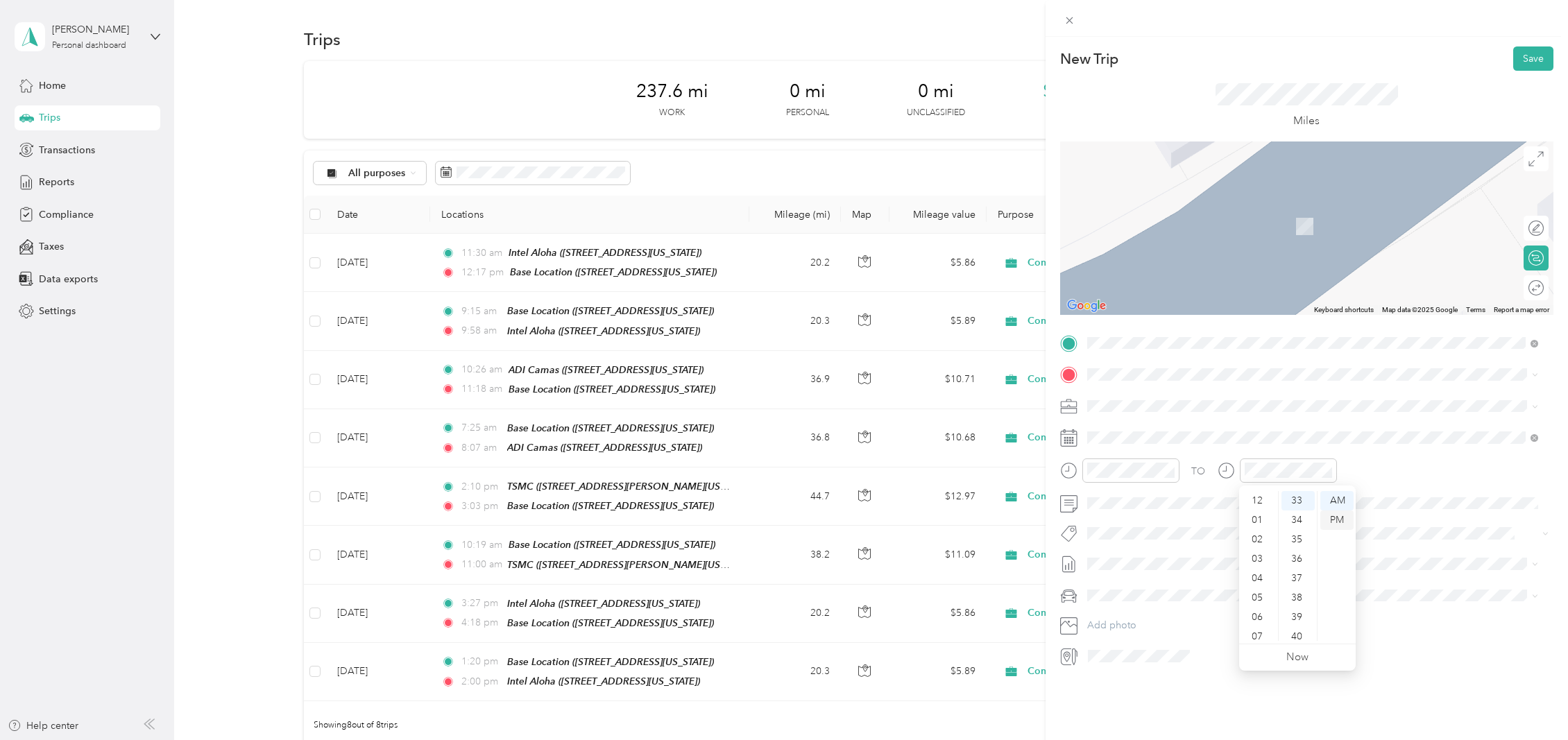
click at [1340, 518] on div "PM" at bounding box center [1337, 521] width 33 height 20
click at [1261, 498] on div "12" at bounding box center [1259, 501] width 33 height 20
click at [1293, 502] on div "26" at bounding box center [1298, 504] width 33 height 20
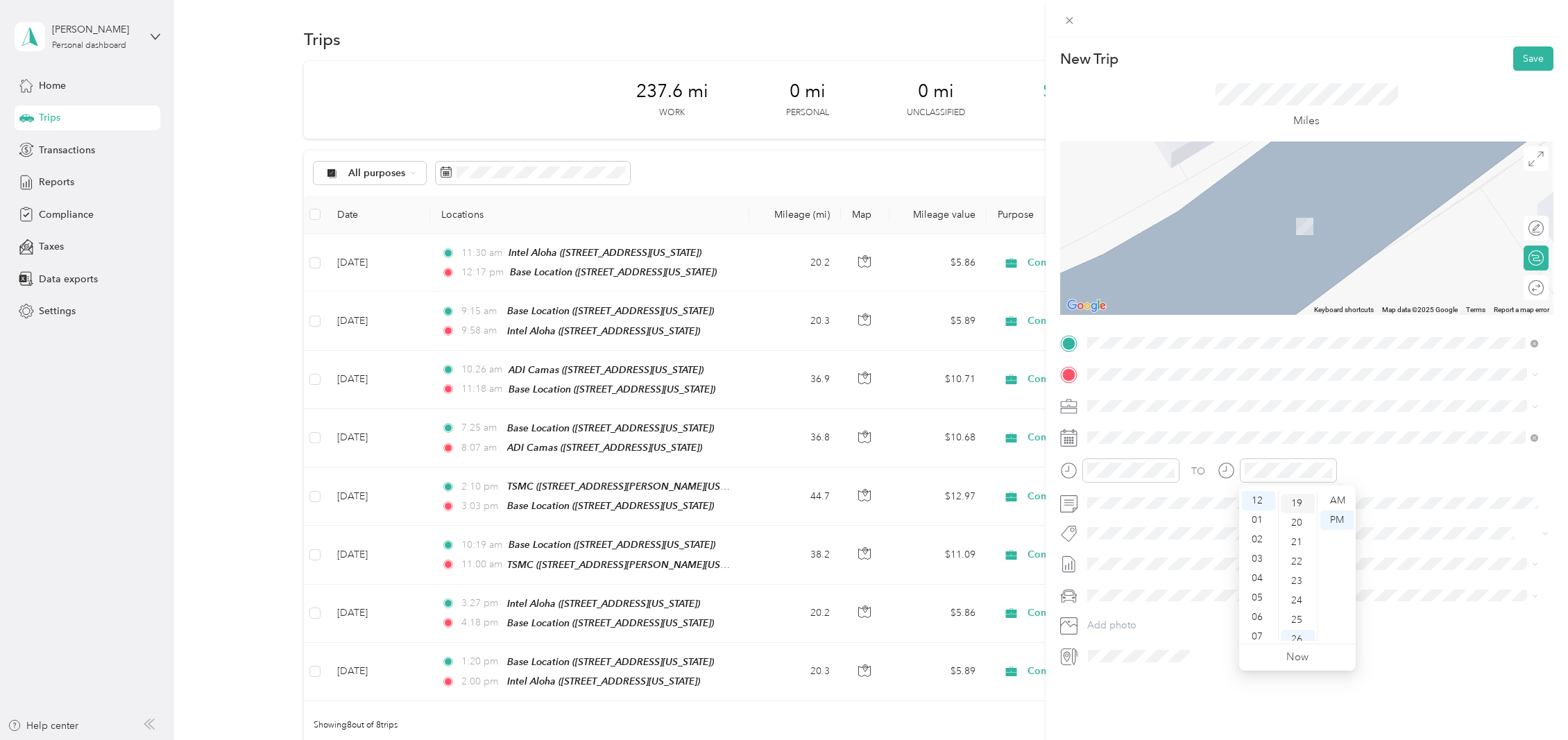
click at [1298, 504] on div "19" at bounding box center [1298, 504] width 33 height 20
click at [1147, 430] on span "[STREET_ADDRESS][US_STATE]" at bounding box center [1182, 423] width 139 height 13
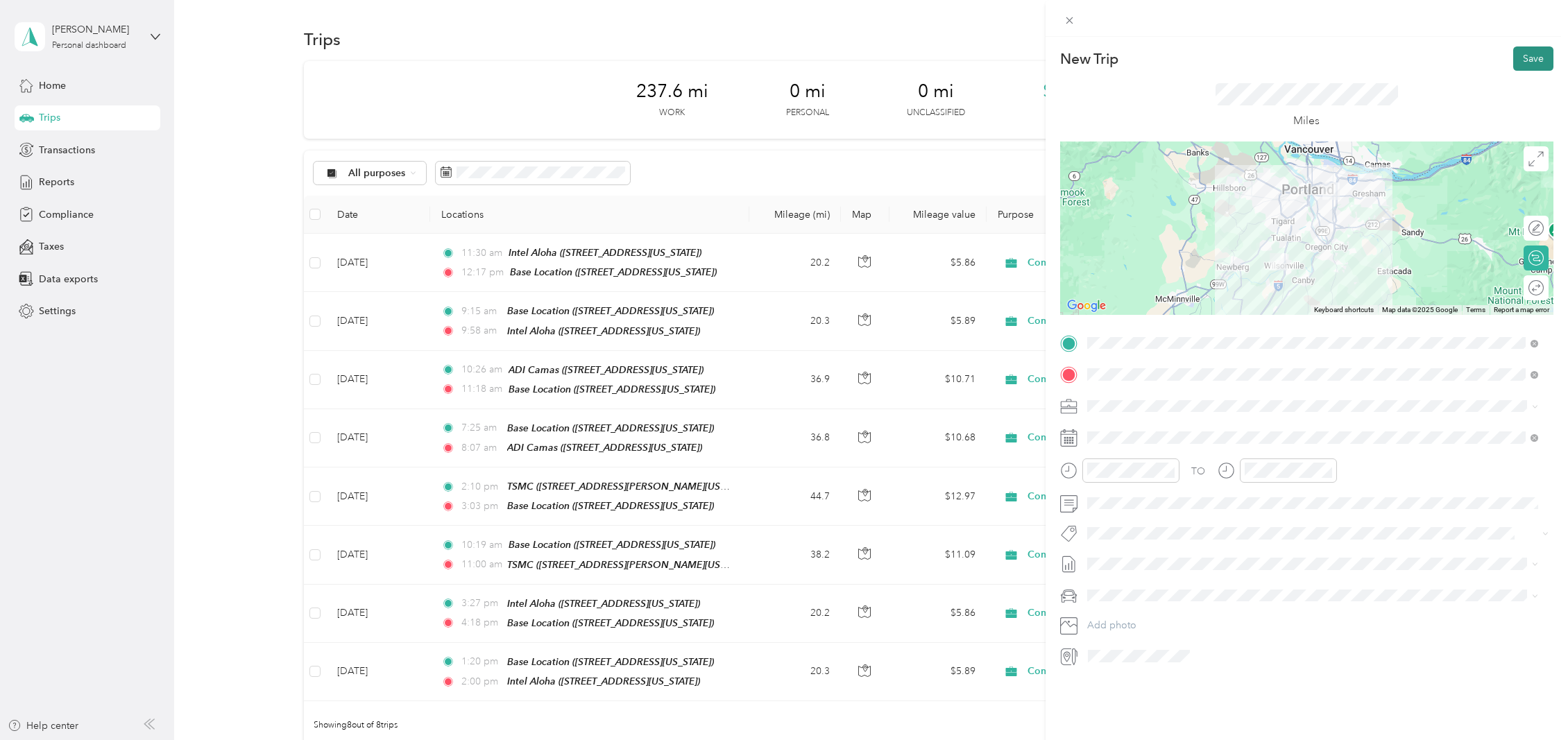
click at [1519, 58] on button "Save" at bounding box center [1533, 58] width 40 height 24
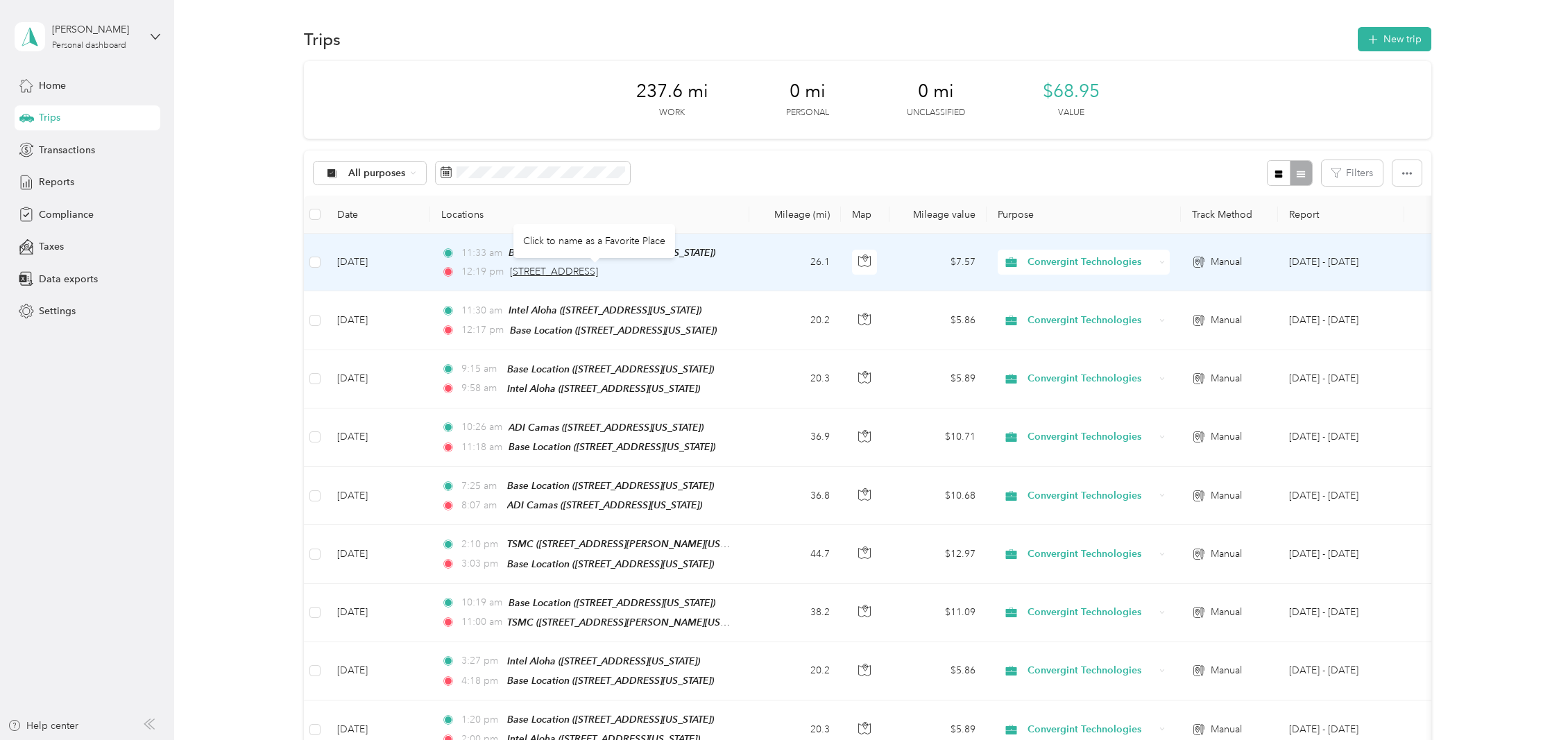
click at [598, 276] on span "[STREET_ADDRESS]" at bounding box center [554, 271] width 88 height 12
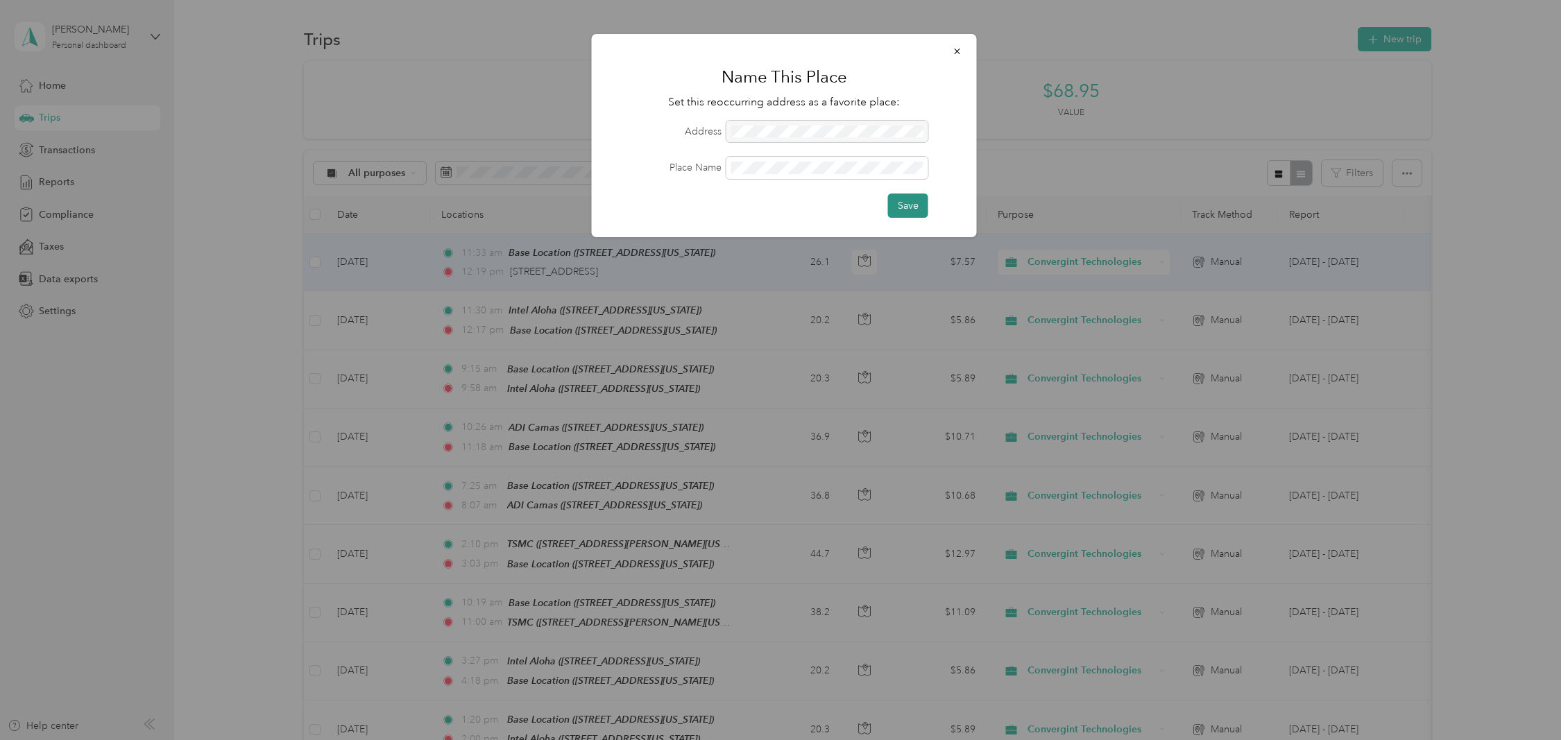
click at [910, 207] on button "Save" at bounding box center [907, 206] width 40 height 24
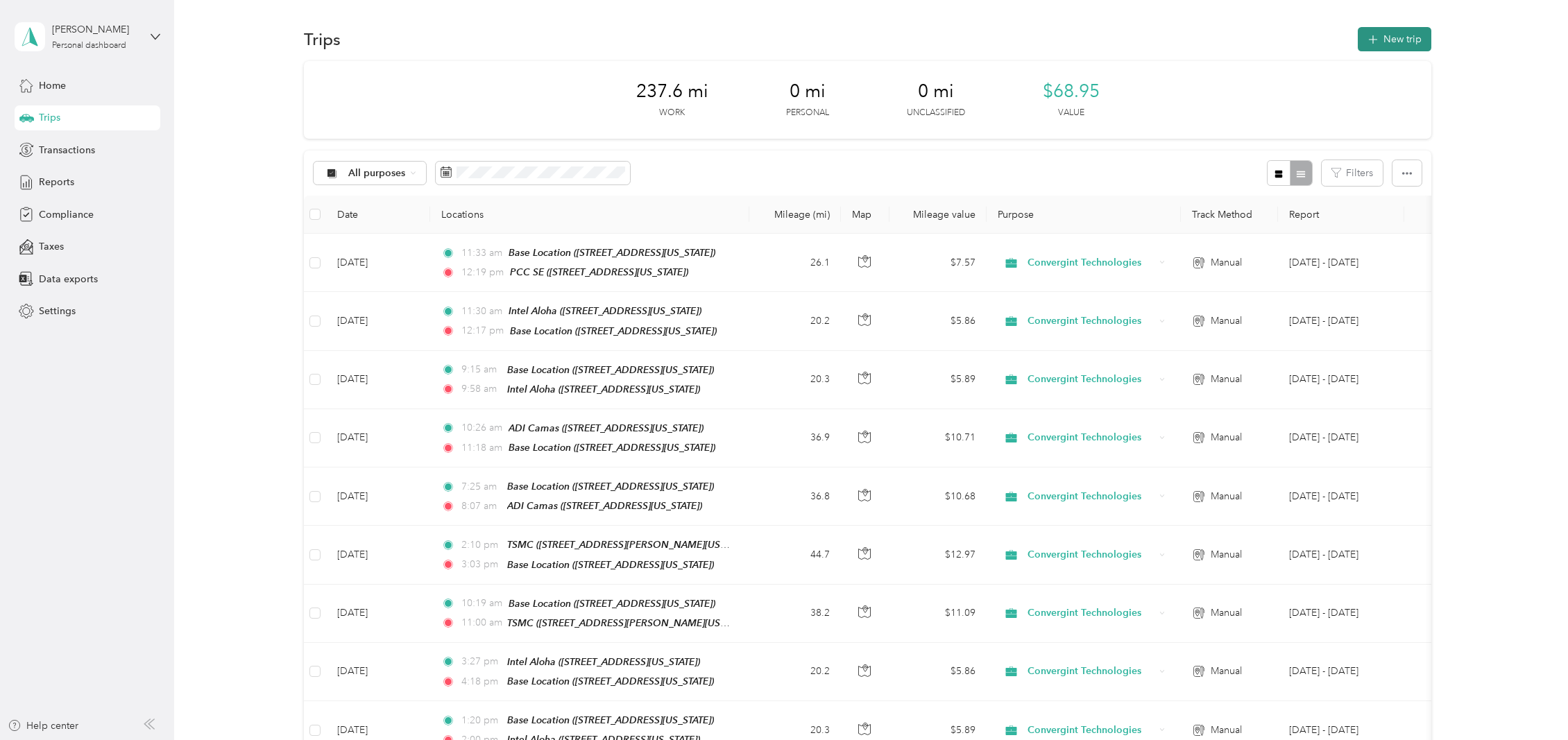
click at [1366, 35] on icon "button" at bounding box center [1373, 40] width 16 height 16
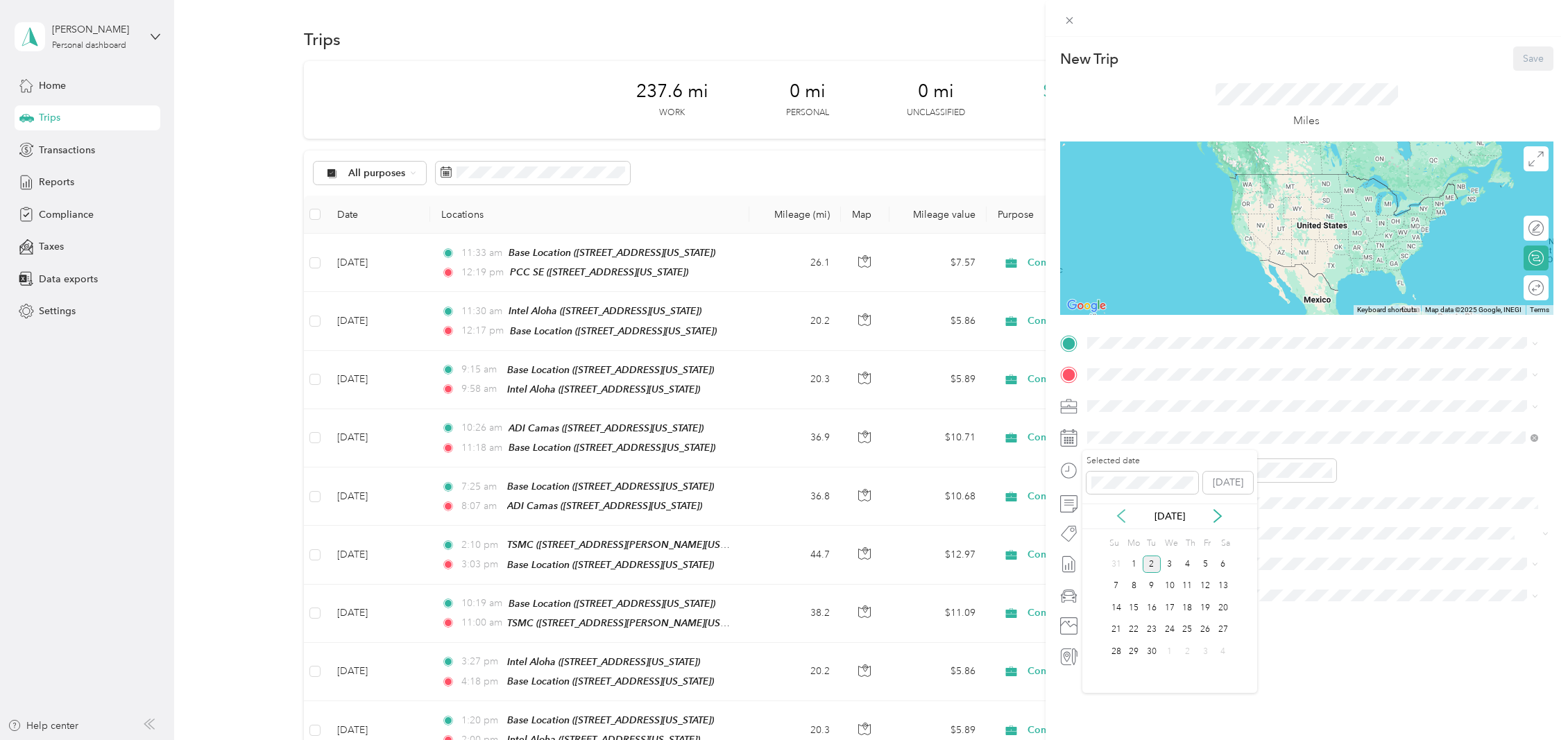
click at [1121, 518] on icon at bounding box center [1121, 516] width 14 height 14
click at [1136, 631] on div "18" at bounding box center [1133, 630] width 18 height 18
click at [1176, 406] on div "PCC SE [STREET_ADDRESS][US_STATE]" at bounding box center [1182, 406] width 139 height 29
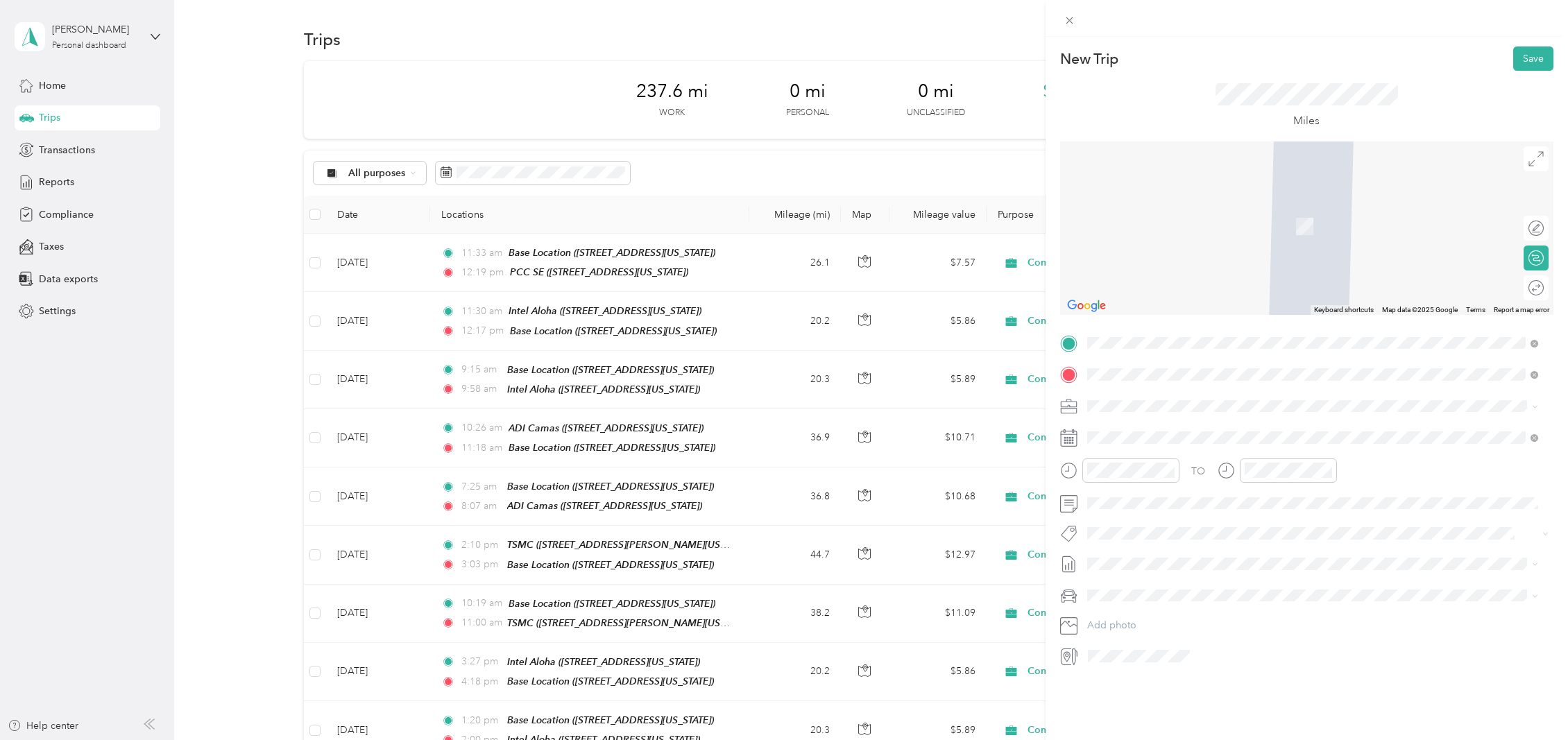
click at [1180, 433] on div "Base Location [STREET_ADDRESS][US_STATE]" at bounding box center [1182, 438] width 139 height 29
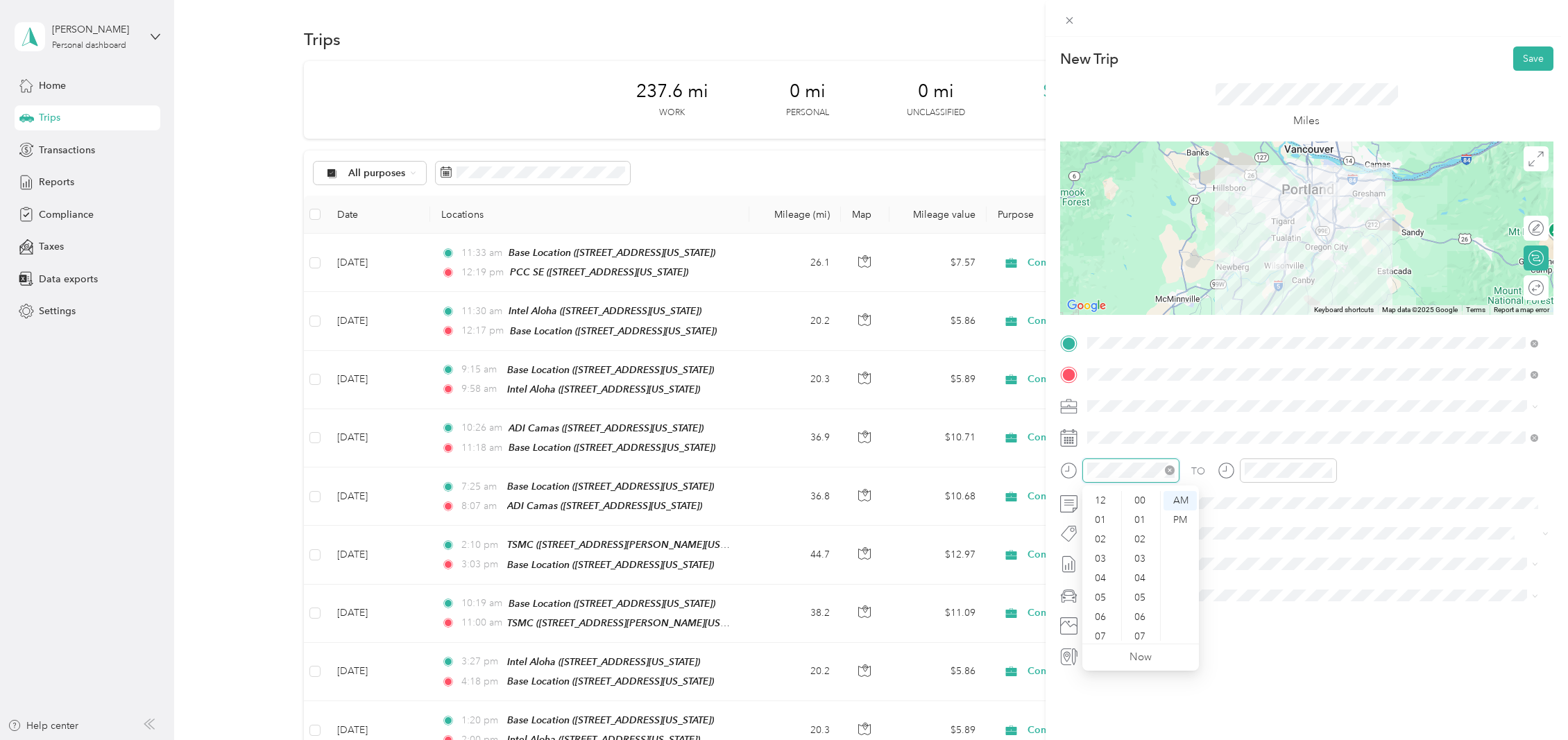
scroll to position [680, 0]
click at [1182, 516] on div "PM" at bounding box center [1180, 521] width 33 height 20
click at [1102, 518] on div "01" at bounding box center [1102, 521] width 33 height 20
click at [1139, 581] on div "04" at bounding box center [1141, 578] width 33 height 20
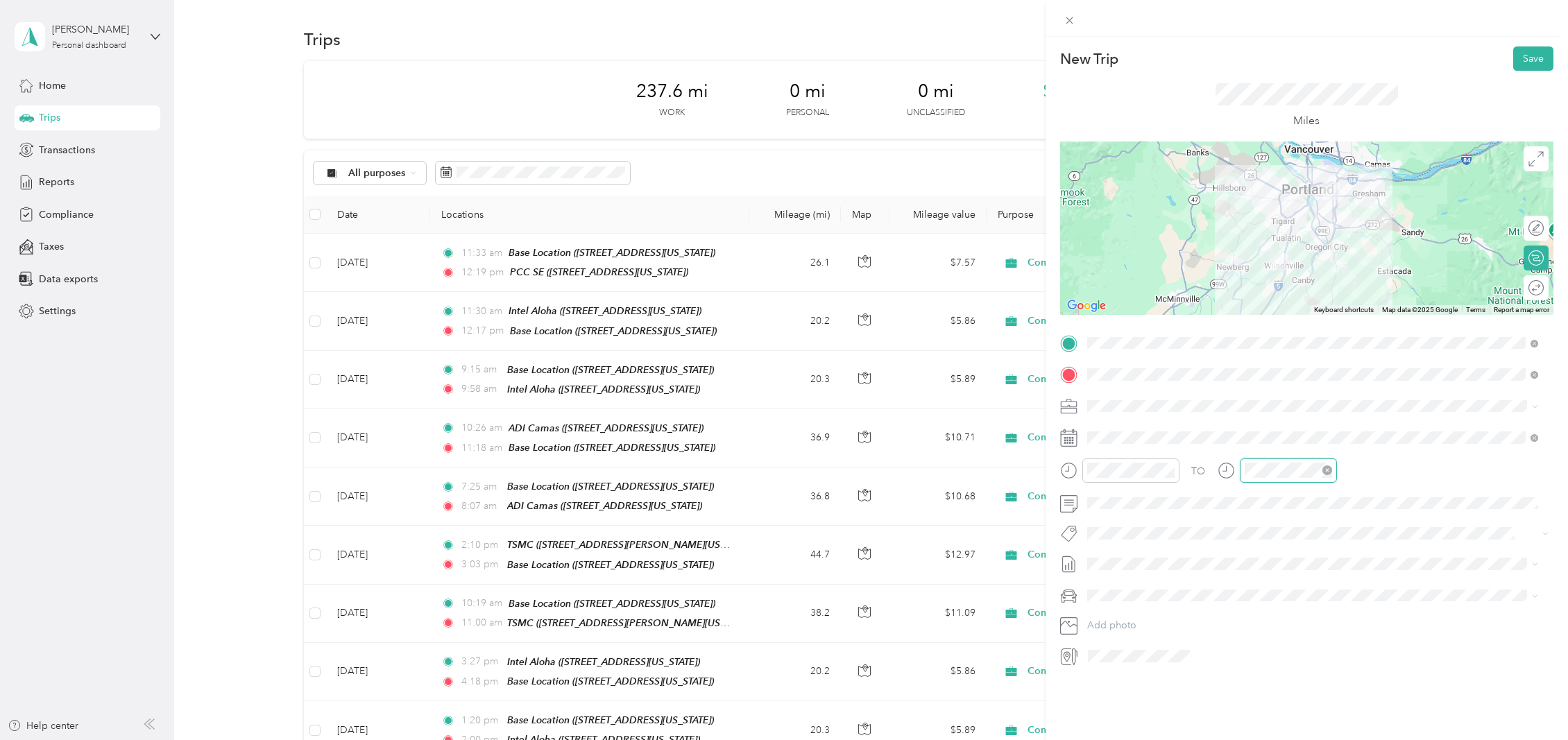
scroll to position [83, 0]
click at [1336, 521] on div "PM" at bounding box center [1337, 521] width 33 height 20
click at [1259, 518] on div "01" at bounding box center [1259, 521] width 33 height 20
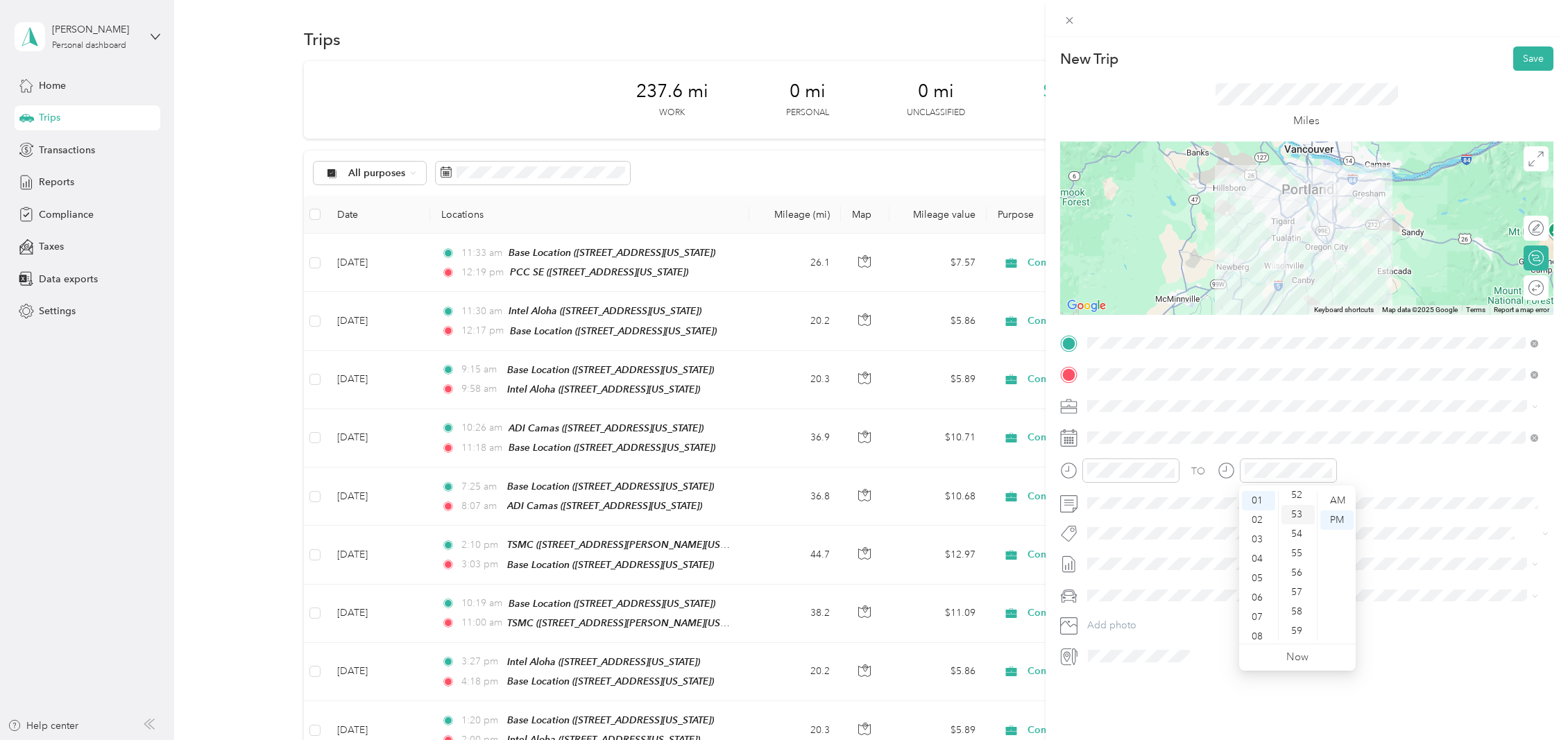
click at [1299, 509] on div "53" at bounding box center [1298, 515] width 33 height 20
click at [1523, 62] on button "Save" at bounding box center [1533, 58] width 40 height 24
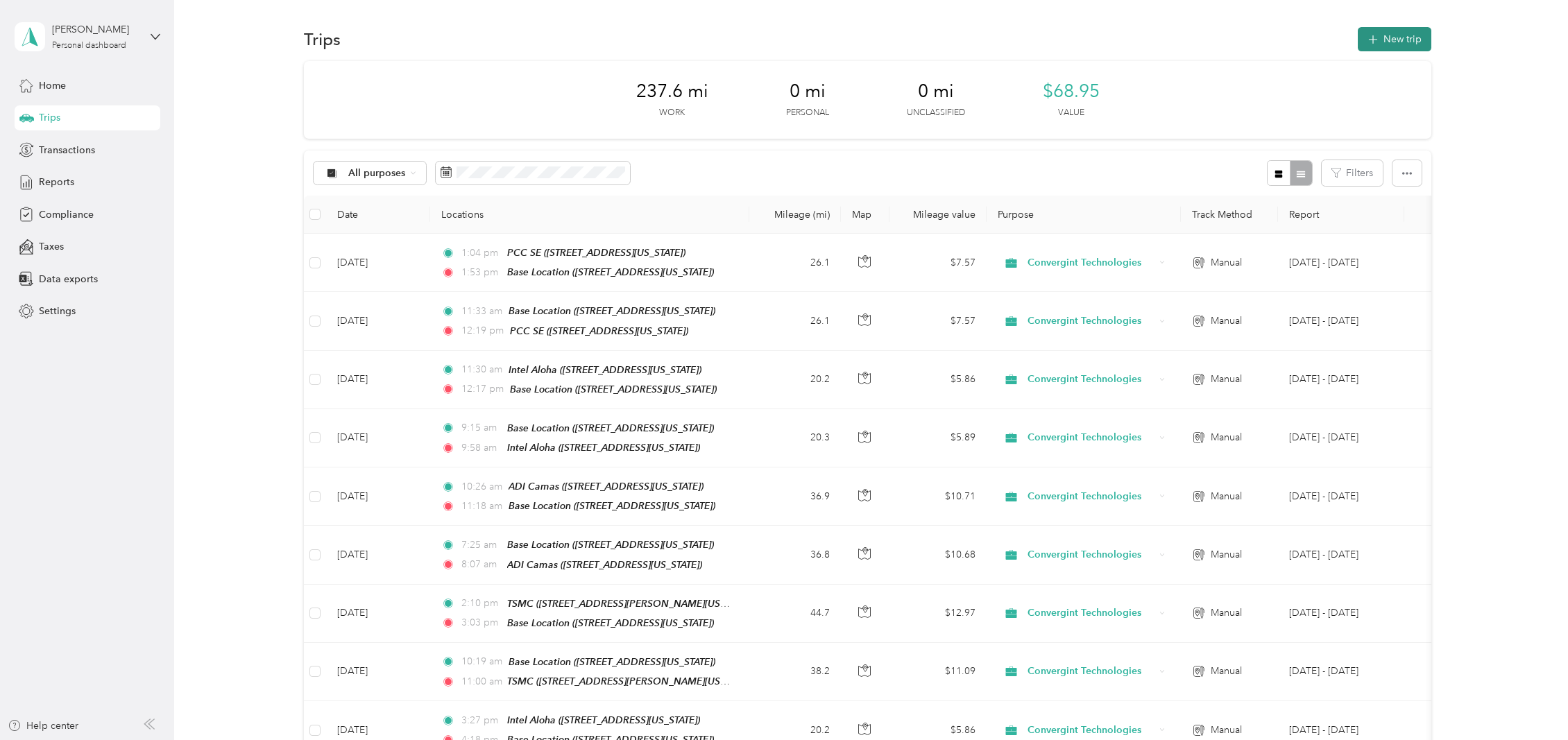
click at [1370, 42] on icon "button" at bounding box center [1372, 39] width 9 height 9
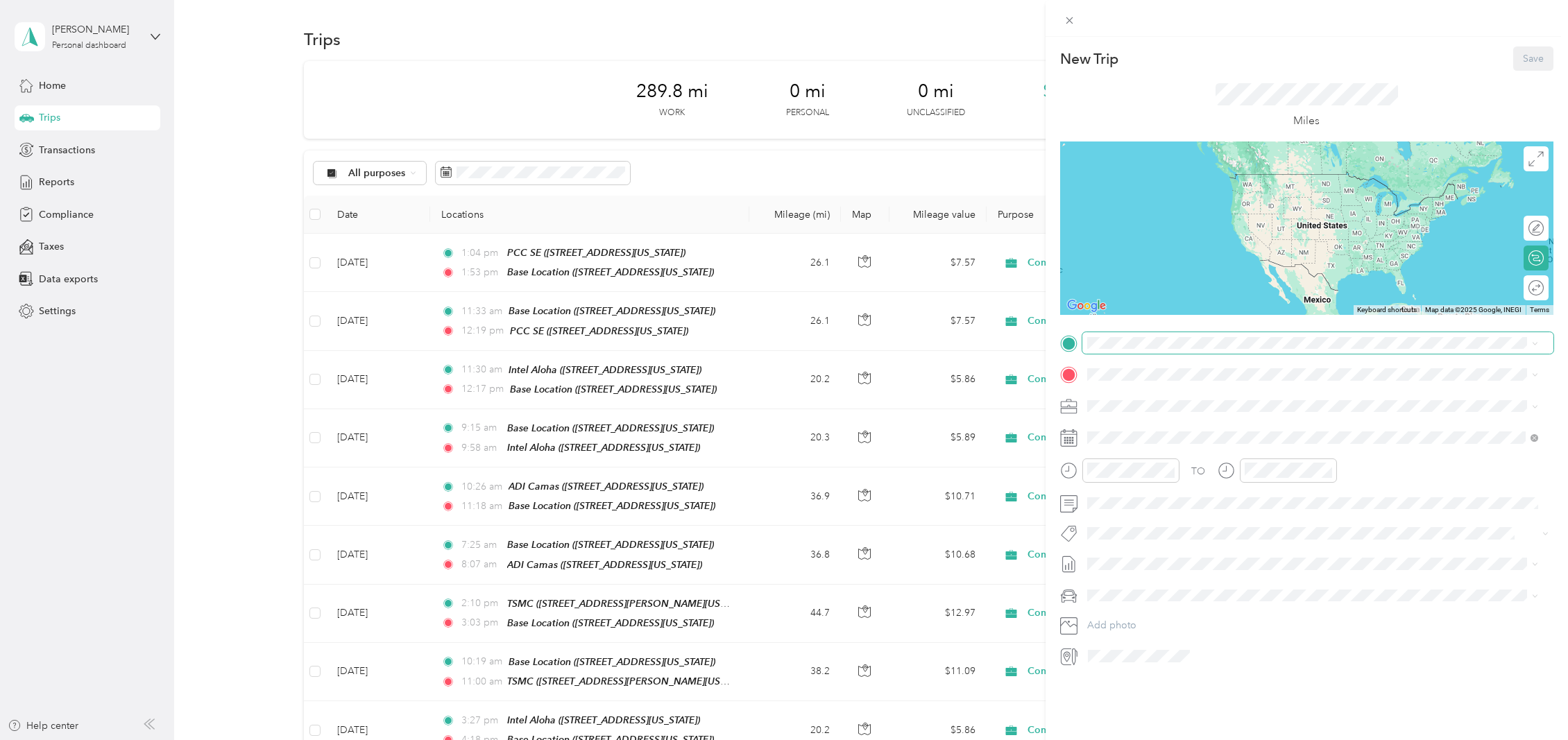
click at [1105, 349] on span at bounding box center [1317, 344] width 471 height 23
click at [1119, 515] on icon at bounding box center [1121, 516] width 7 height 13
click at [1209, 633] on div "22" at bounding box center [1205, 630] width 18 height 18
click at [1177, 520] on div "PM" at bounding box center [1180, 521] width 33 height 20
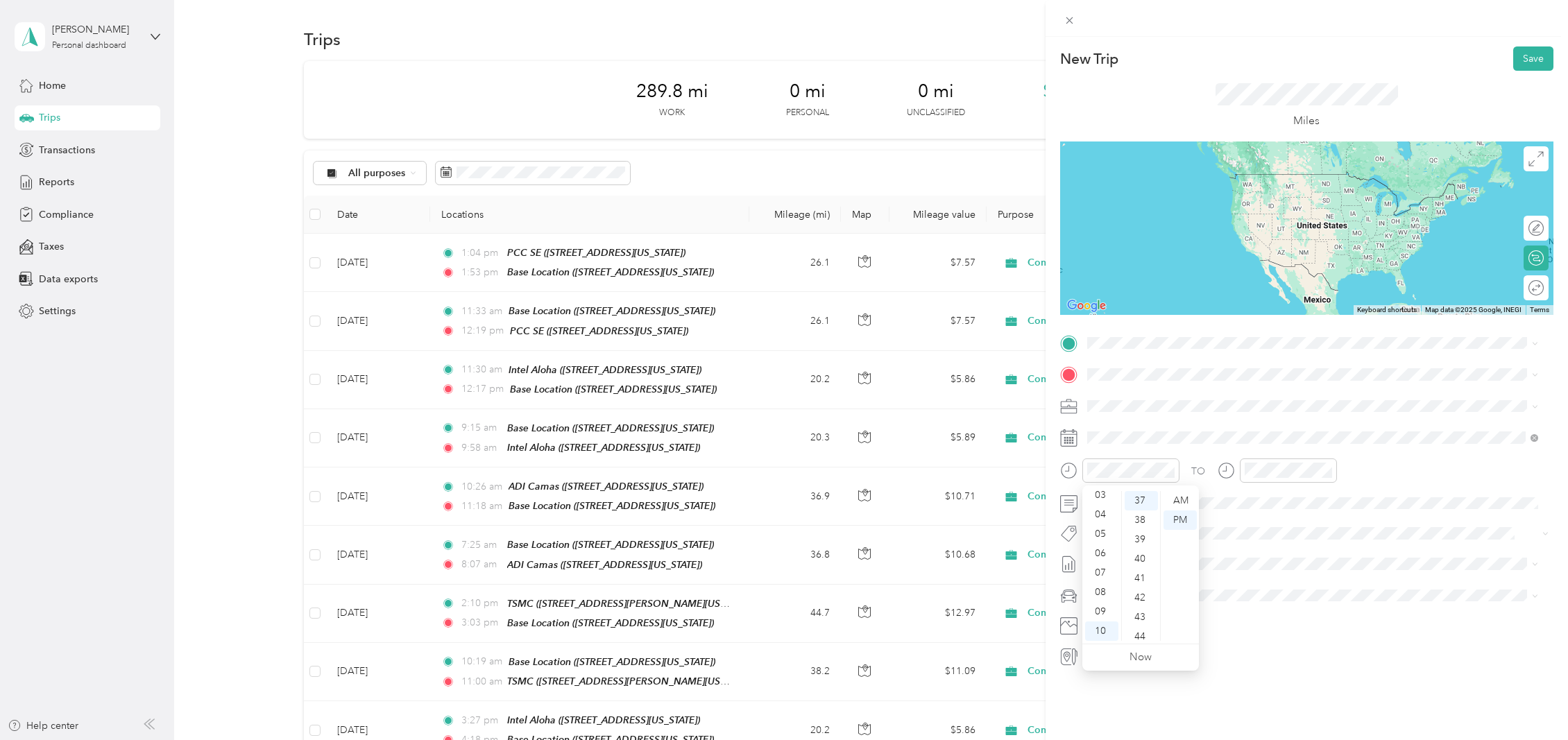
scroll to position [0, 0]
click at [1104, 497] on div "12" at bounding box center [1102, 501] width 33 height 20
click at [1137, 501] on div "00" at bounding box center [1141, 501] width 33 height 20
click at [1257, 501] on div "12" at bounding box center [1259, 501] width 33 height 20
click at [1340, 521] on div "PM" at bounding box center [1337, 521] width 33 height 20
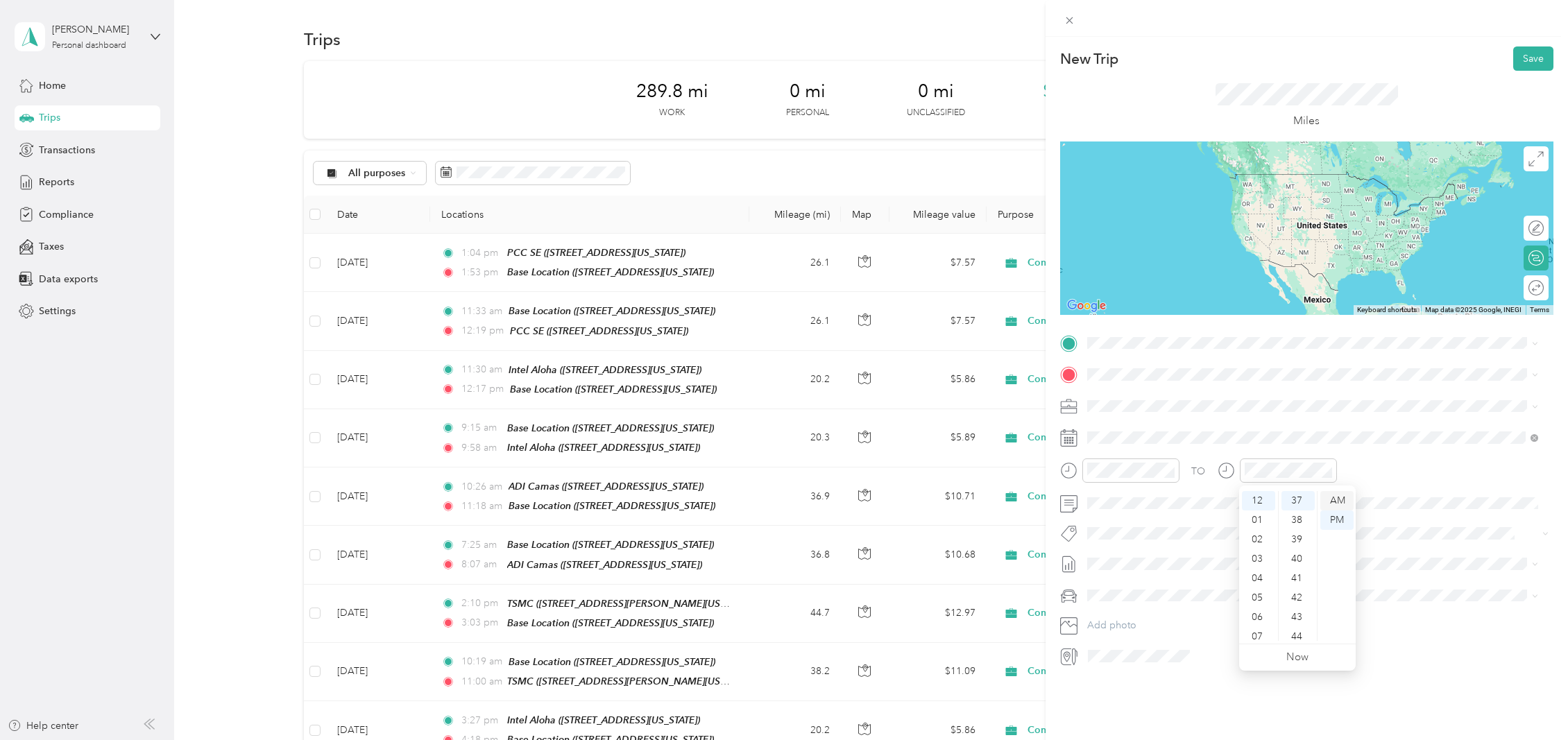
click at [1338, 501] on div "AM" at bounding box center [1337, 501] width 33 height 20
click at [1339, 522] on div "PM" at bounding box center [1337, 521] width 33 height 20
click at [1183, 502] on div "AM" at bounding box center [1180, 501] width 33 height 20
click at [1101, 627] on div "11" at bounding box center [1102, 631] width 33 height 20
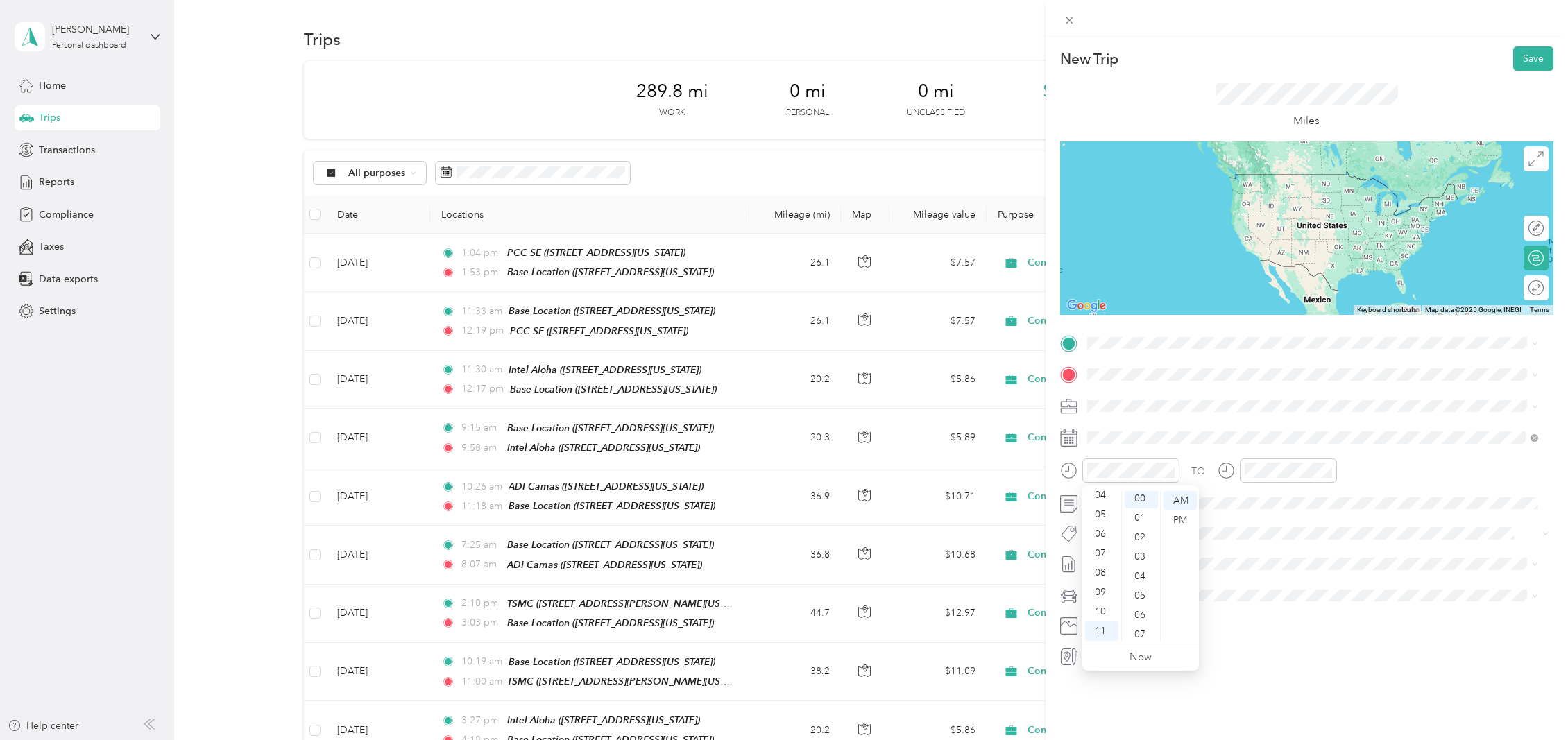
scroll to position [0, 0]
click at [1340, 500] on div "AM" at bounding box center [1337, 501] width 33 height 20
click at [1259, 630] on div "11" at bounding box center [1259, 631] width 33 height 20
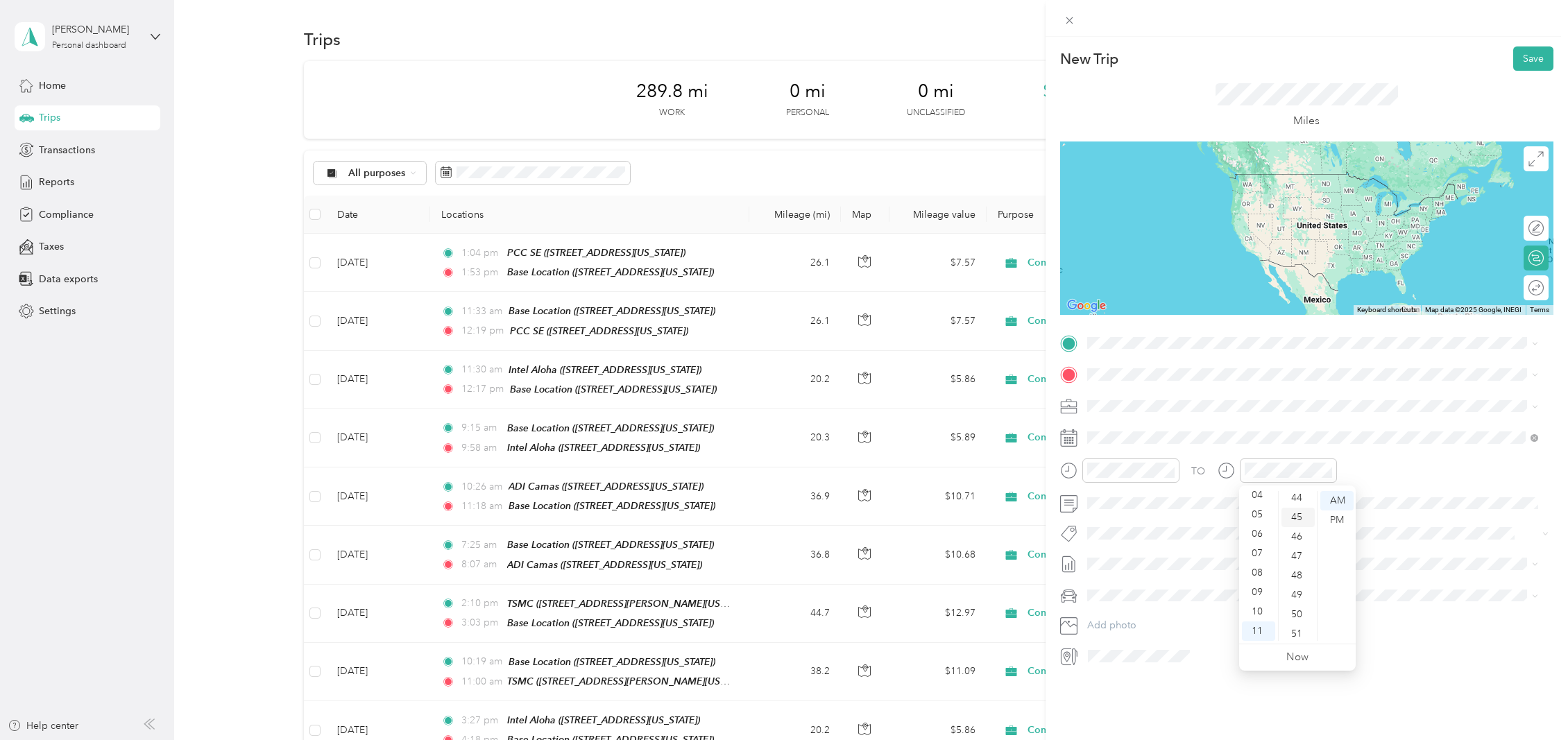
click at [1303, 517] on div "45" at bounding box center [1298, 518] width 33 height 20
click at [1170, 400] on div "Base Location [STREET_ADDRESS][US_STATE]" at bounding box center [1182, 406] width 139 height 29
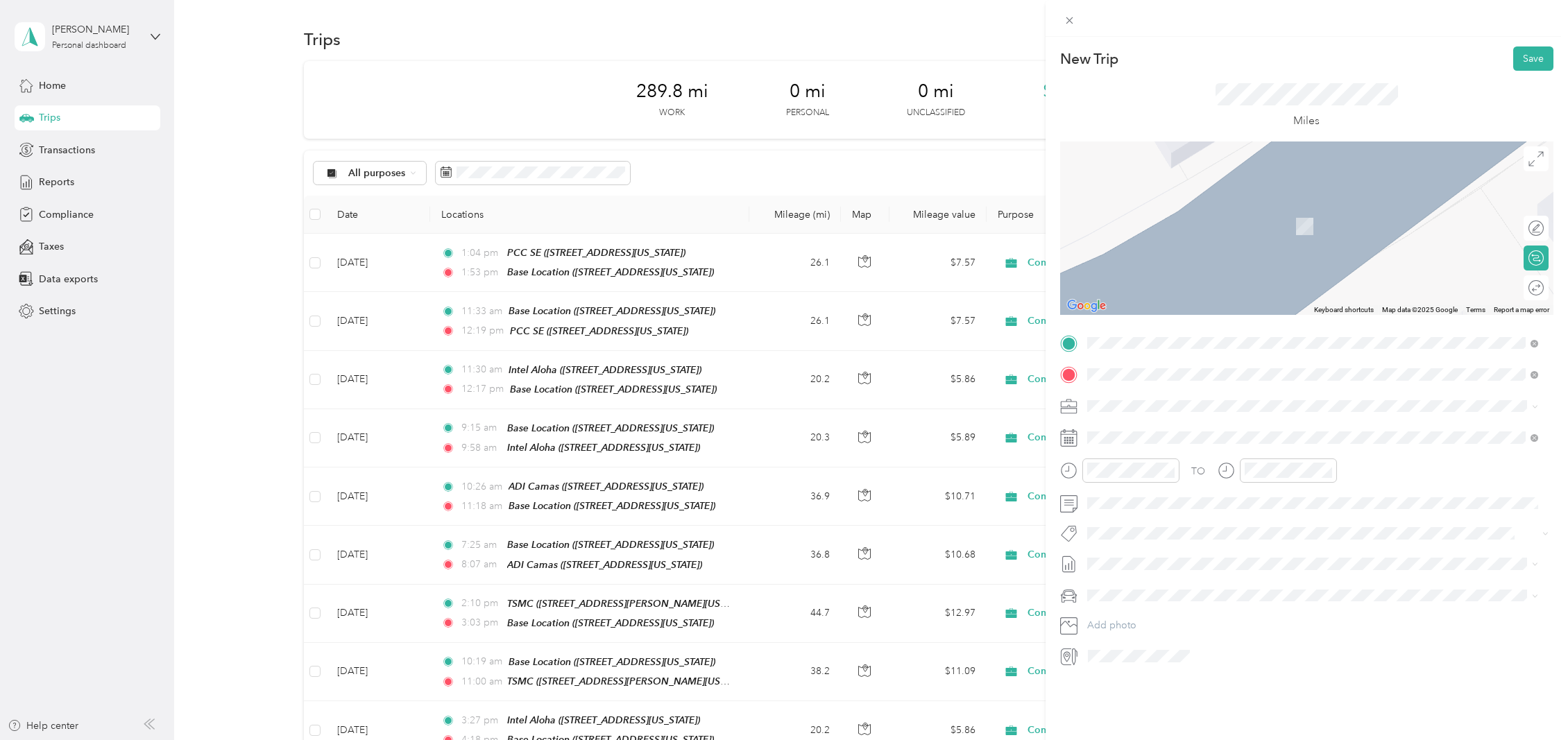
click at [1176, 437] on div "PCC SE [STREET_ADDRESS][US_STATE]" at bounding box center [1182, 438] width 139 height 29
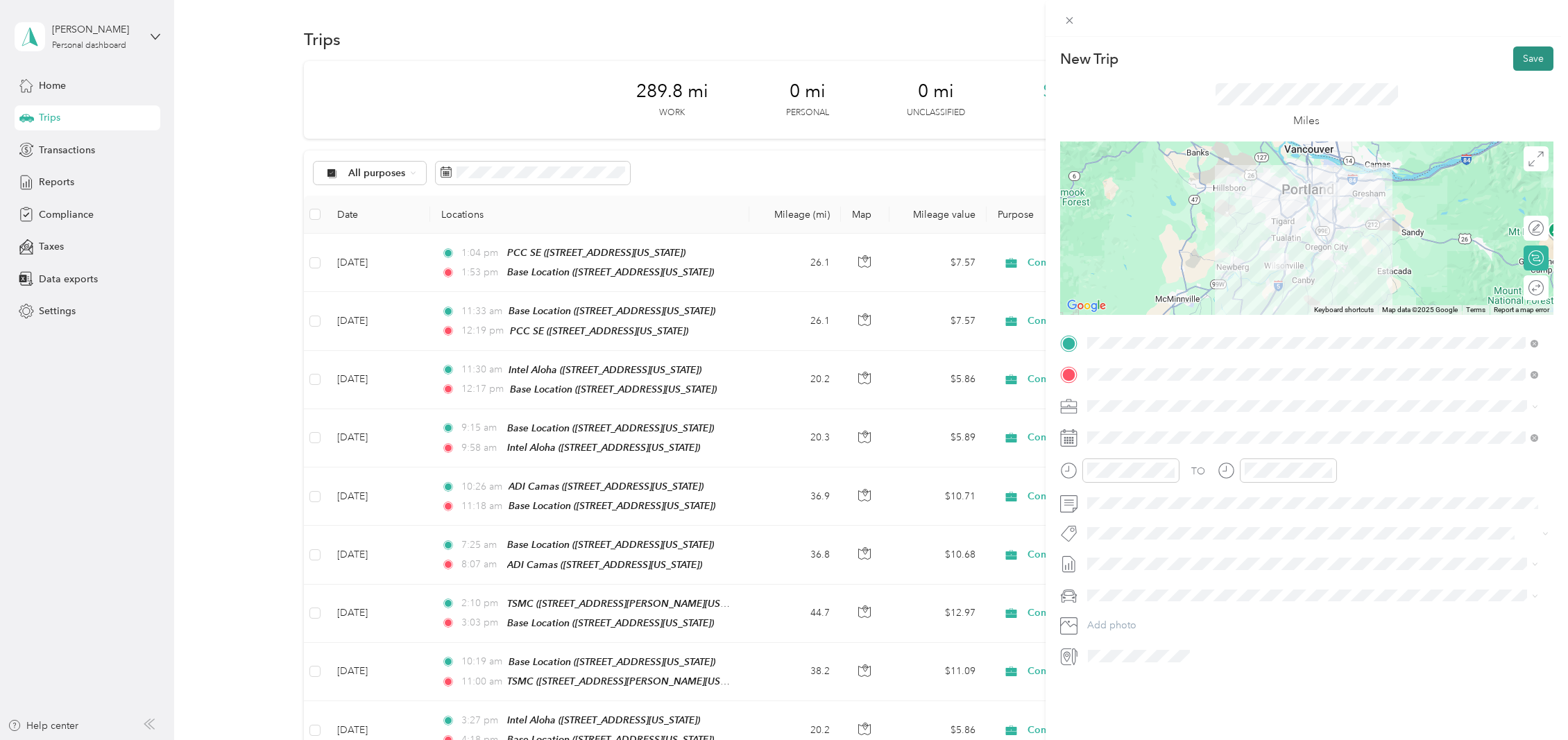
click at [1535, 51] on button "Save" at bounding box center [1533, 58] width 40 height 24
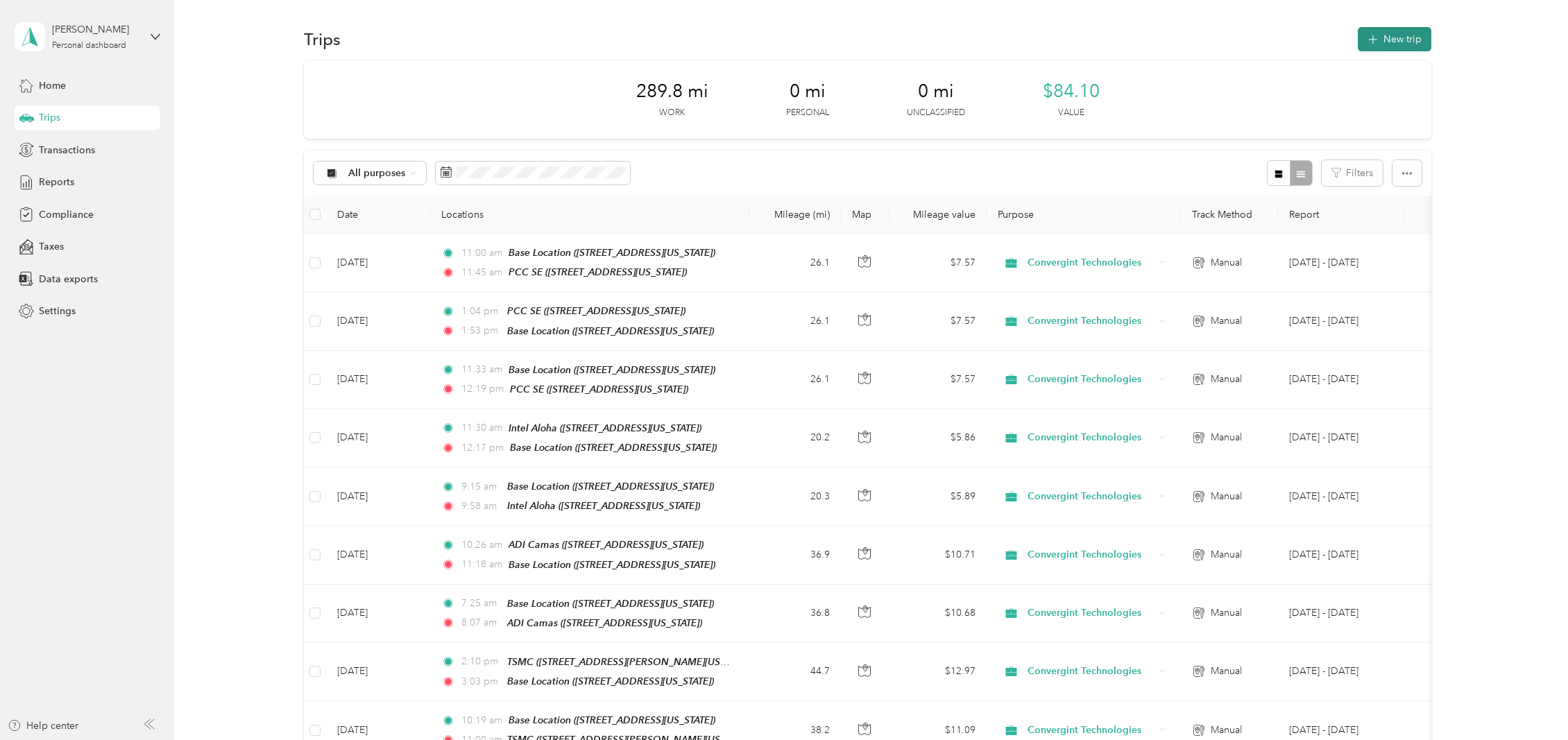
click at [1365, 41] on icon "button" at bounding box center [1373, 40] width 16 height 16
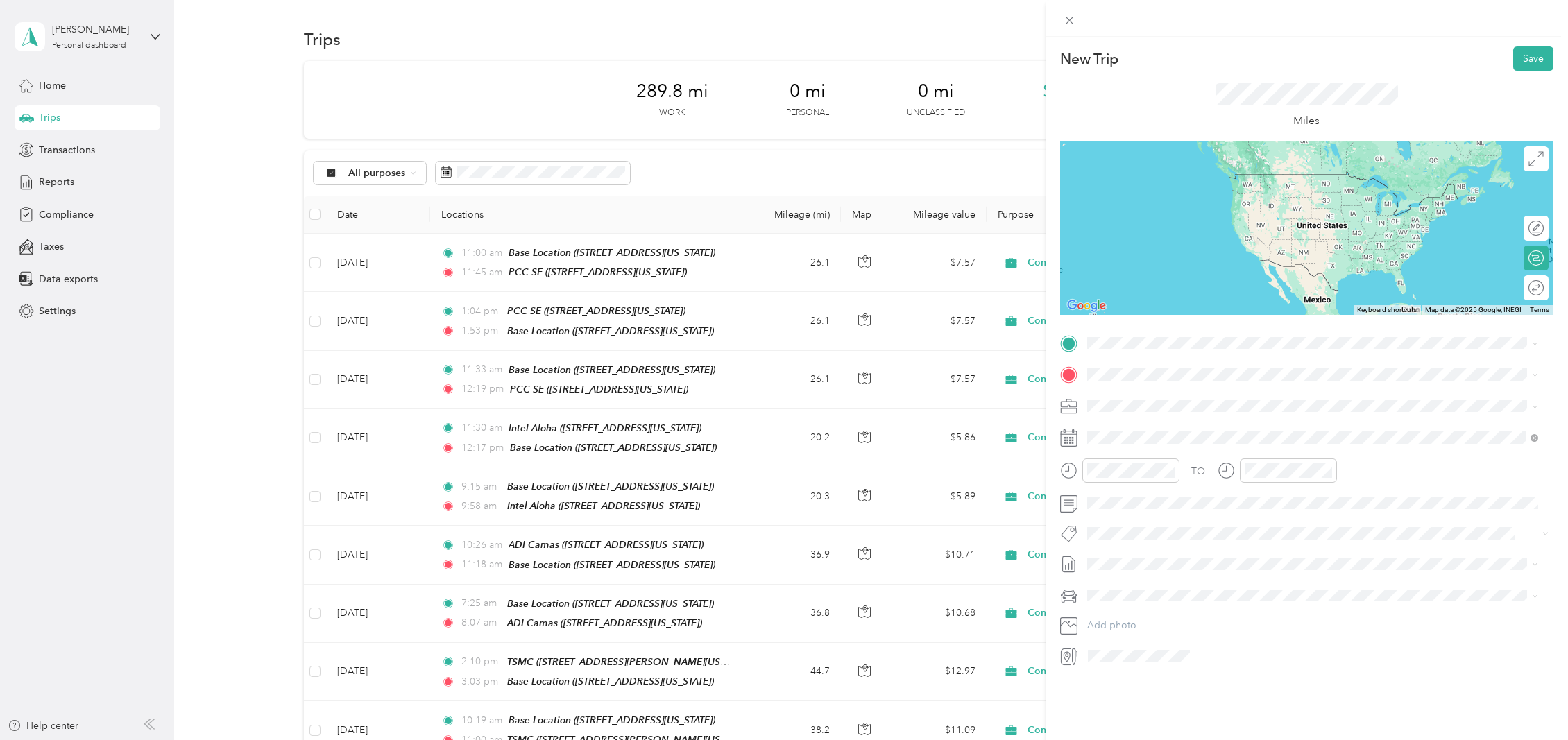
click at [1126, 394] on strong "PCC SE" at bounding box center [1130, 393] width 34 height 13
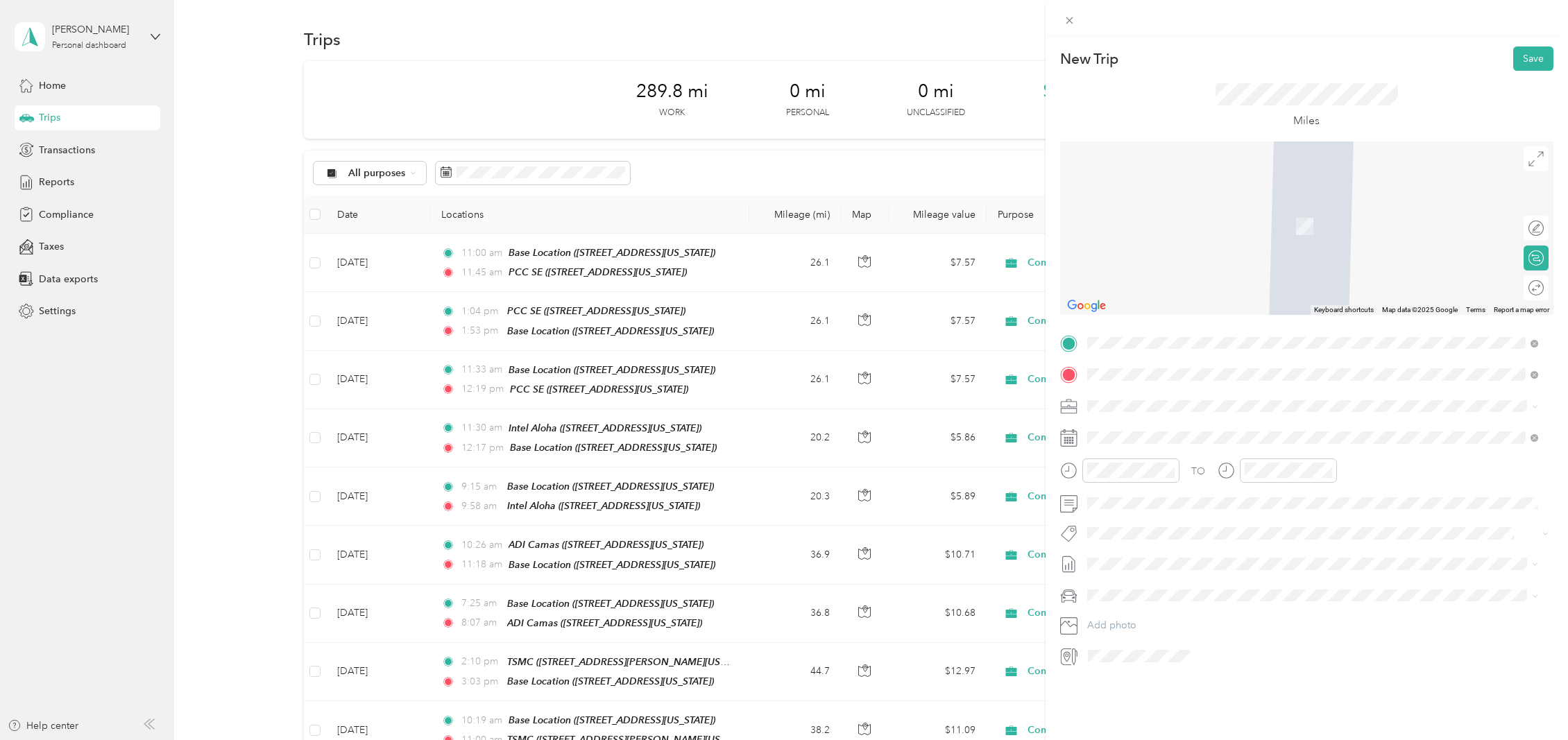
click at [1147, 433] on div "Base Location [STREET_ADDRESS][US_STATE]" at bounding box center [1182, 438] width 139 height 29
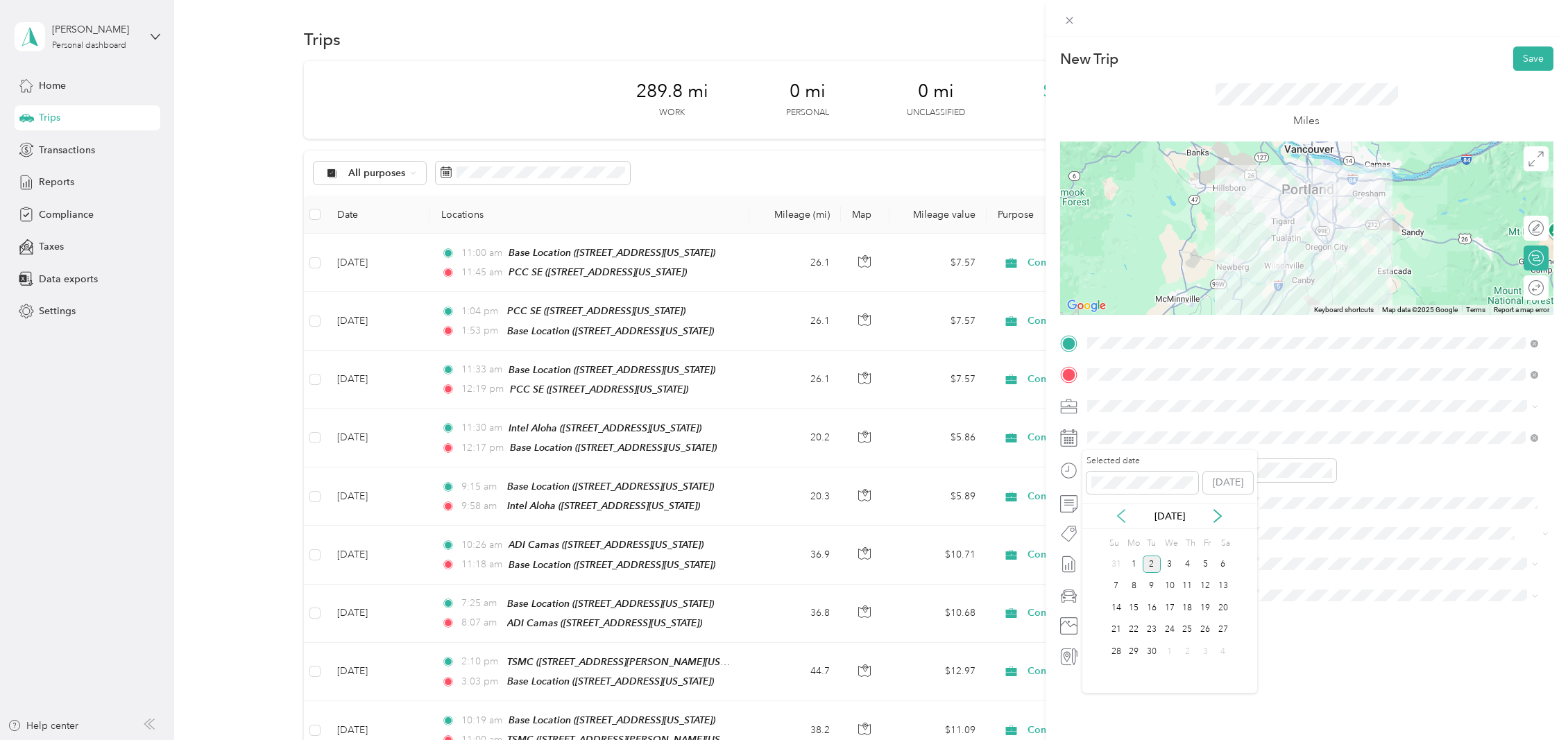
click at [1121, 514] on icon at bounding box center [1121, 516] width 14 height 14
click at [1207, 628] on div "22" at bounding box center [1205, 630] width 18 height 18
click at [1181, 521] on div "PM" at bounding box center [1180, 521] width 33 height 20
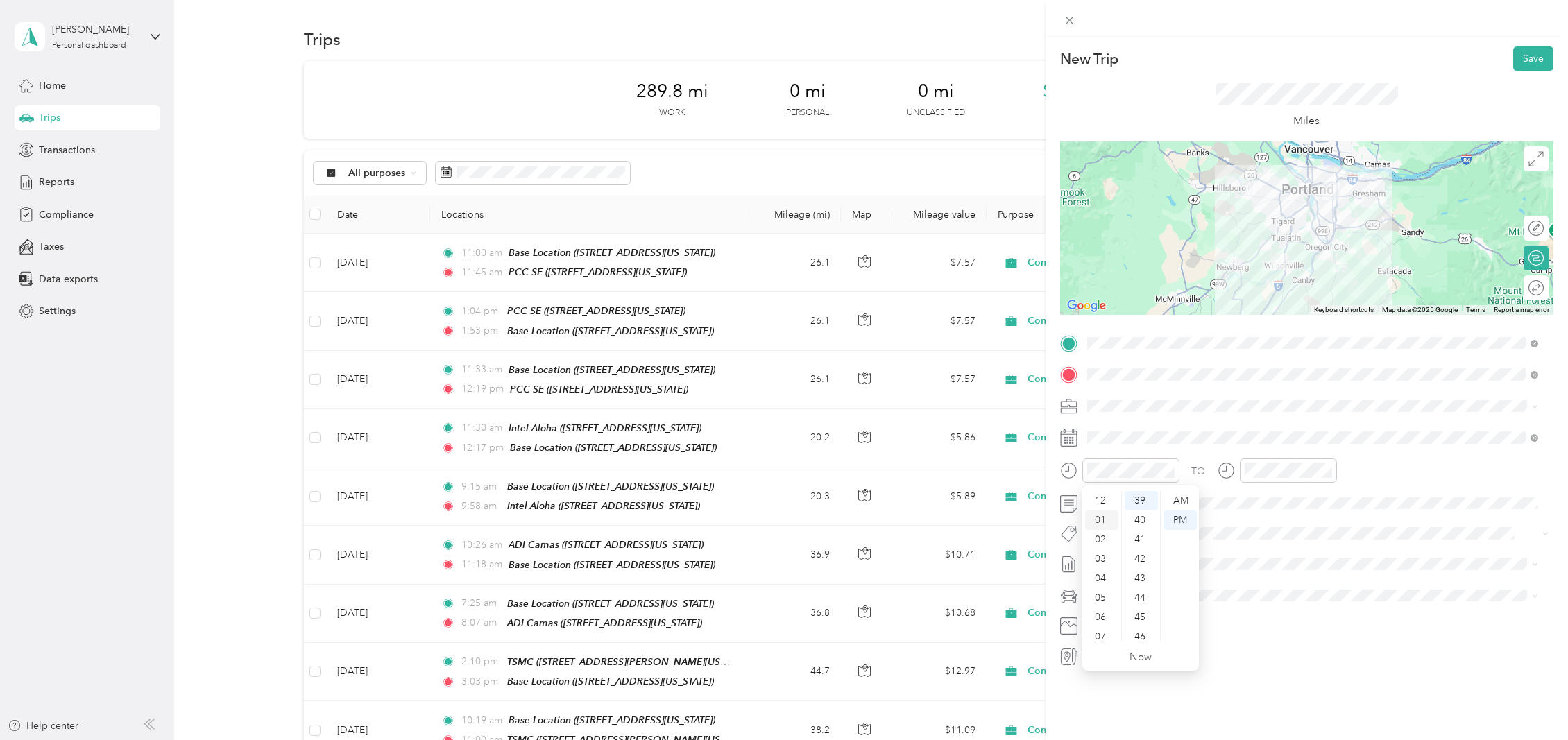
click at [1101, 516] on div "01" at bounding box center [1102, 521] width 33 height 20
click at [1145, 535] on div "30" at bounding box center [1141, 534] width 33 height 20
click at [1334, 521] on div "PM" at bounding box center [1337, 521] width 33 height 20
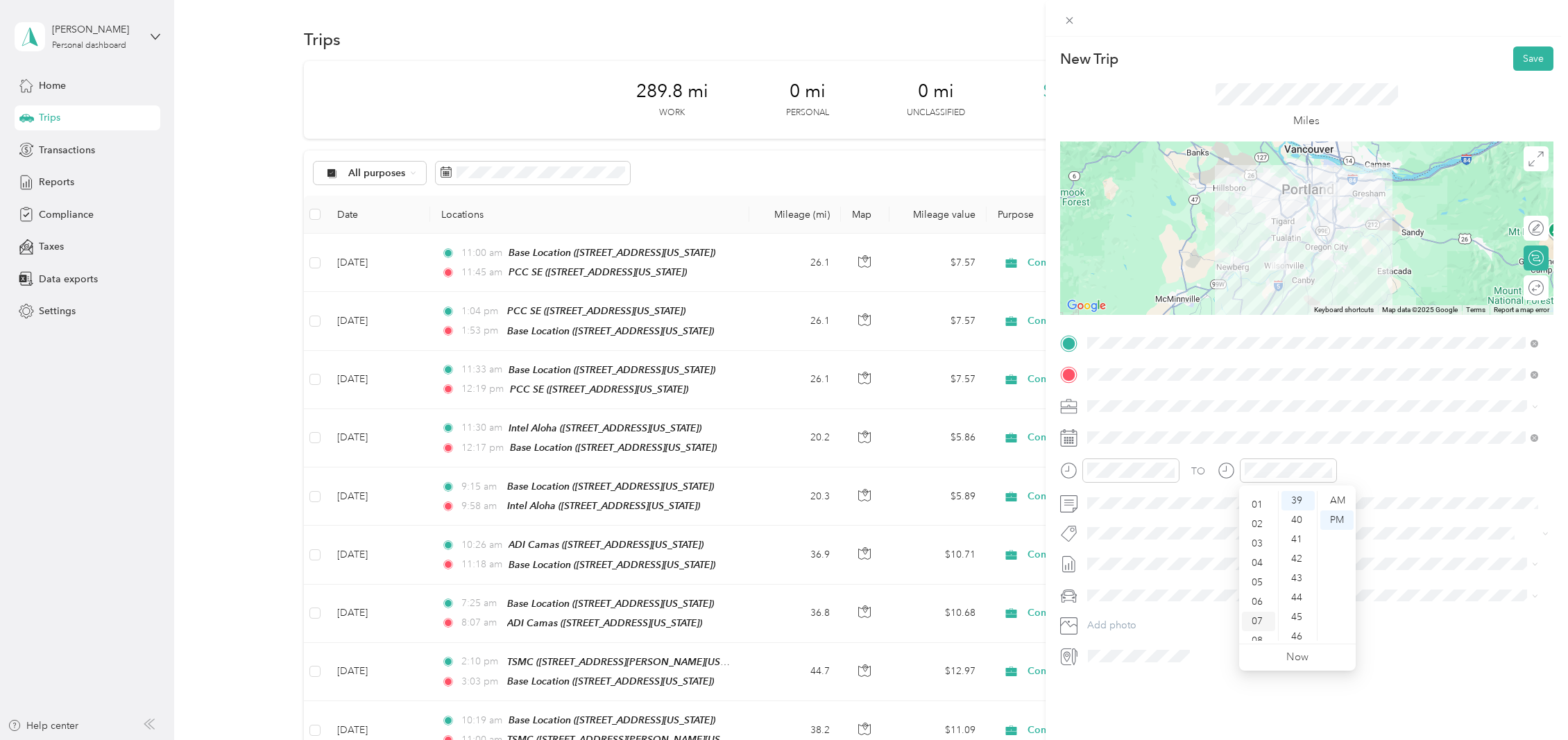
scroll to position [14, 0]
click at [1257, 529] on div "02" at bounding box center [1259, 526] width 33 height 20
click at [1298, 543] on div "20" at bounding box center [1298, 548] width 33 height 20
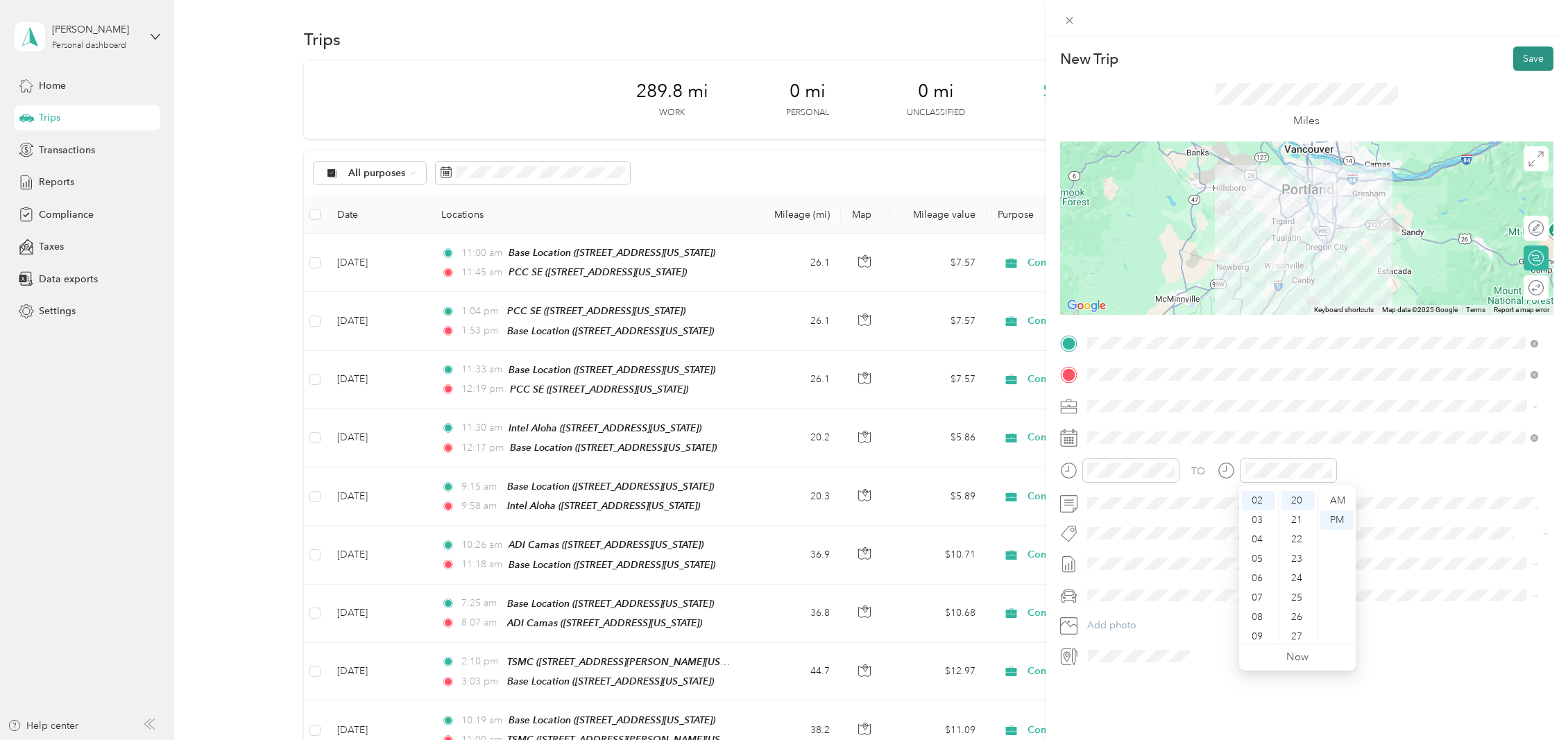
click at [1528, 61] on button "Save" at bounding box center [1533, 58] width 40 height 24
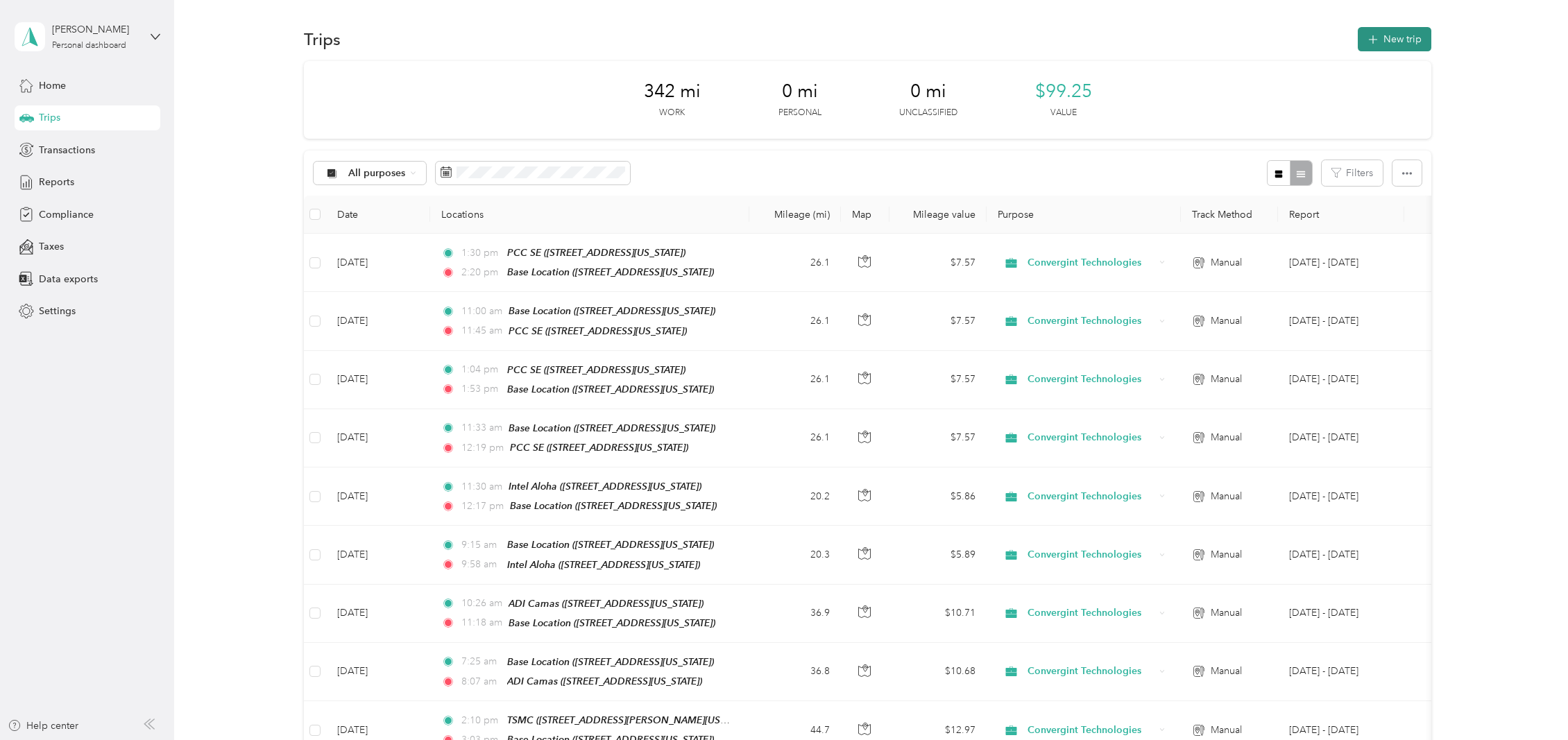
click at [1399, 37] on button "New trip" at bounding box center [1394, 39] width 73 height 24
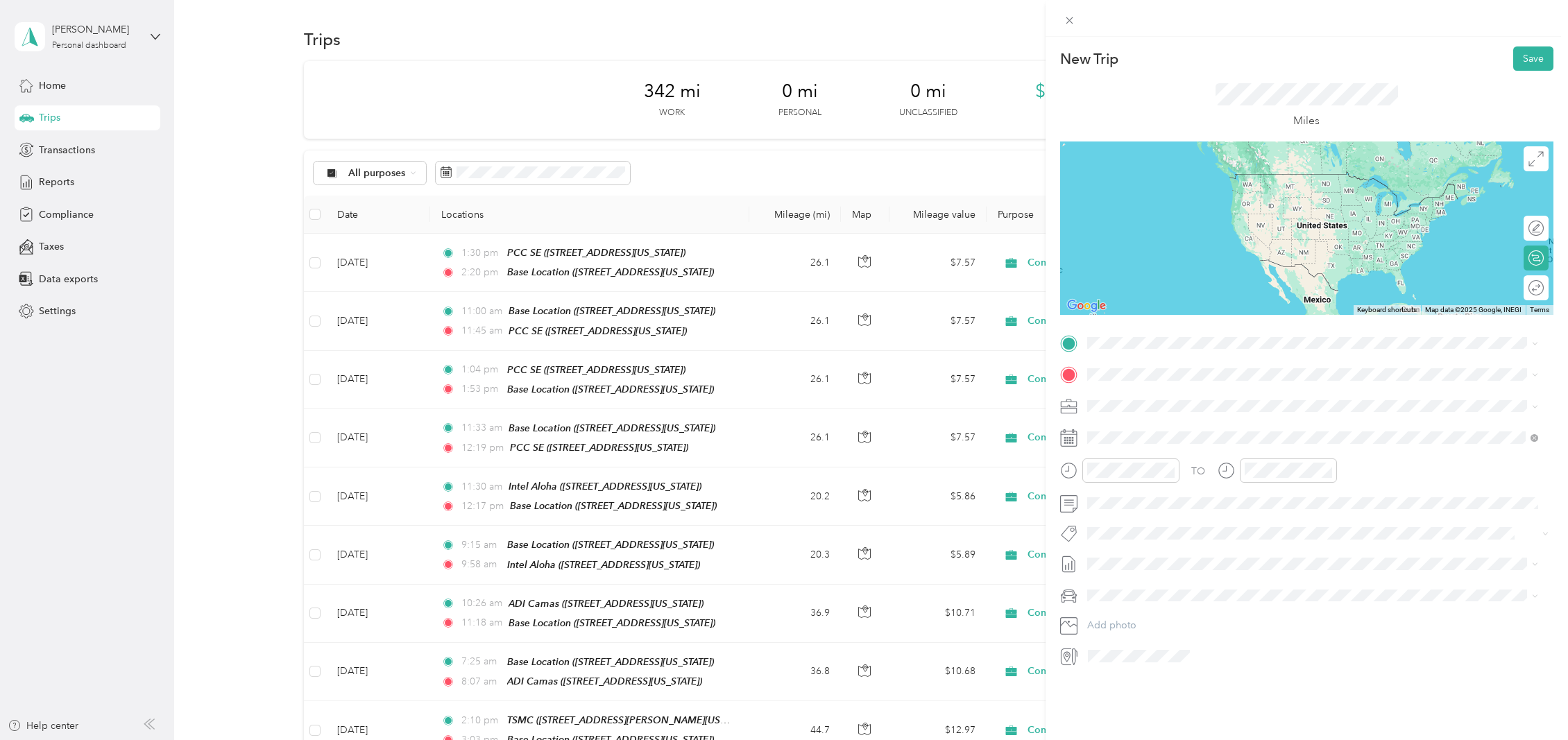
click at [1185, 408] on span "[STREET_ADDRESS][US_STATE]" at bounding box center [1182, 410] width 139 height 12
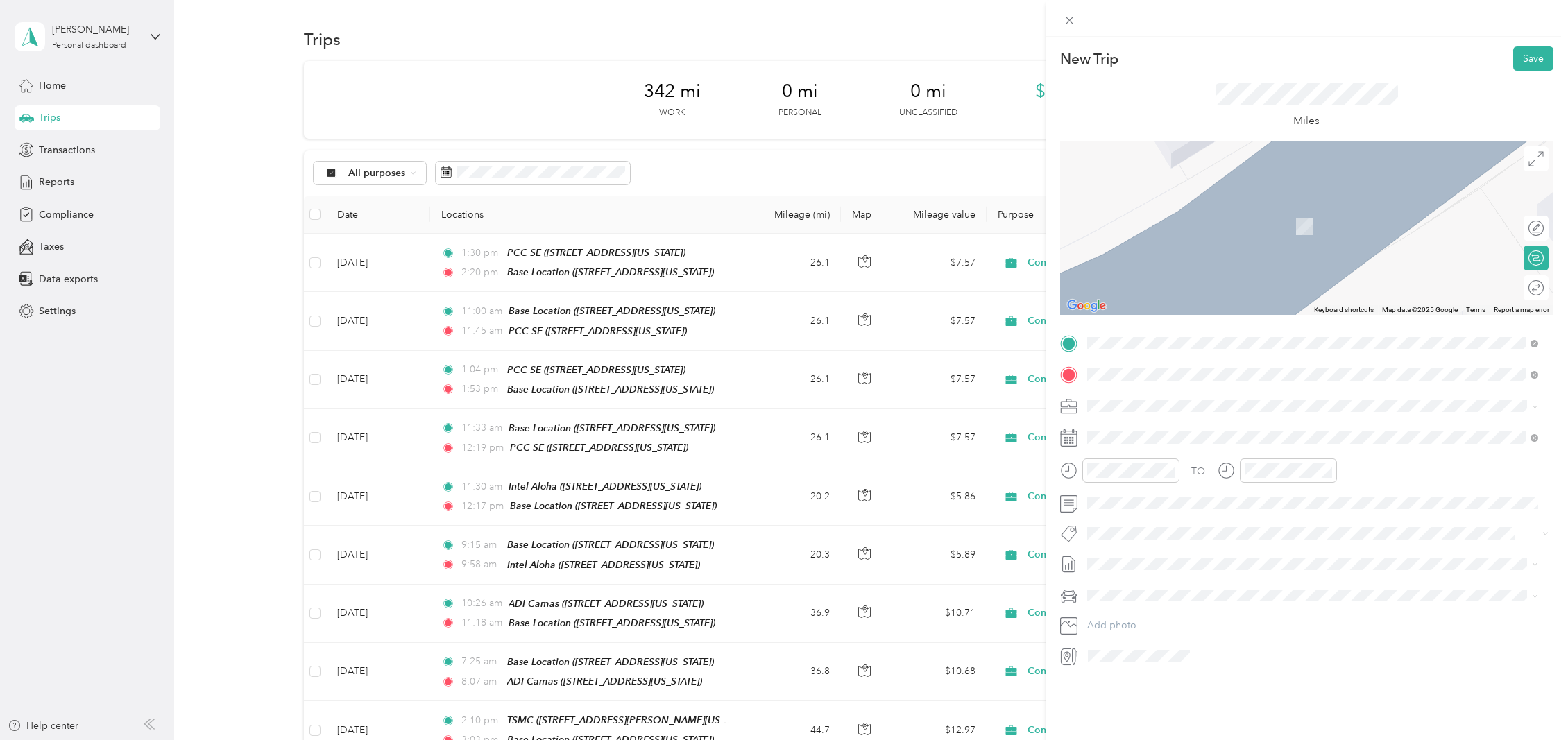
click at [1144, 431] on span "[STREET_ADDRESS][US_STATE]" at bounding box center [1182, 424] width 139 height 13
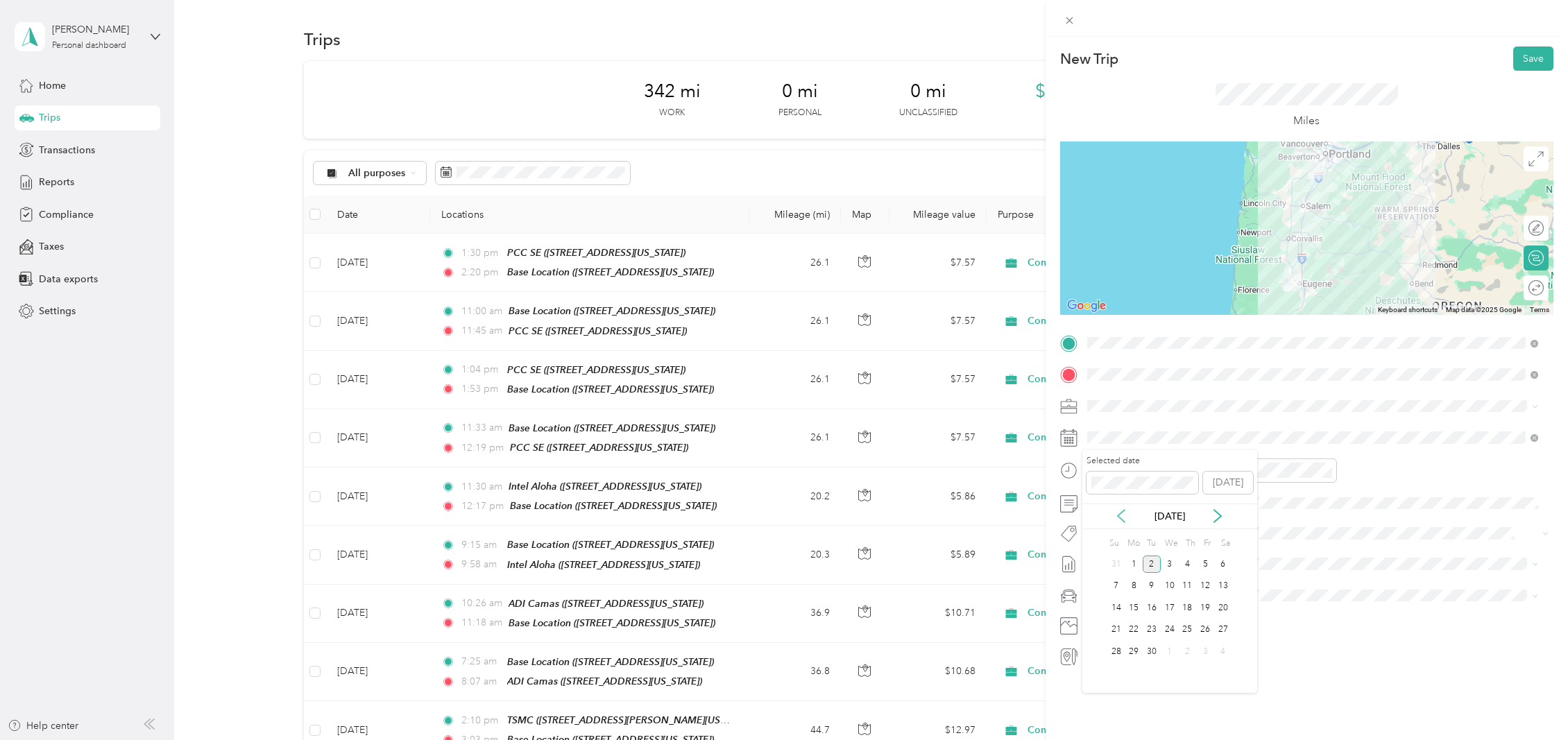
click at [1123, 520] on icon at bounding box center [1121, 516] width 14 height 14
click at [1188, 652] on div "28" at bounding box center [1187, 652] width 18 height 18
click at [1185, 521] on div "PM" at bounding box center [1180, 521] width 33 height 20
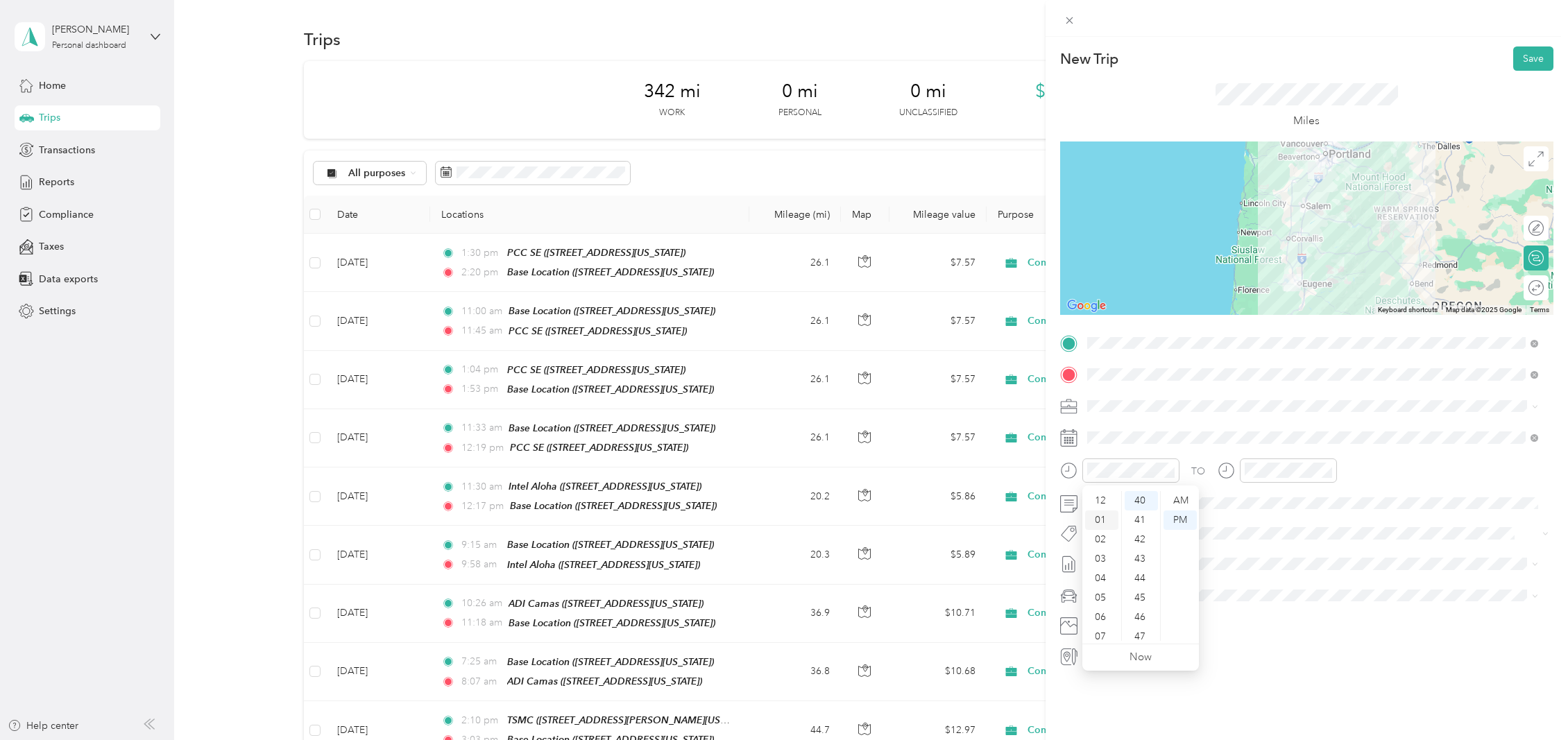
click at [1103, 515] on div "01" at bounding box center [1102, 521] width 33 height 20
click at [1142, 501] on div "00" at bounding box center [1141, 501] width 33 height 20
click at [1258, 537] on div "02" at bounding box center [1259, 539] width 33 height 20
click at [1296, 514] on div "48" at bounding box center [1298, 518] width 33 height 20
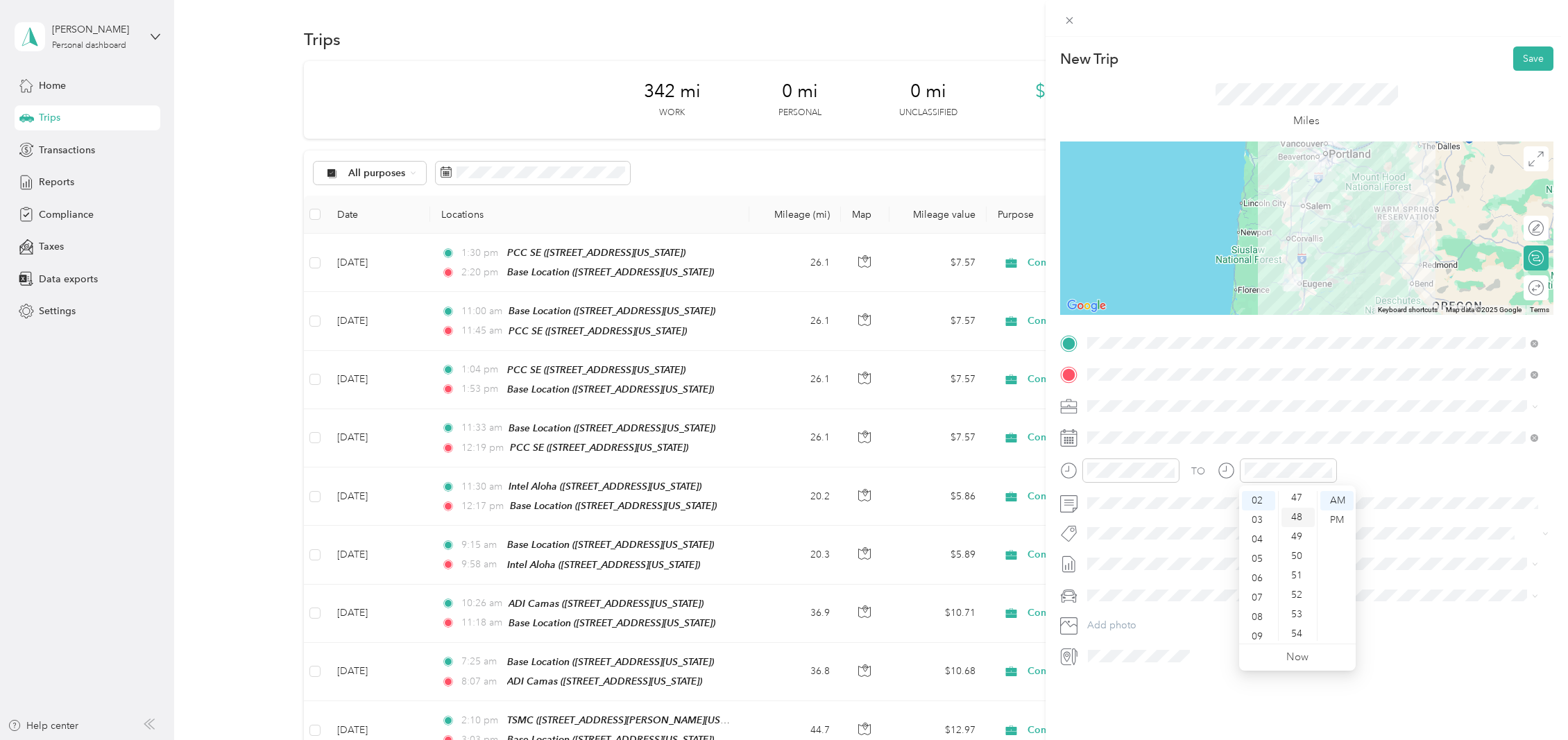
scroll to position [933, 0]
click at [1338, 516] on div "PM" at bounding box center [1337, 521] width 33 height 20
click at [1405, 462] on div "TO" at bounding box center [1307, 475] width 493 height 34
click at [1104, 498] on div "12" at bounding box center [1102, 501] width 33 height 20
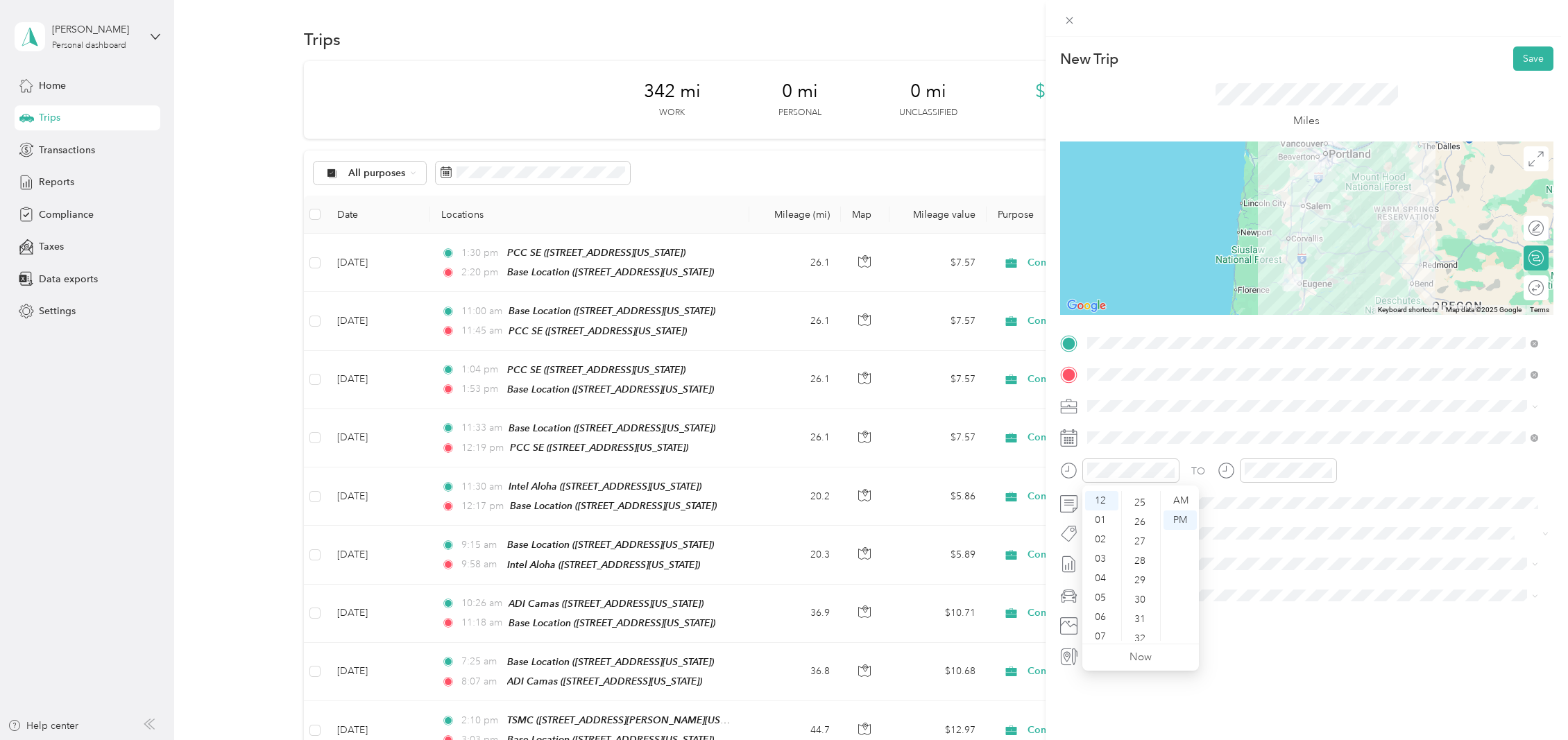
scroll to position [486, 0]
click at [1142, 599] on div "30" at bounding box center [1141, 598] width 33 height 20
click at [1295, 594] on div "17" at bounding box center [1298, 592] width 33 height 20
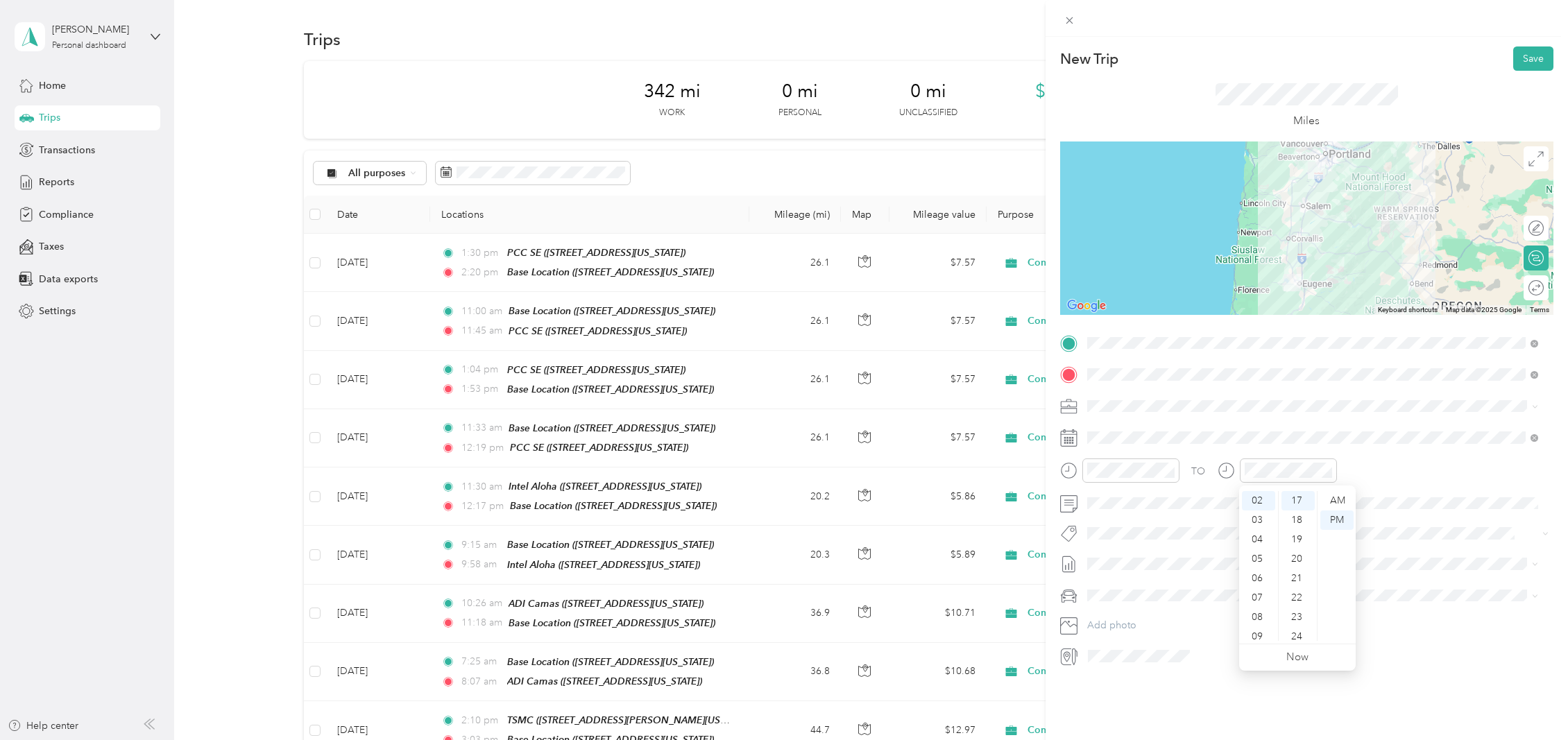
click at [1397, 421] on div "TO Add photo" at bounding box center [1307, 500] width 493 height 335
click at [1526, 57] on button "Save" at bounding box center [1533, 58] width 40 height 24
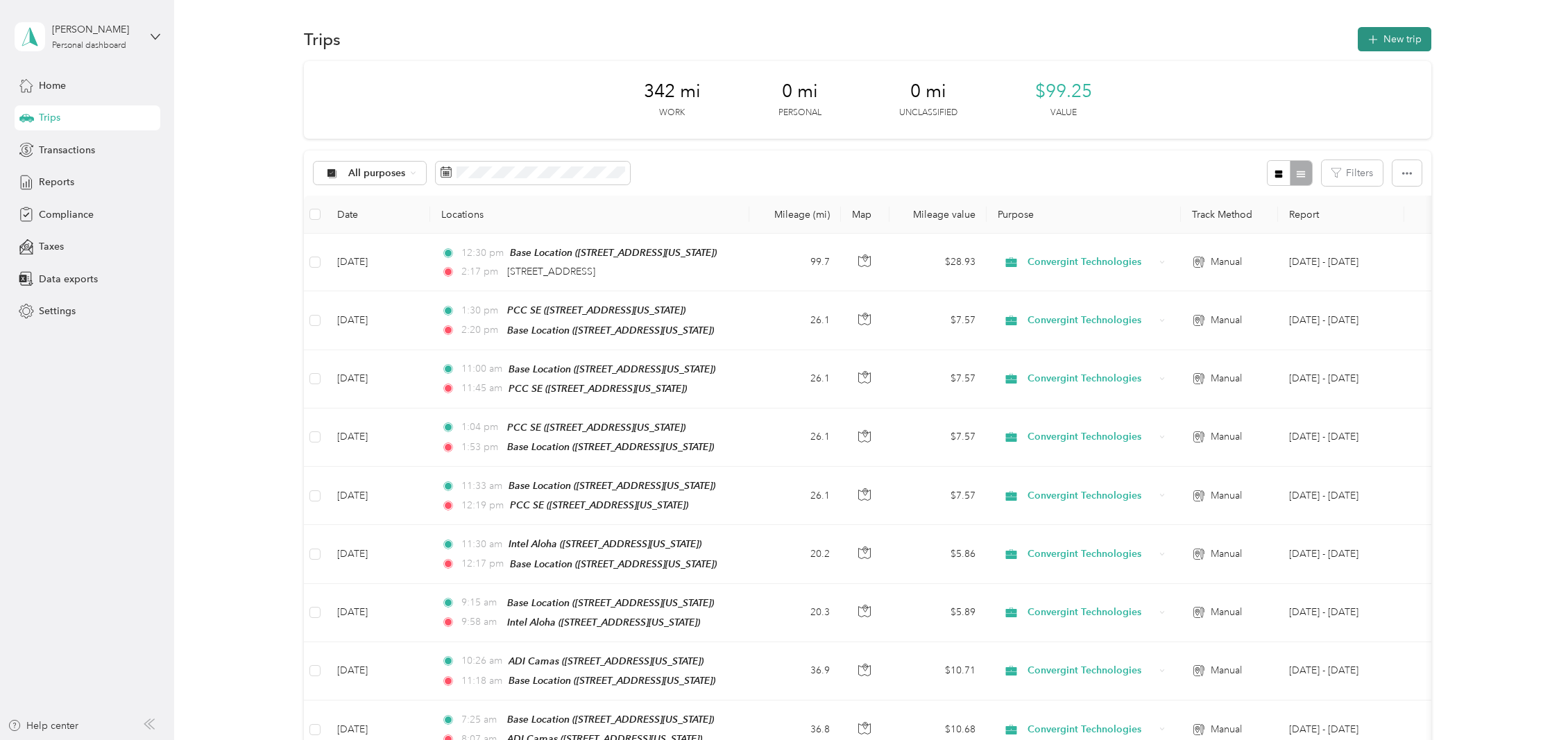
click at [1363, 42] on button "New trip" at bounding box center [1394, 39] width 73 height 24
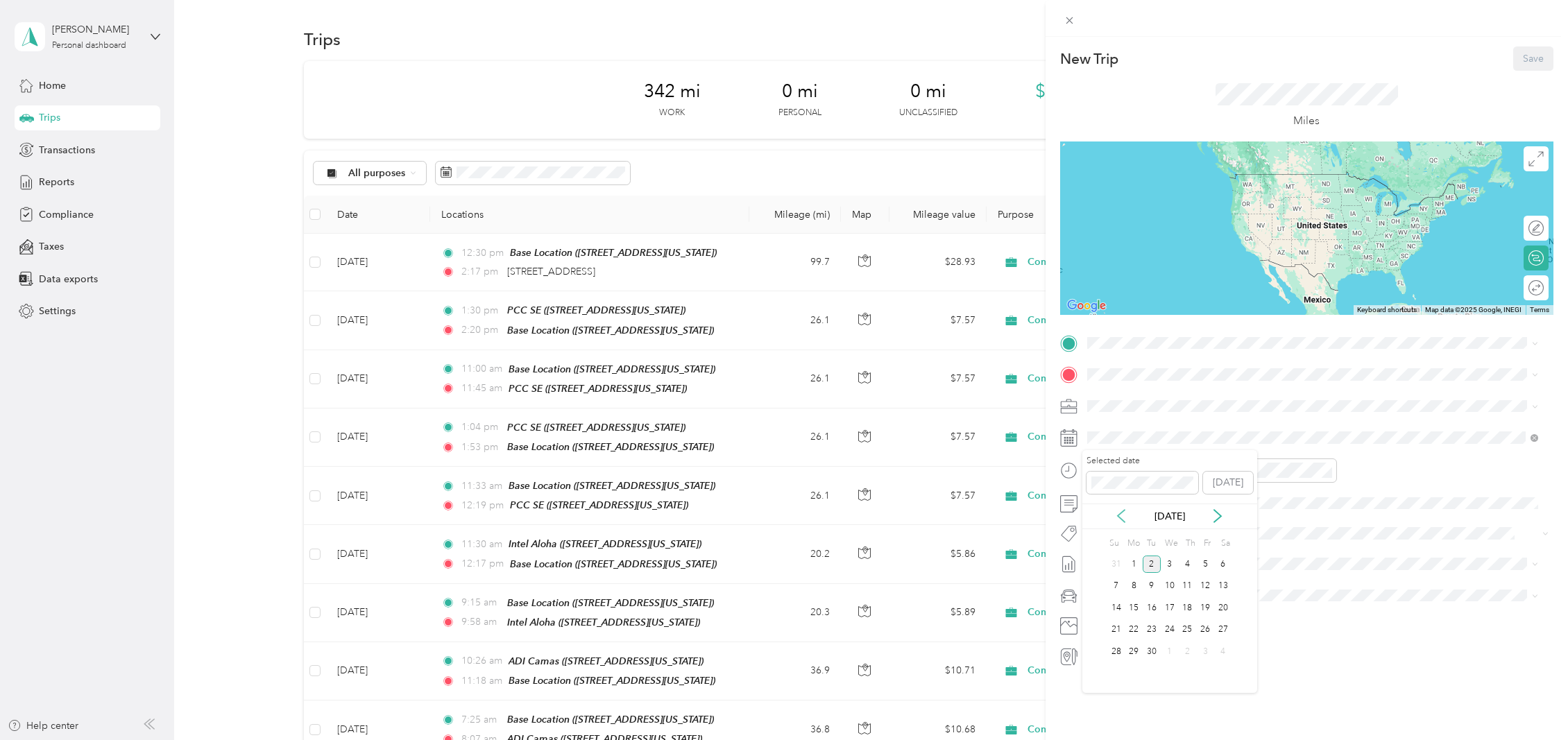
click at [1120, 520] on icon at bounding box center [1121, 516] width 14 height 14
click at [1190, 645] on div "28" at bounding box center [1187, 652] width 18 height 18
click at [557, 273] on div "New Trip Save This trip cannot be edited because it is either under review, app…" at bounding box center [784, 370] width 1568 height 740
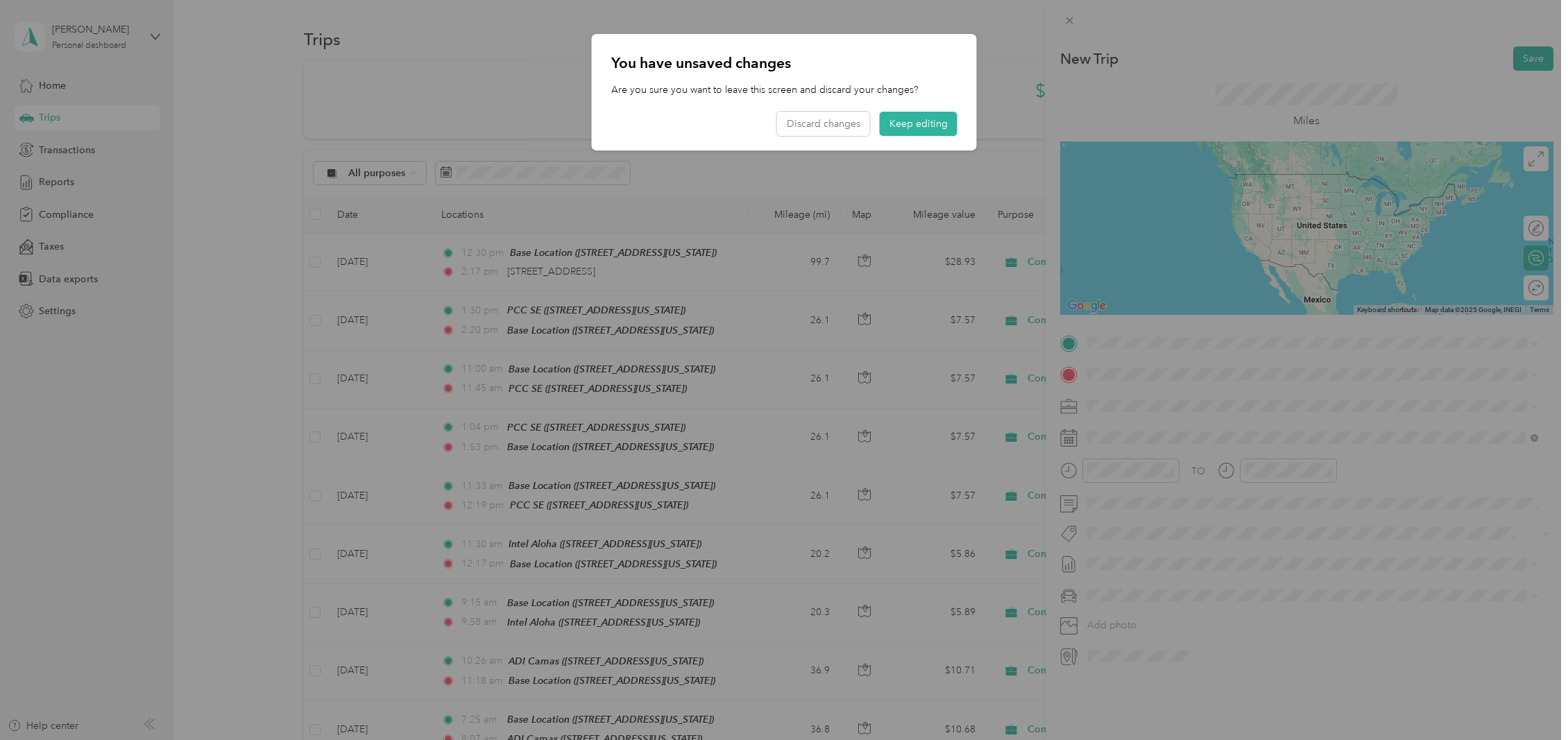
click at [1174, 354] on div at bounding box center [784, 370] width 1568 height 740
click at [921, 130] on button "Keep editing" at bounding box center [918, 123] width 77 height 24
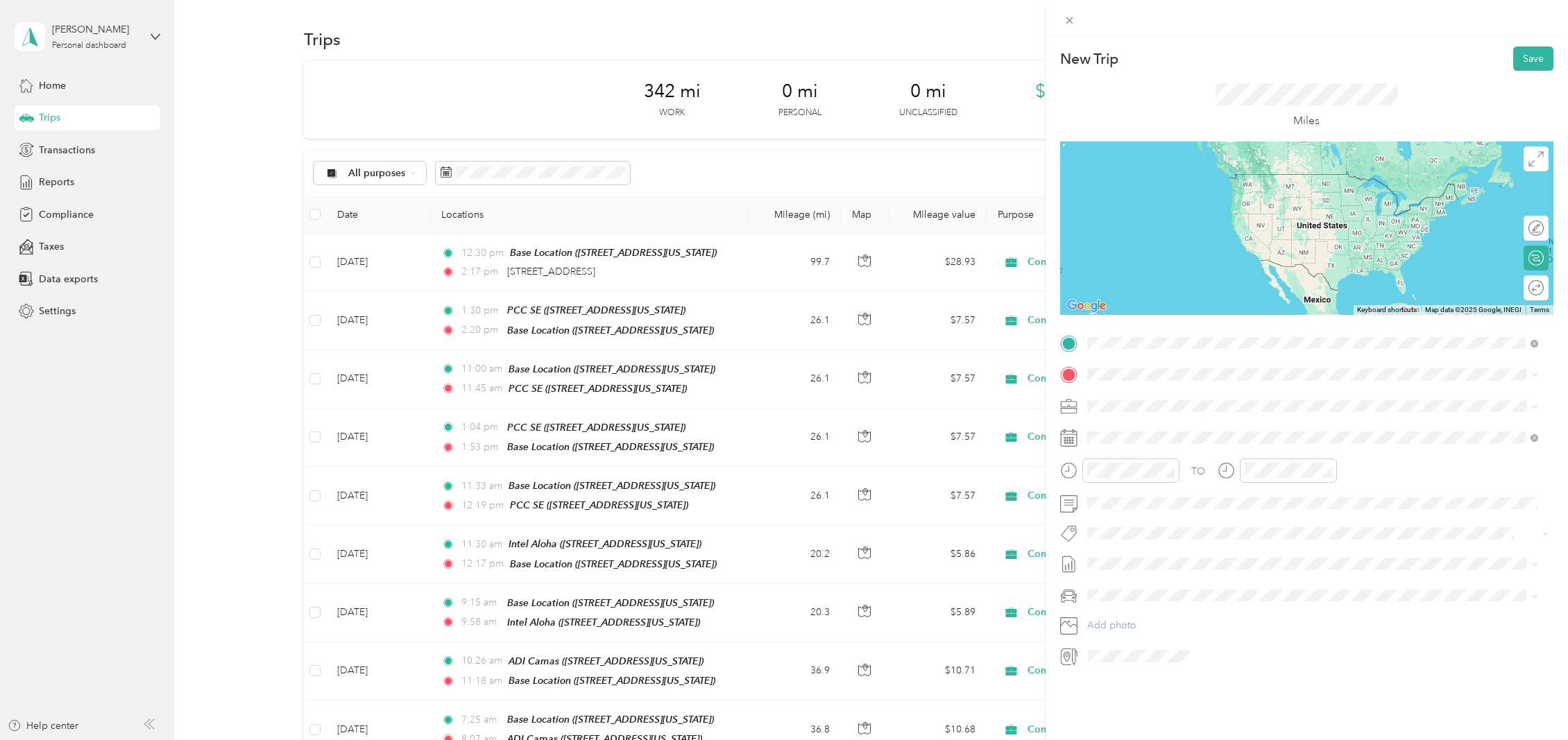
click at [1169, 399] on span "[STREET_ADDRESS][US_STATE]" at bounding box center [1182, 393] width 139 height 13
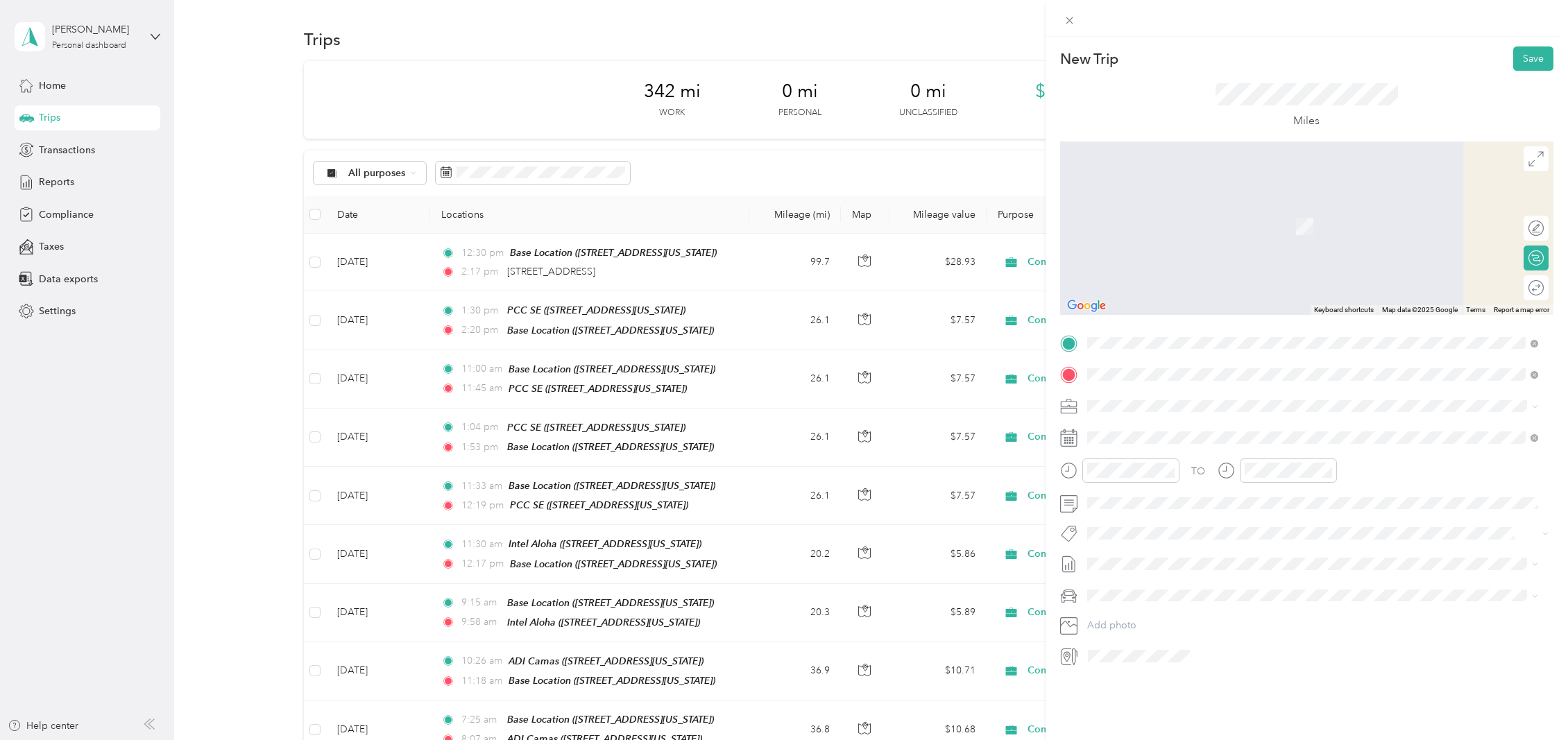
click at [1161, 433] on div "Base Location [STREET_ADDRESS][US_STATE]" at bounding box center [1182, 438] width 139 height 29
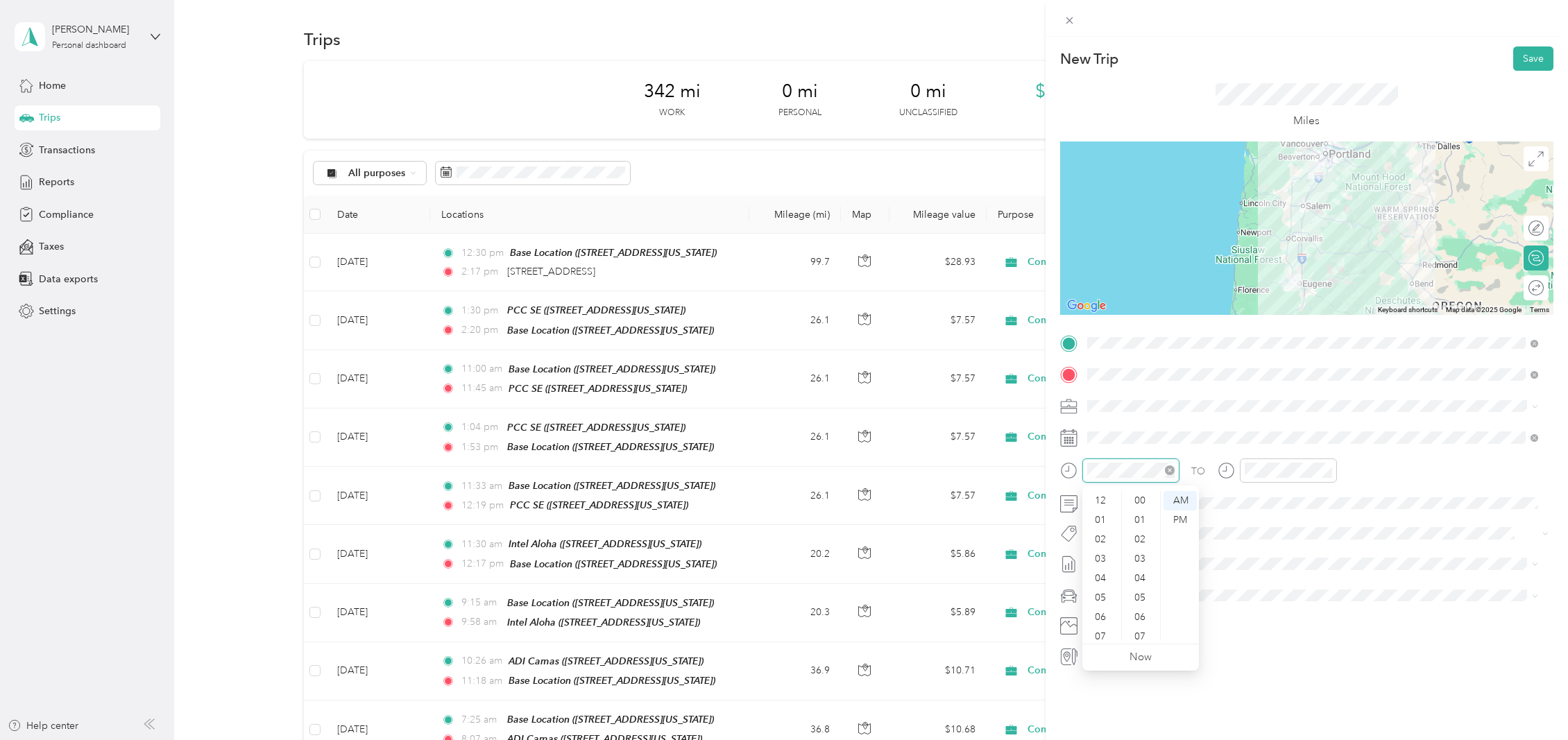
scroll to position [835, 0]
click at [1176, 518] on div "PM" at bounding box center [1180, 521] width 33 height 20
click at [1097, 564] on div "04" at bounding box center [1102, 565] width 33 height 20
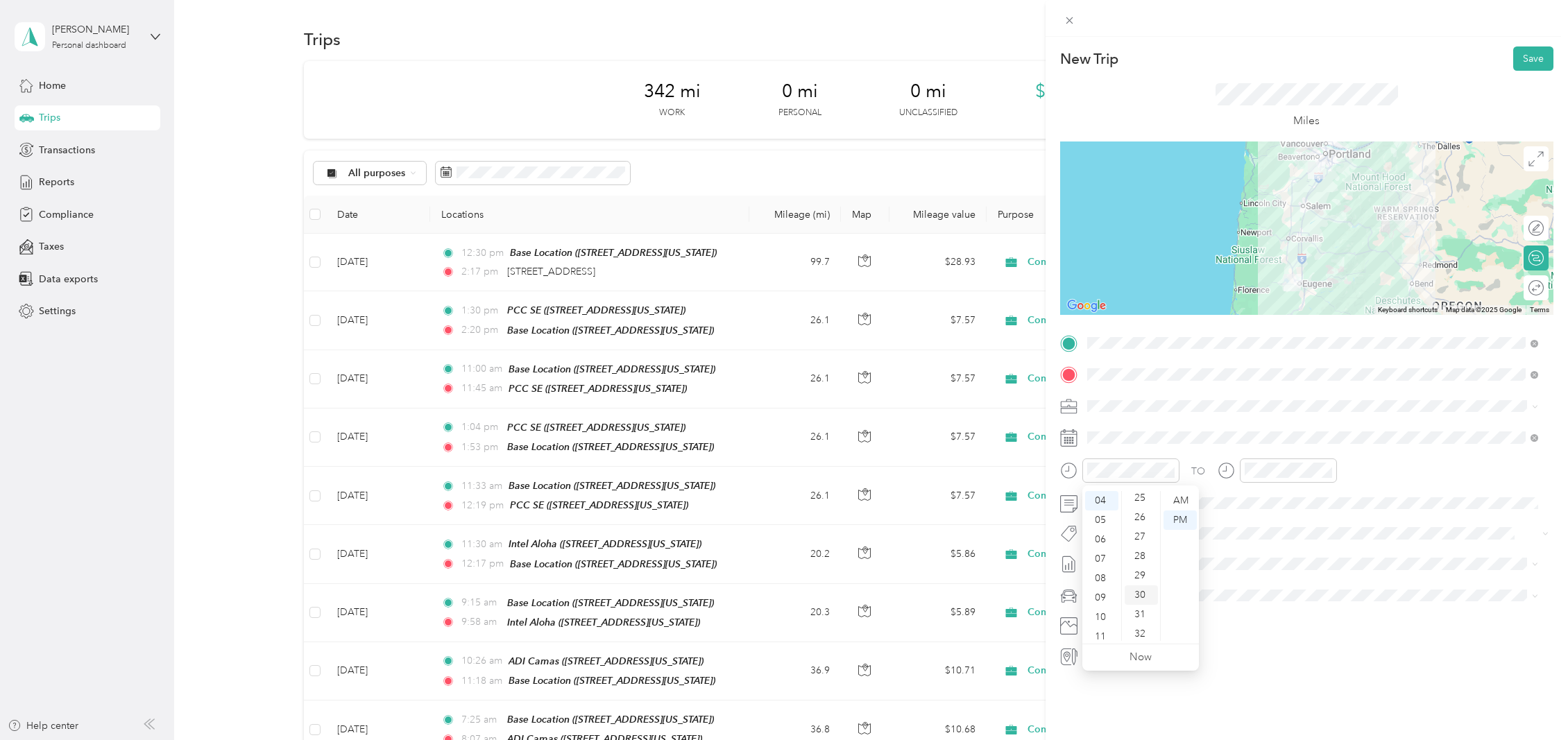
click at [1147, 594] on div "30" at bounding box center [1141, 595] width 33 height 20
click at [1258, 531] on div "06" at bounding box center [1259, 534] width 33 height 20
click at [1297, 610] on div "06" at bounding box center [1298, 618] width 33 height 20
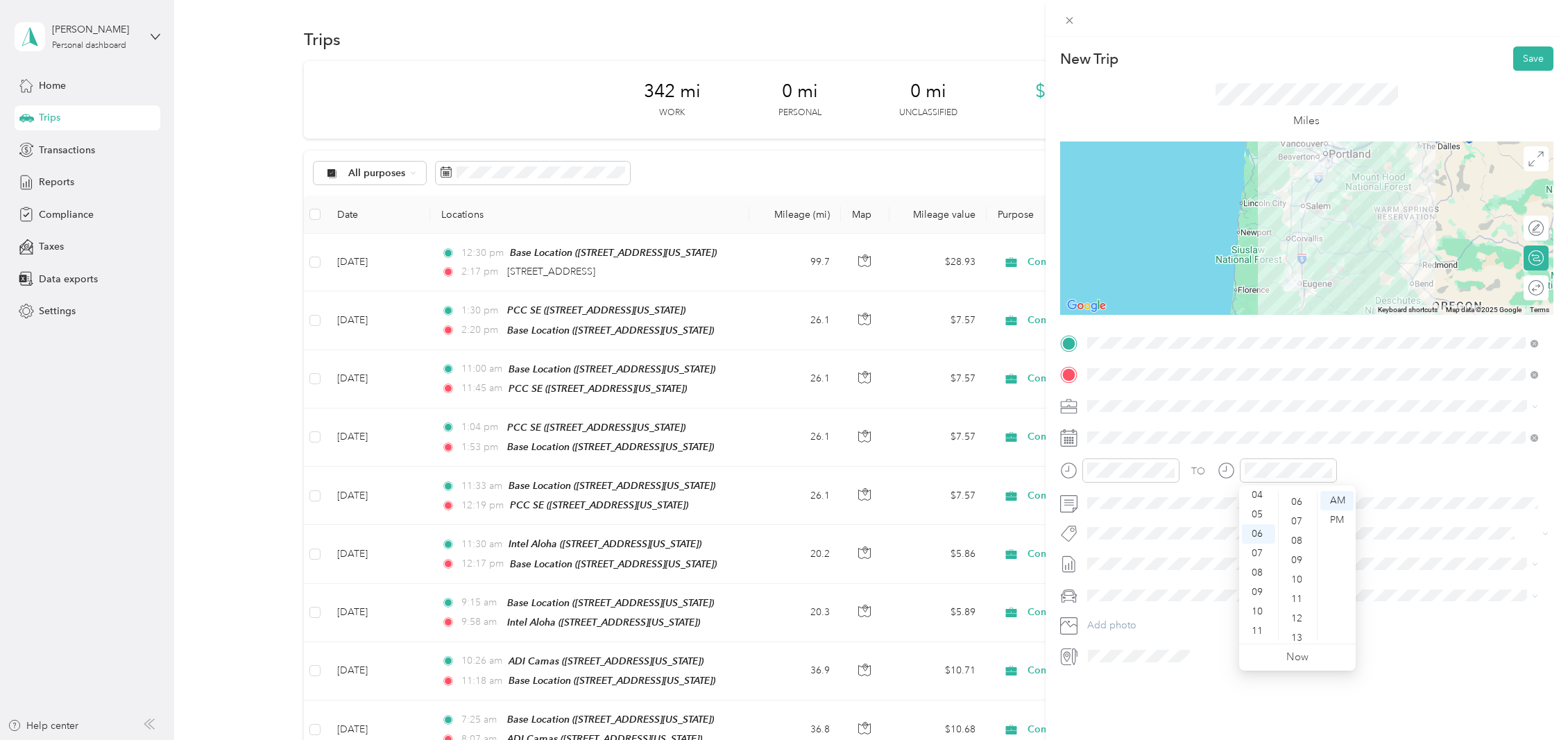
scroll to position [116, 0]
click at [1445, 449] on div "TO Add photo" at bounding box center [1307, 500] width 493 height 335
click at [1344, 518] on div "PM" at bounding box center [1337, 521] width 33 height 20
click at [1261, 536] on div "06" at bounding box center [1259, 534] width 33 height 20
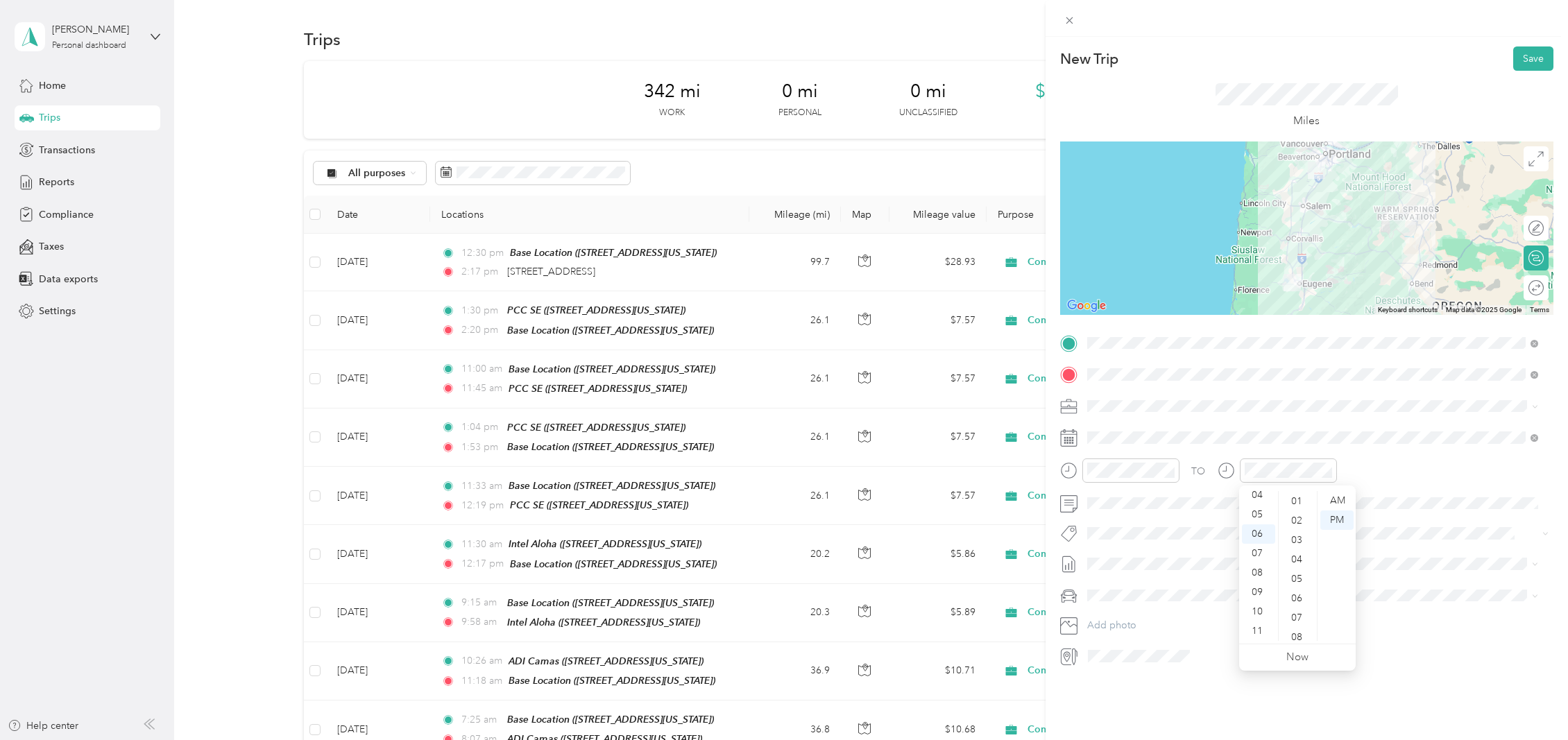
scroll to position [3, 0]
click at [1292, 582] on div "04" at bounding box center [1298, 576] width 33 height 20
click at [1529, 55] on button "Save" at bounding box center [1533, 58] width 40 height 24
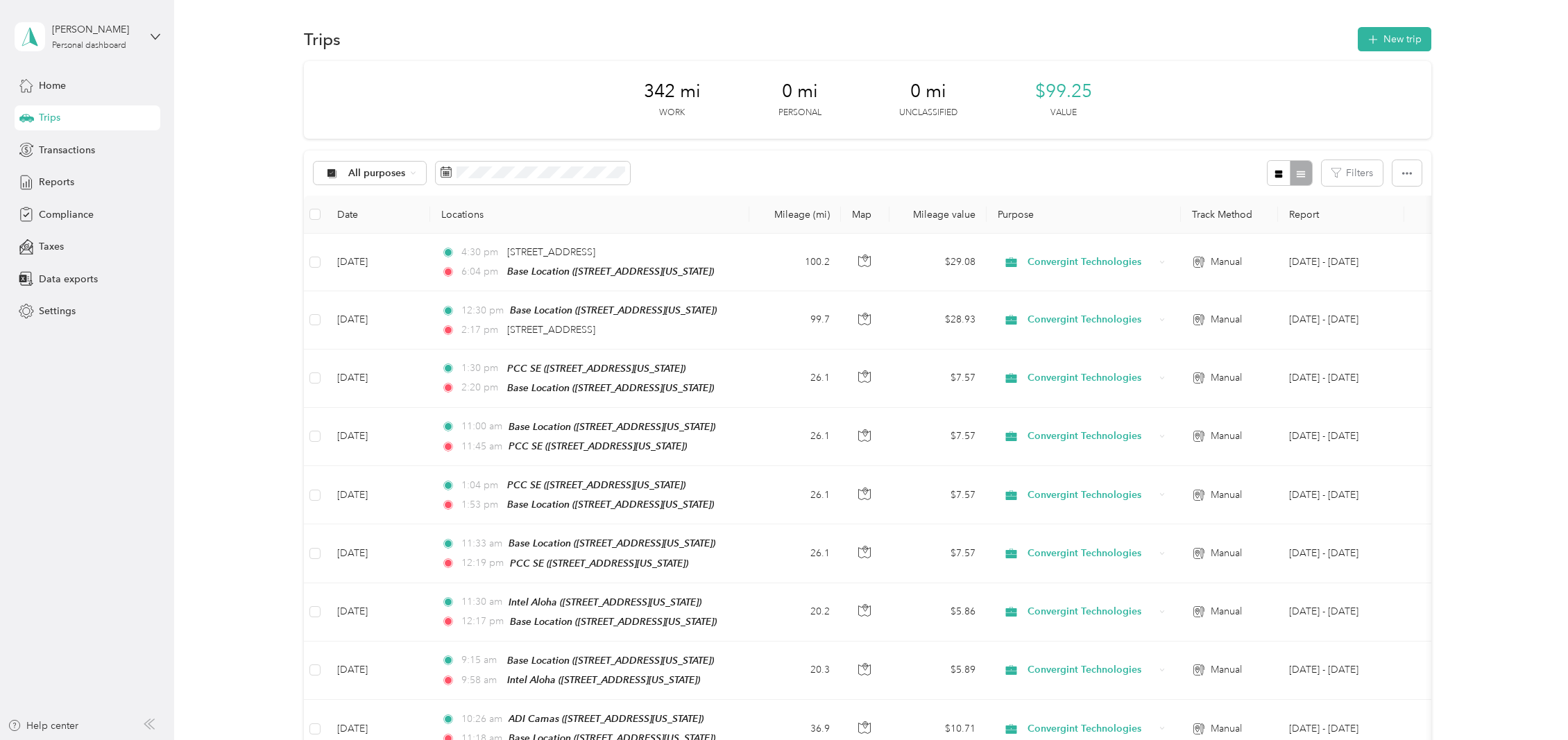
click at [1513, 140] on div "342 mi Work 0 mi Personal 0 mi Unclassified $99.25 Value All purposes Filters D…" at bounding box center [868, 604] width 1353 height 1087
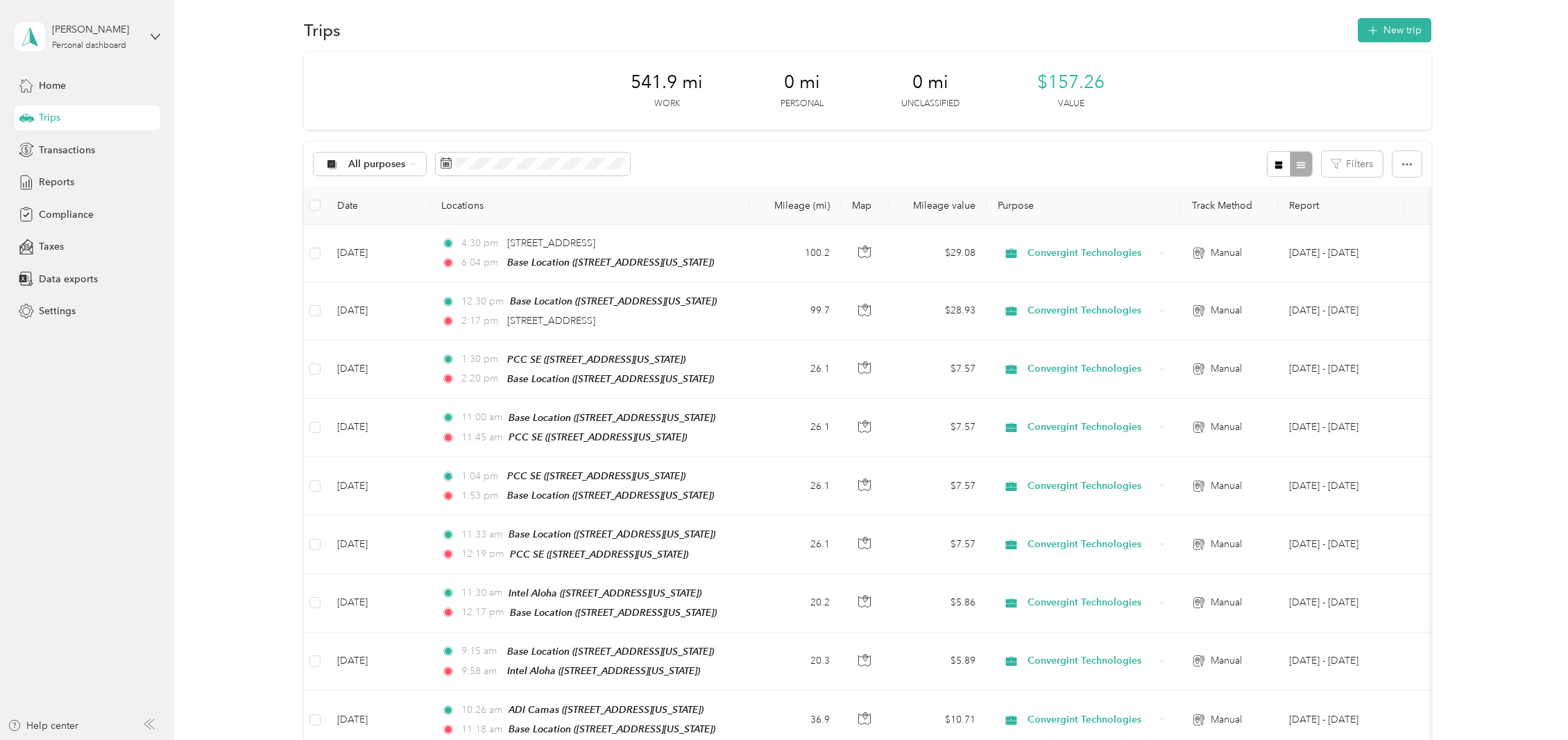
scroll to position [0, 0]
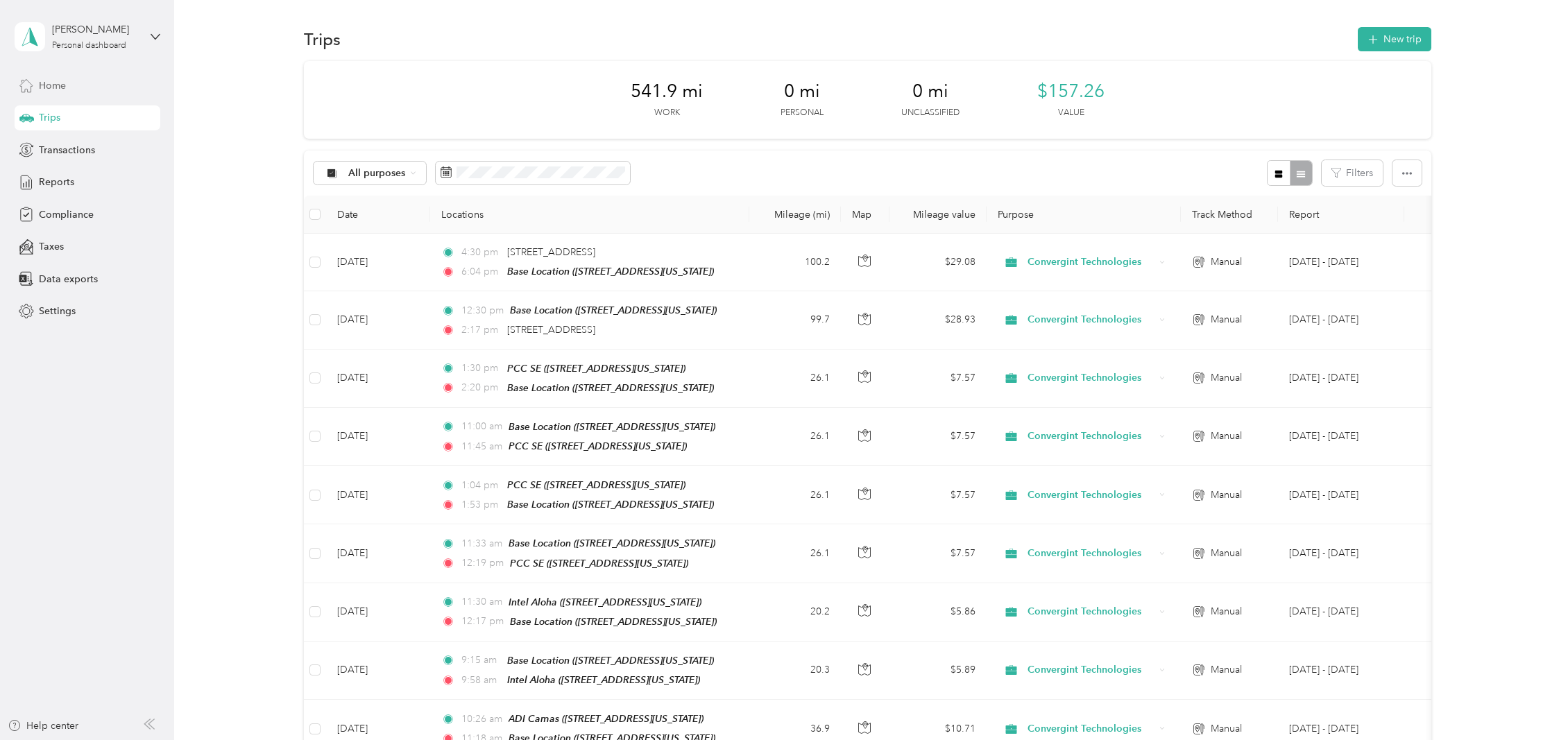
click at [56, 83] on span "Home" at bounding box center [53, 85] width 27 height 15
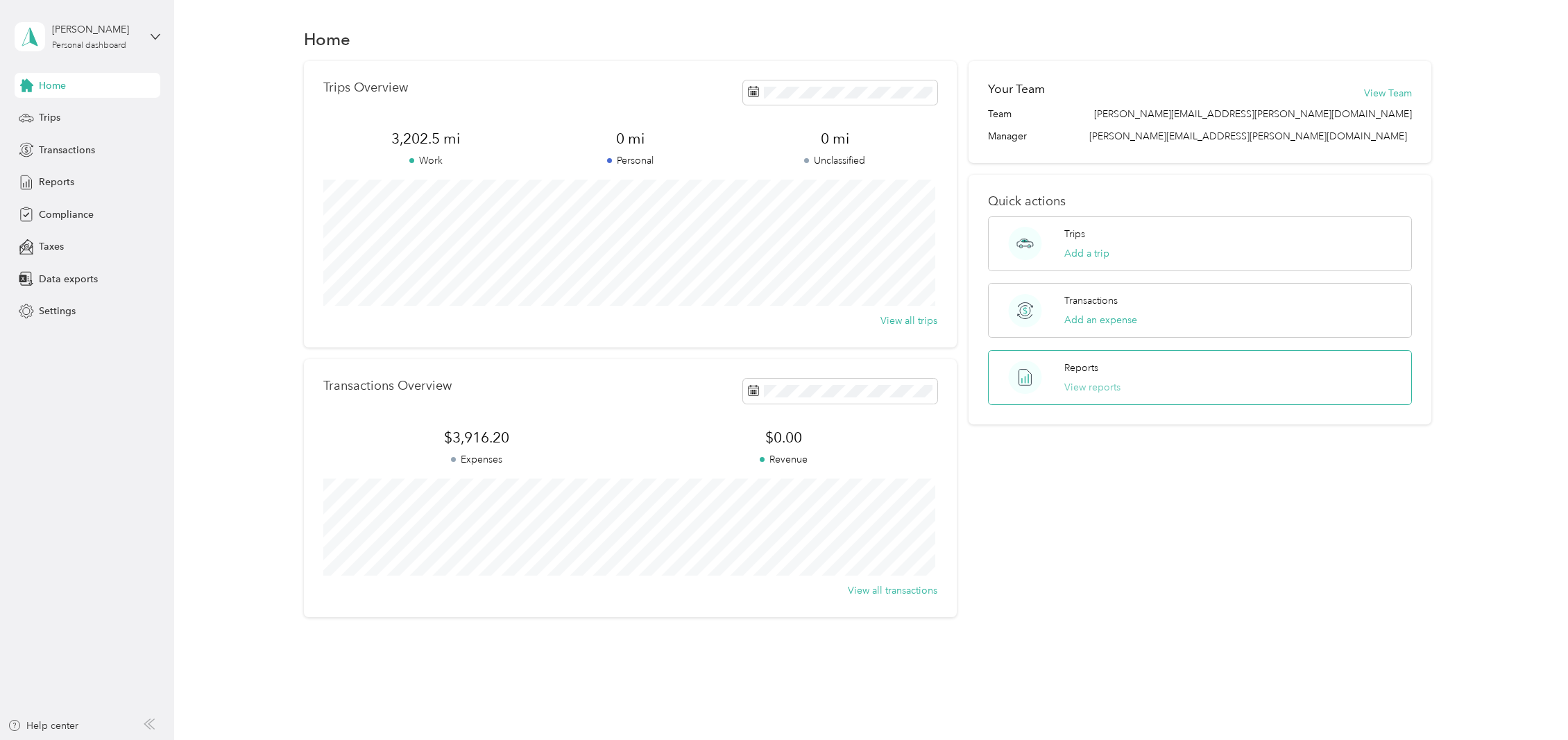
click at [1093, 385] on button "View reports" at bounding box center [1091, 387] width 56 height 15
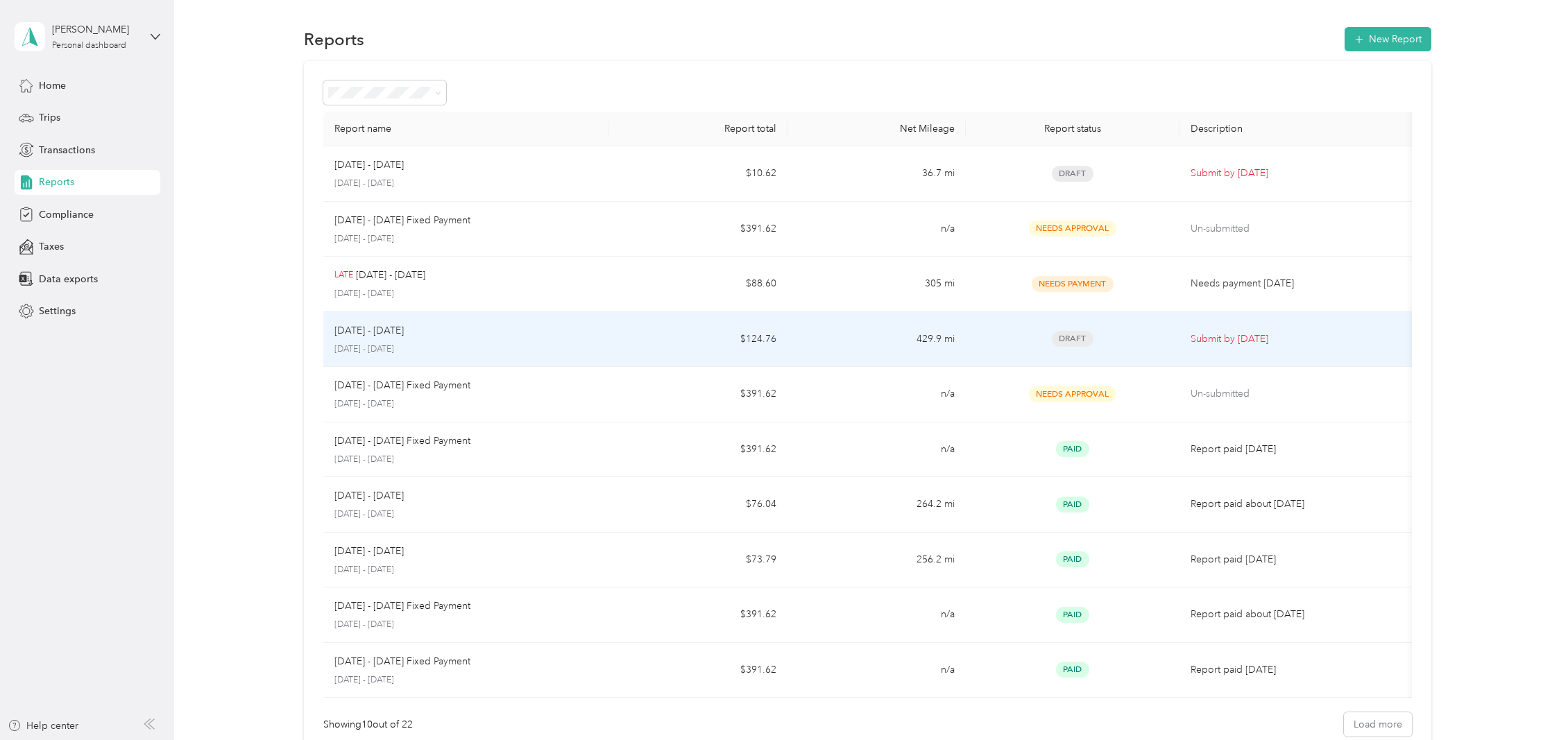
click at [1236, 340] on p "Submit by [DATE]" at bounding box center [1298, 340] width 215 height 16
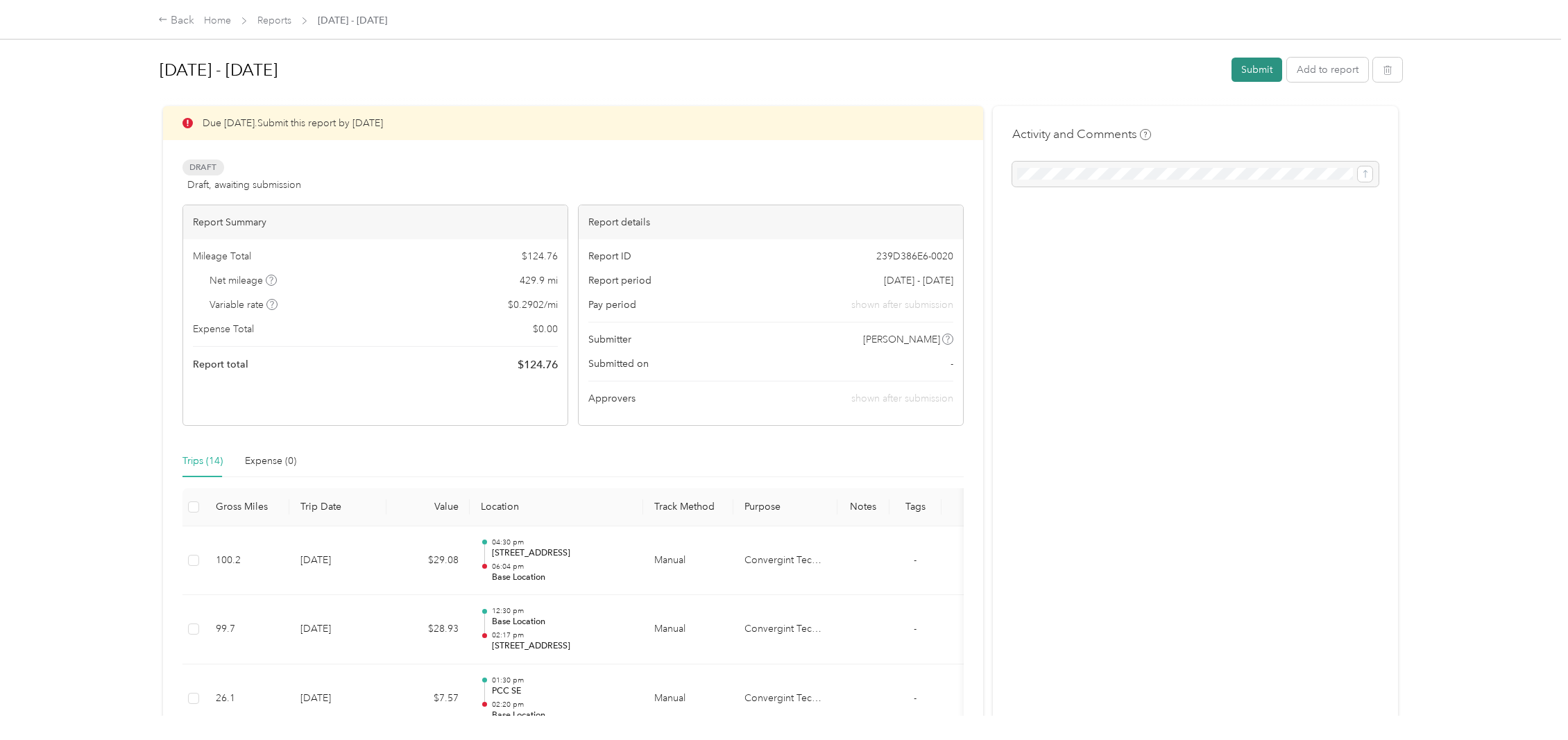
click at [1243, 75] on button "Submit" at bounding box center [1257, 69] width 51 height 24
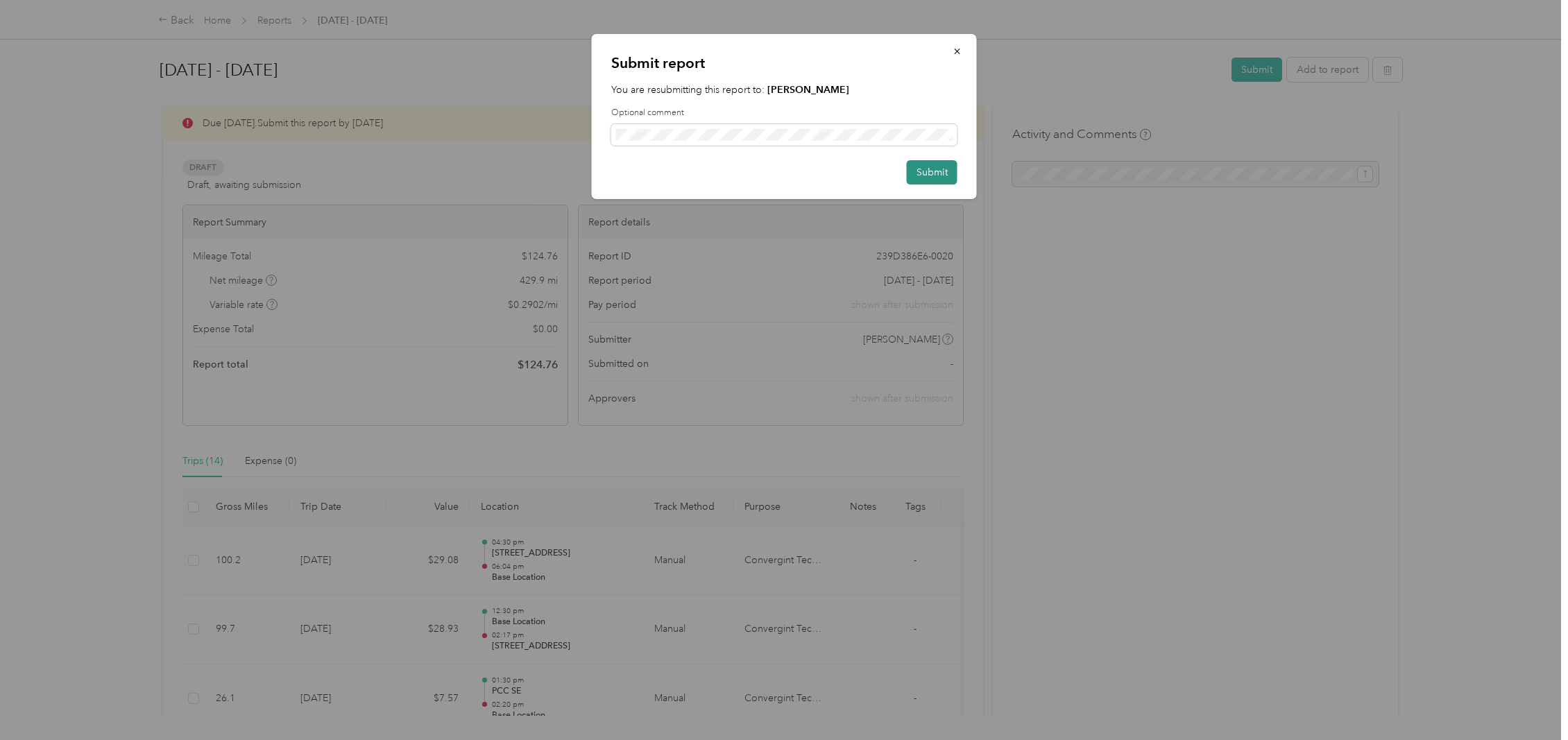
click at [935, 170] on button "Submit" at bounding box center [932, 172] width 51 height 24
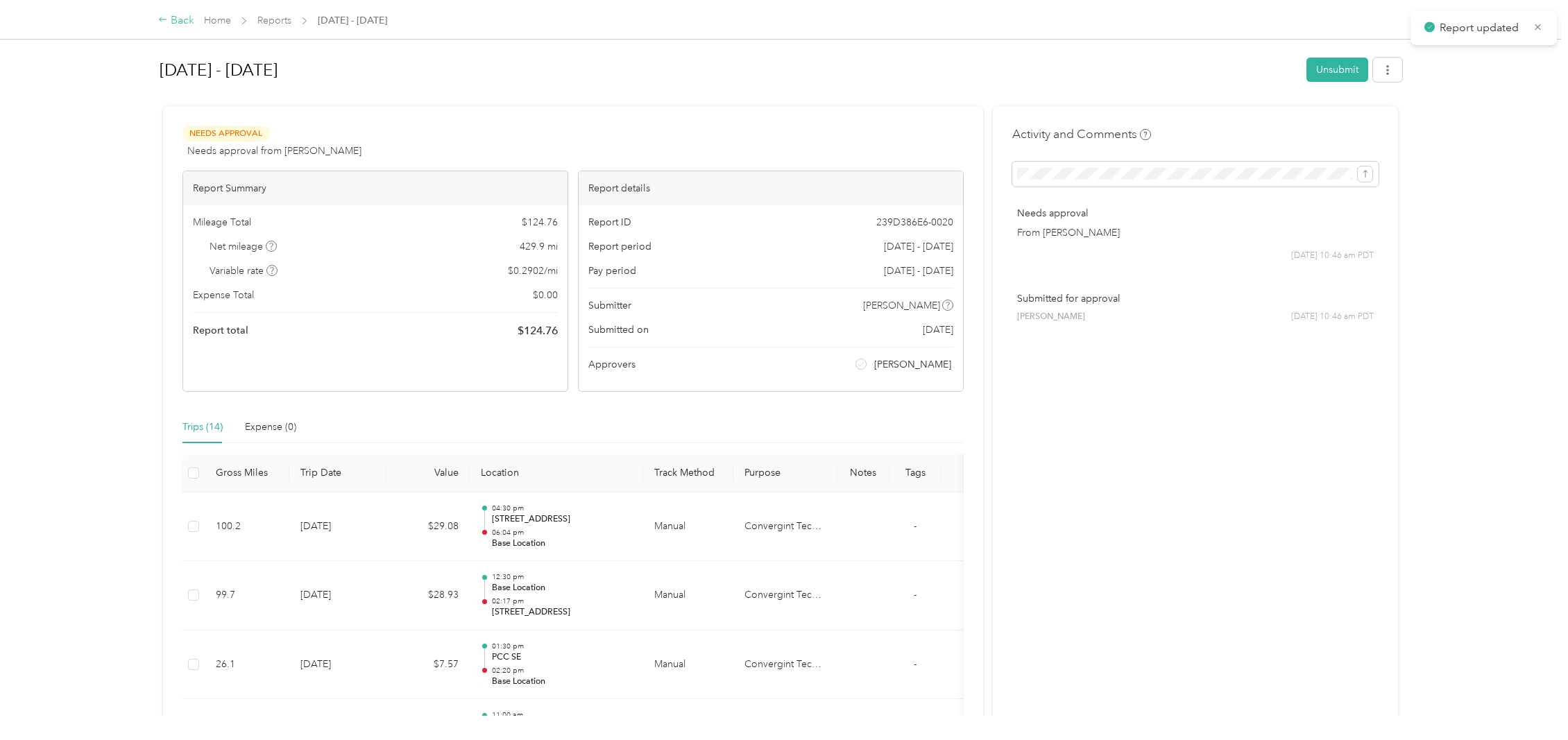
click at [175, 19] on div "Back" at bounding box center [176, 21] width 36 height 17
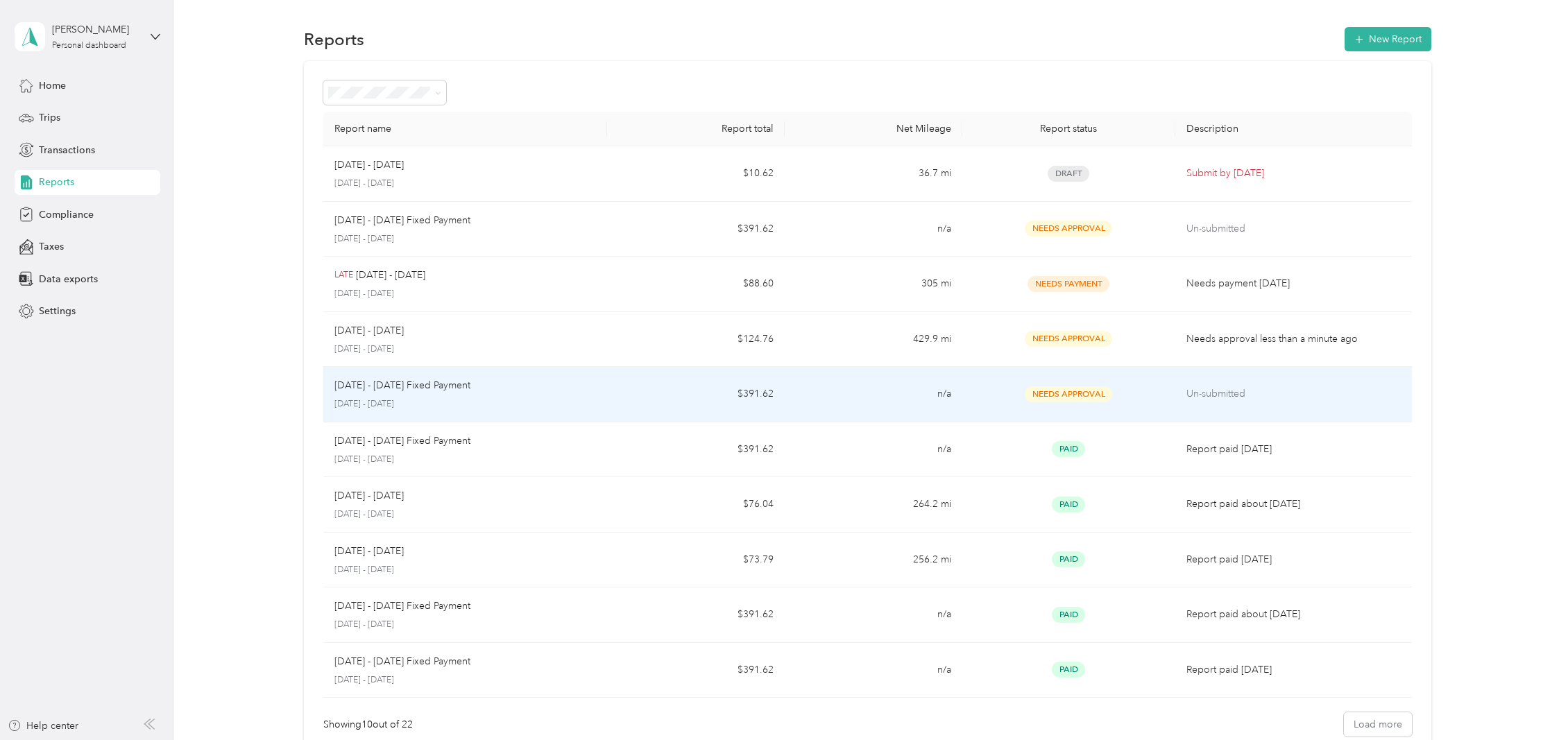
click at [1215, 393] on p "Un-submitted" at bounding box center [1293, 394] width 214 height 16
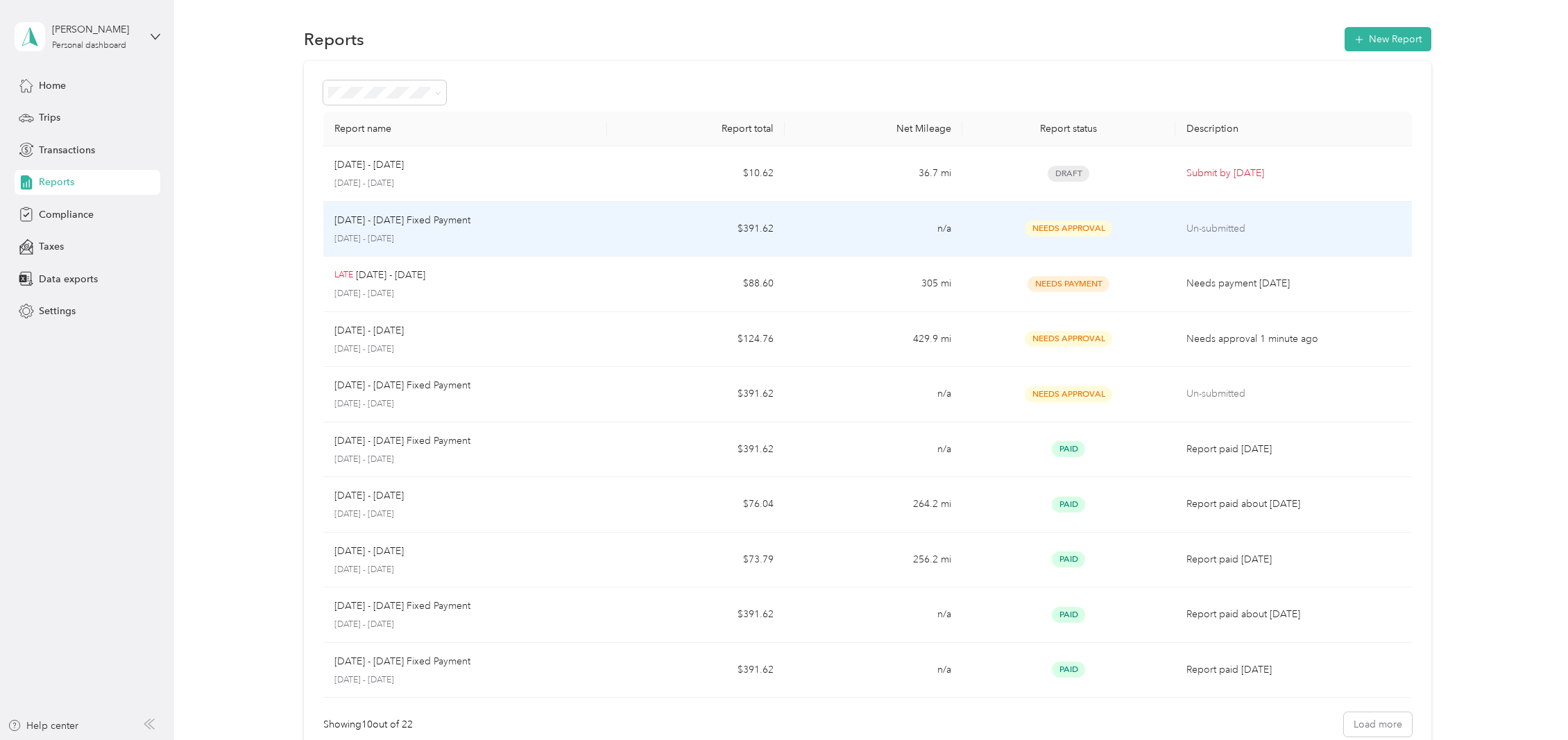
click at [1198, 227] on p "Un-submitted" at bounding box center [1293, 229] width 214 height 16
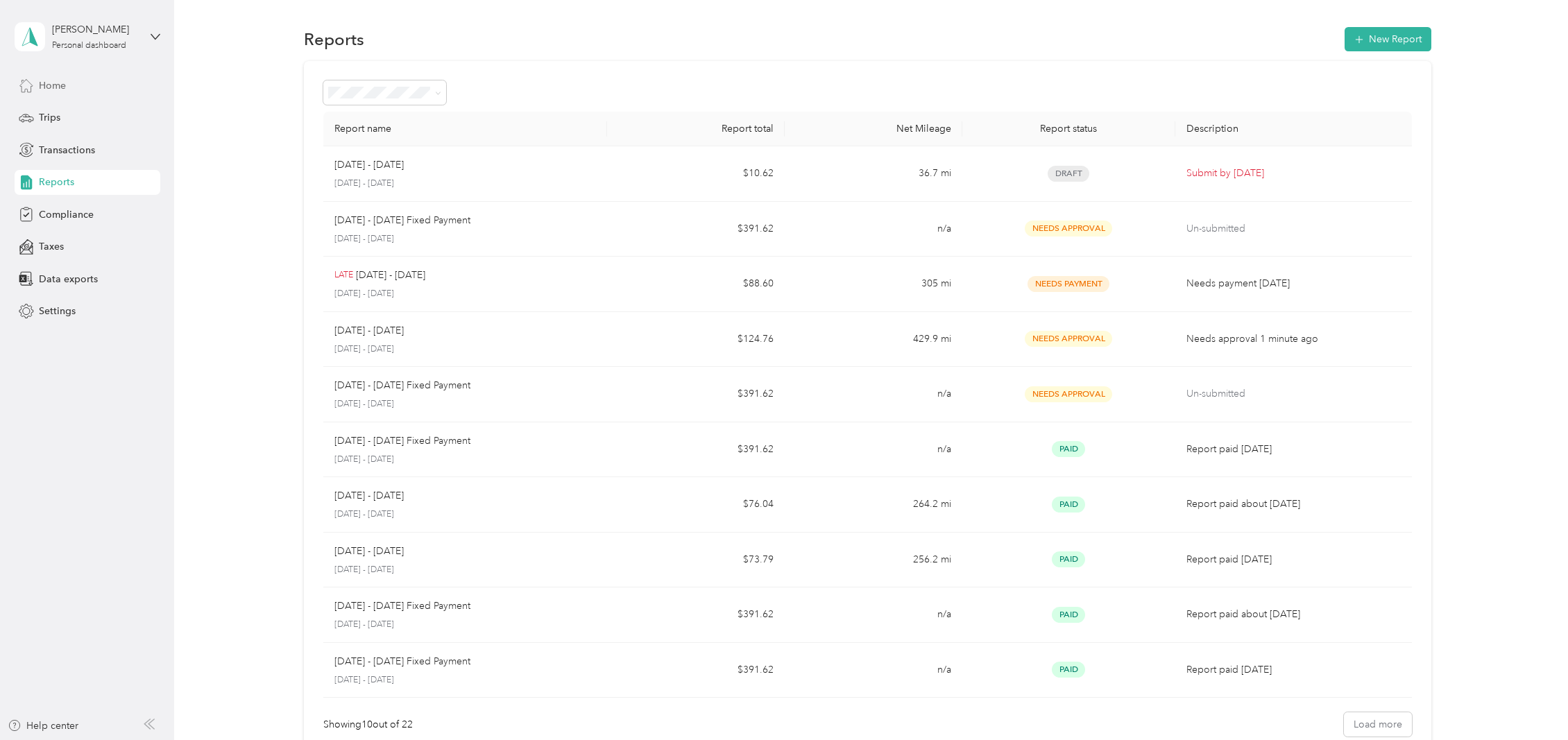
click at [45, 87] on span "Home" at bounding box center [53, 85] width 27 height 15
